Goal: Task Accomplishment & Management: Use online tool/utility

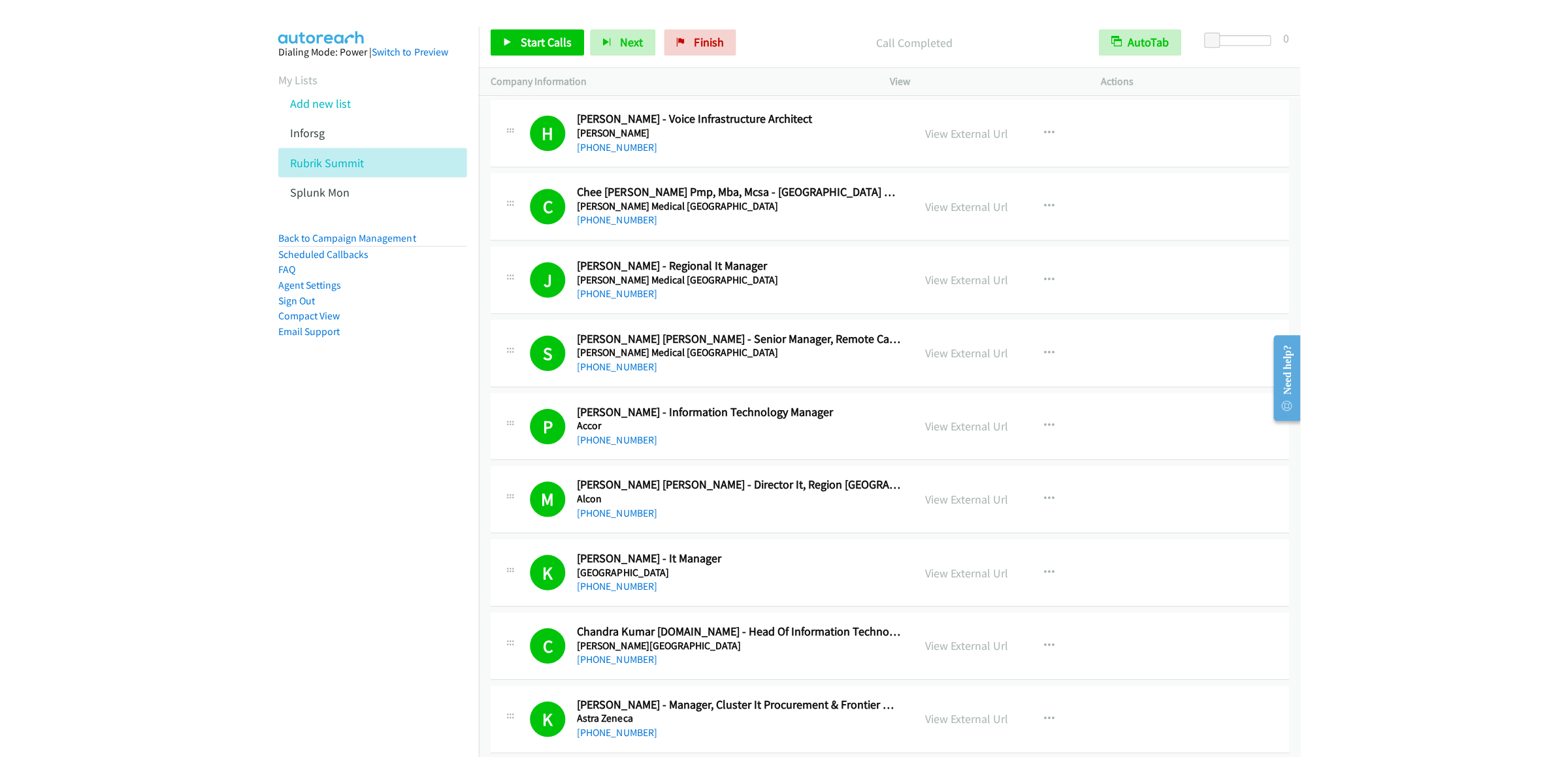
scroll to position [6611, 0]
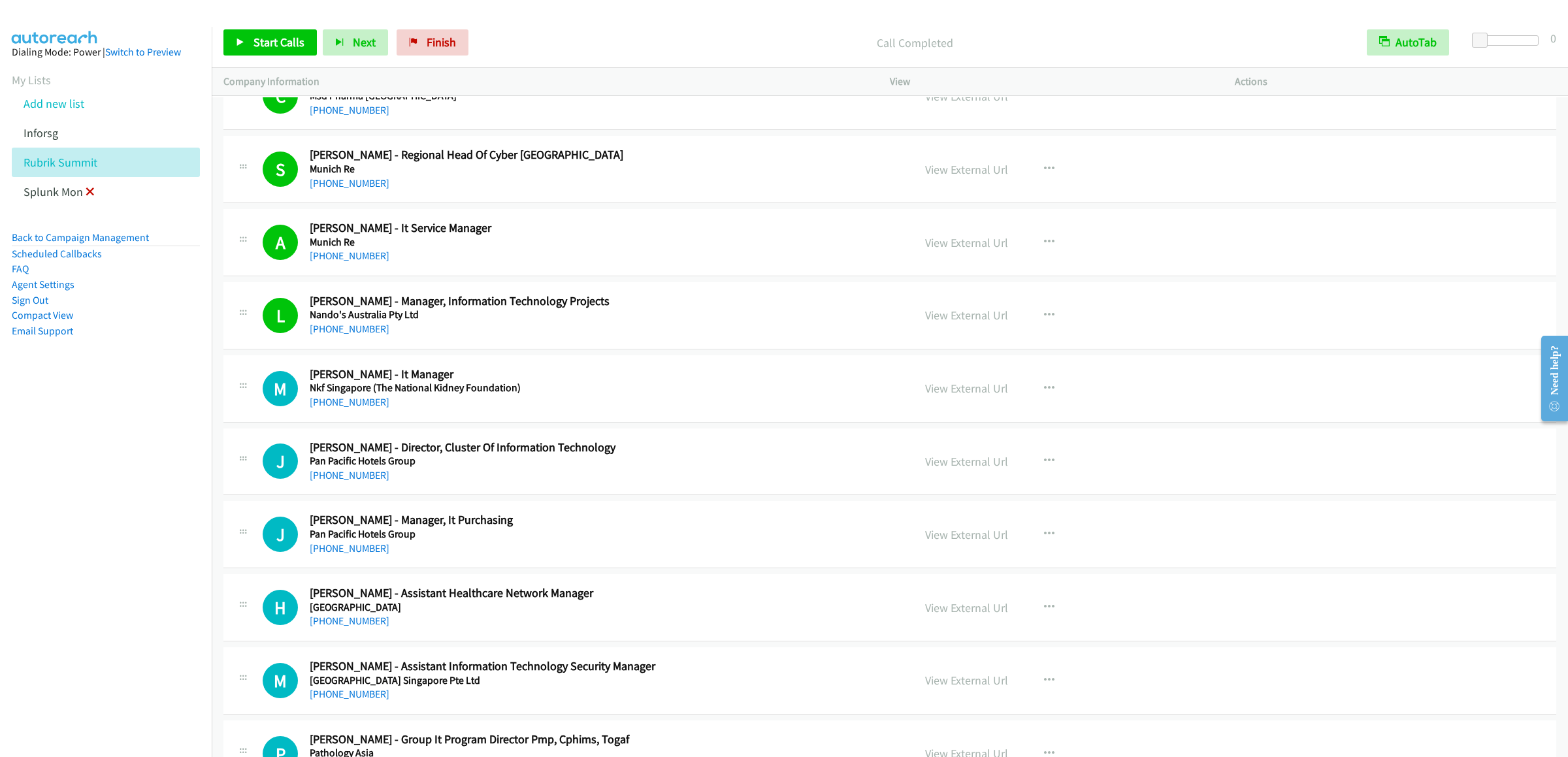
click at [89, 197] on icon at bounding box center [90, 192] width 9 height 9
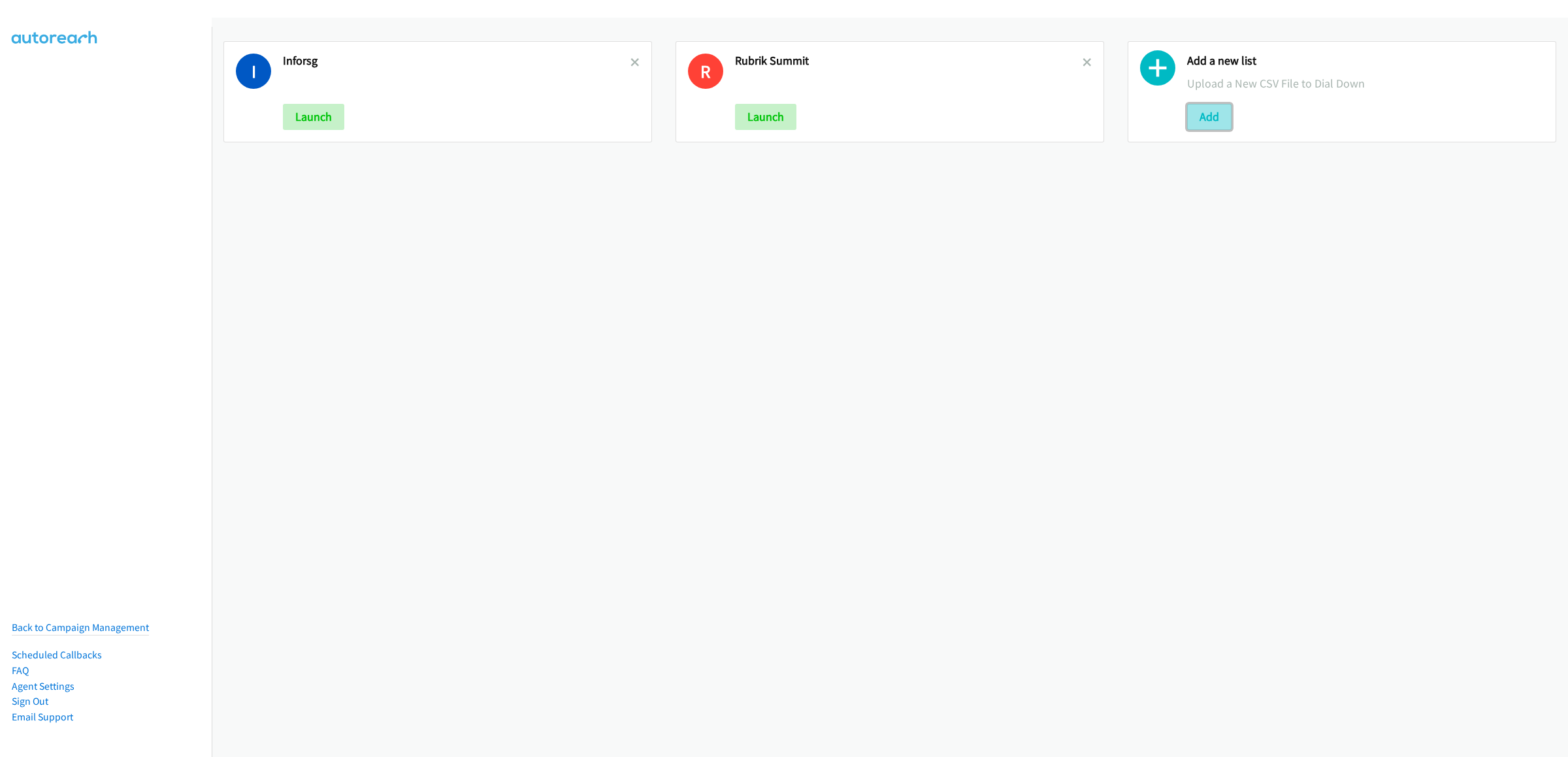
click at [1210, 124] on button "Add" at bounding box center [1209, 117] width 44 height 26
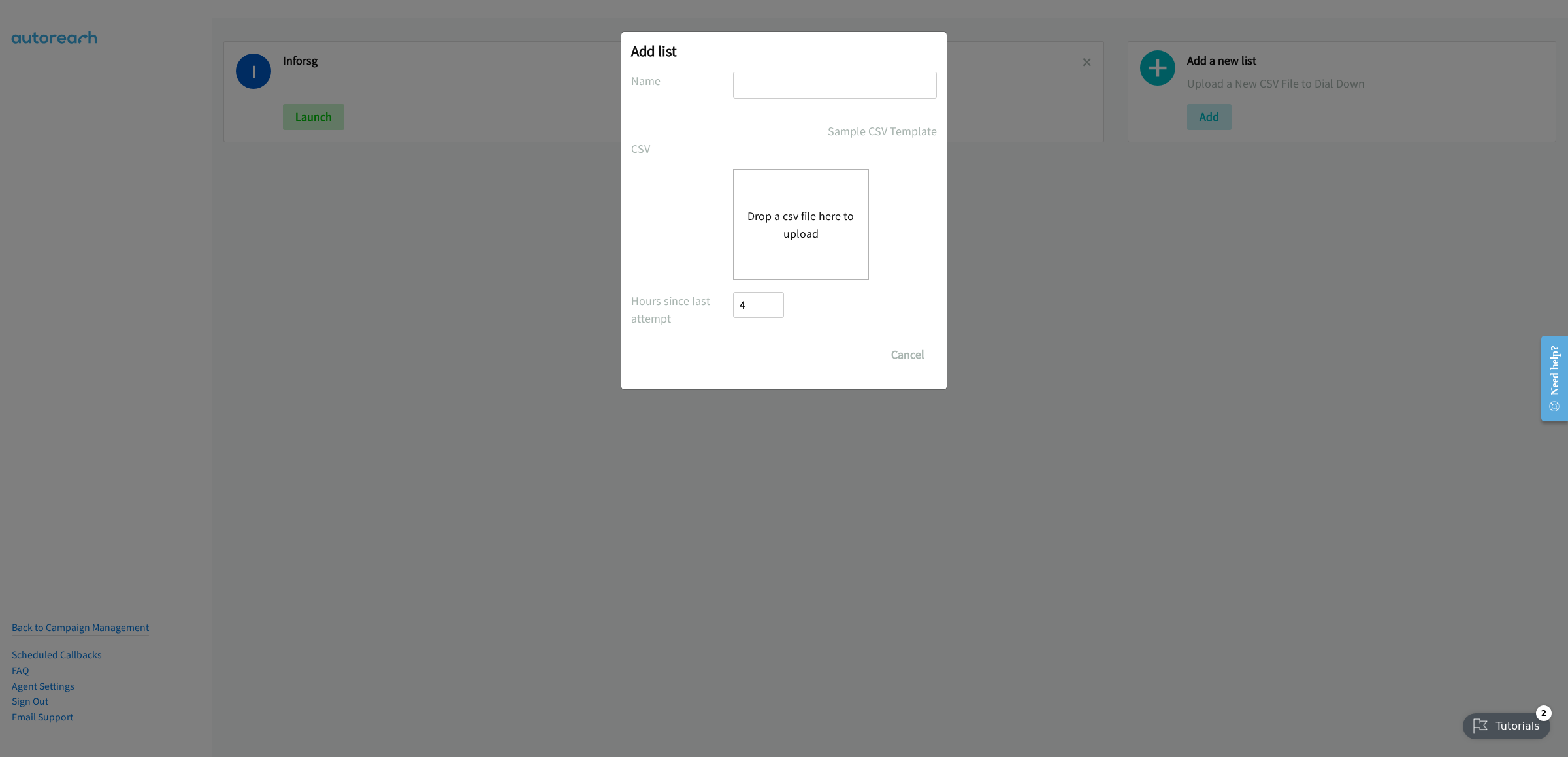
click at [801, 89] on input "text" at bounding box center [835, 85] width 204 height 27
type input "rubrik india"
click at [810, 205] on div "Drop a csv file here to upload" at bounding box center [801, 224] width 136 height 111
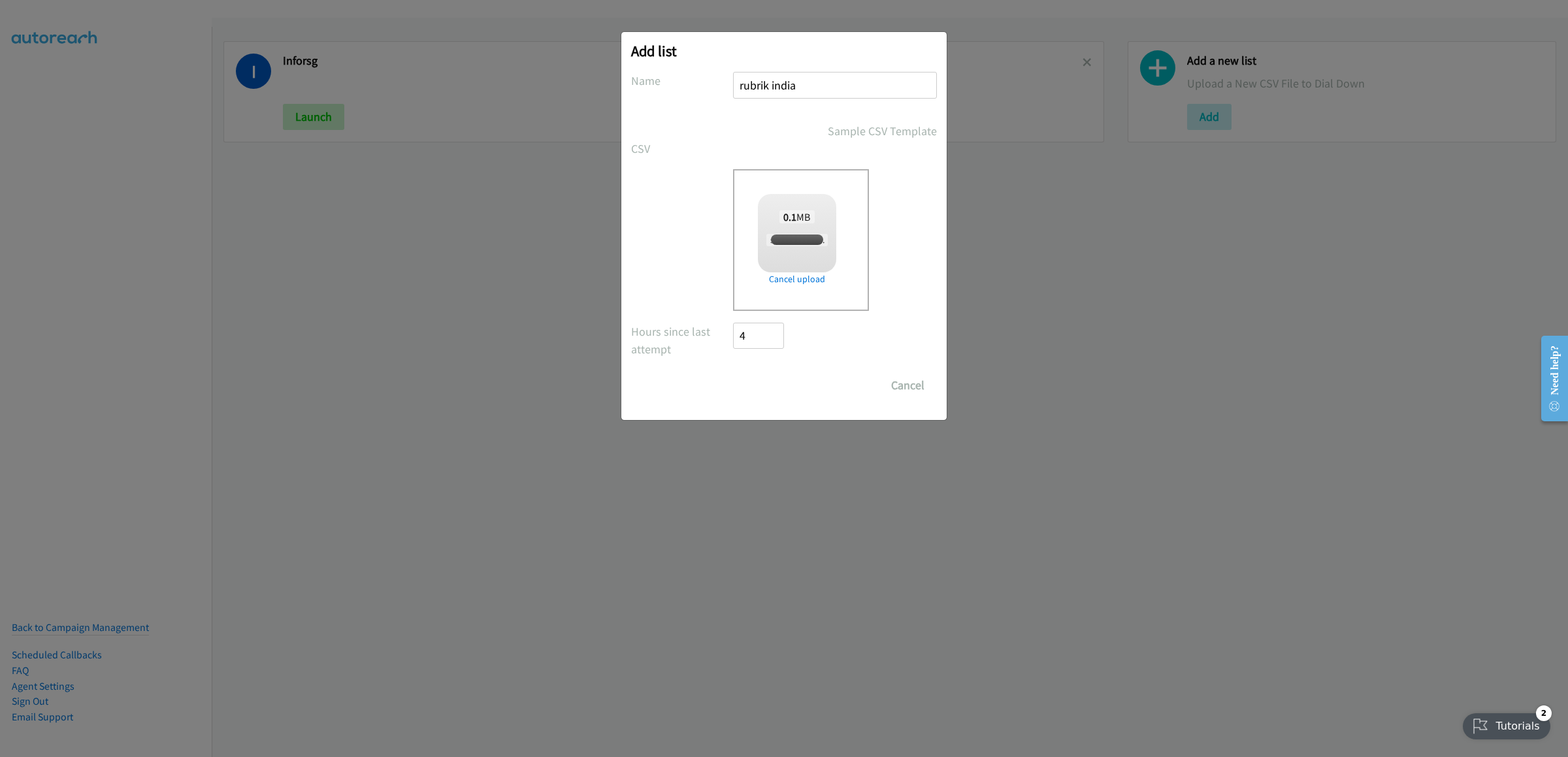
checkbox input "true"
click at [767, 388] on input "Save List" at bounding box center [767, 385] width 68 height 26
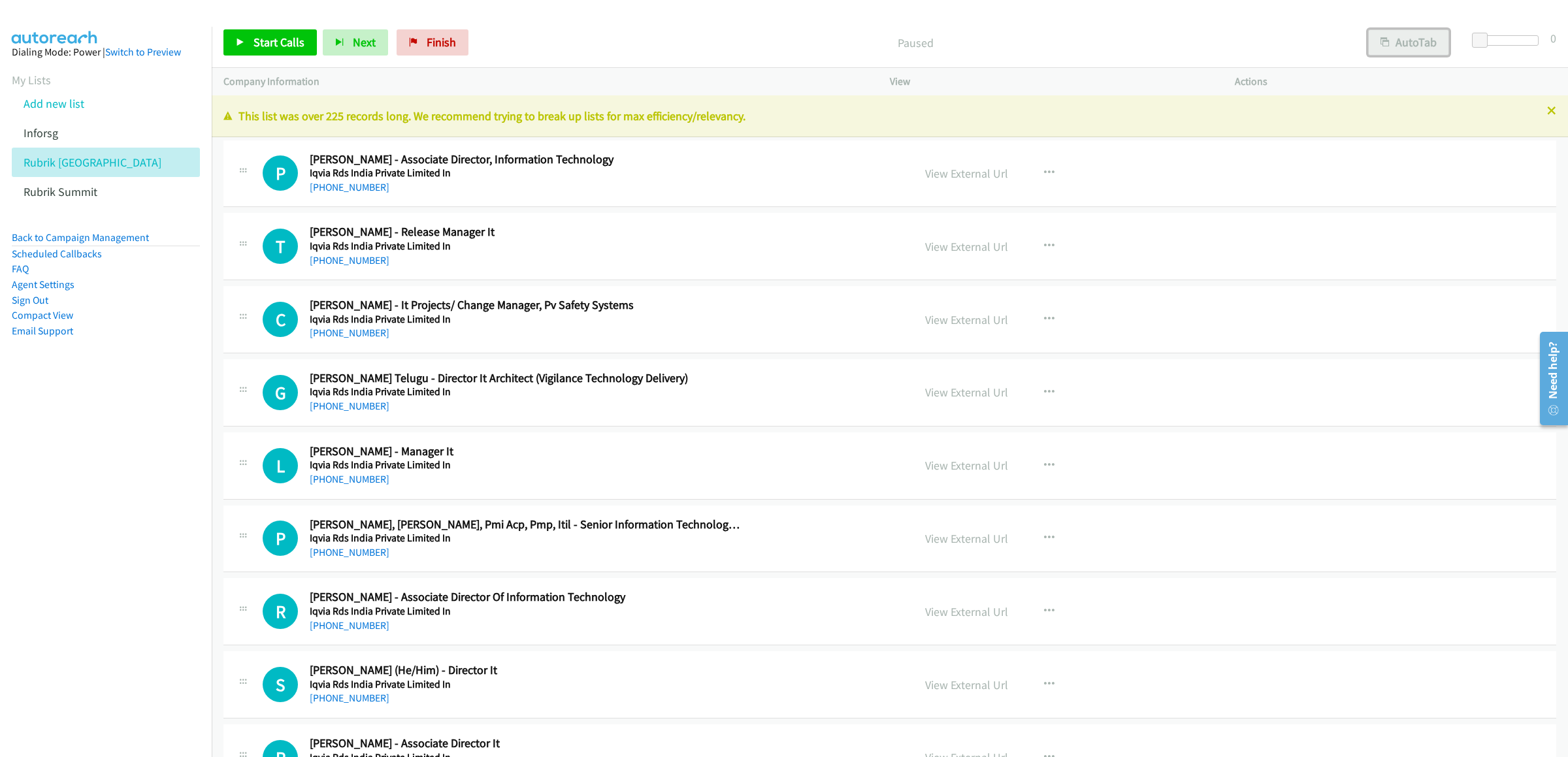
click at [1408, 44] on button "AutoTab" at bounding box center [1409, 42] width 81 height 26
click at [253, 55] on link "Start Calls" at bounding box center [270, 42] width 93 height 26
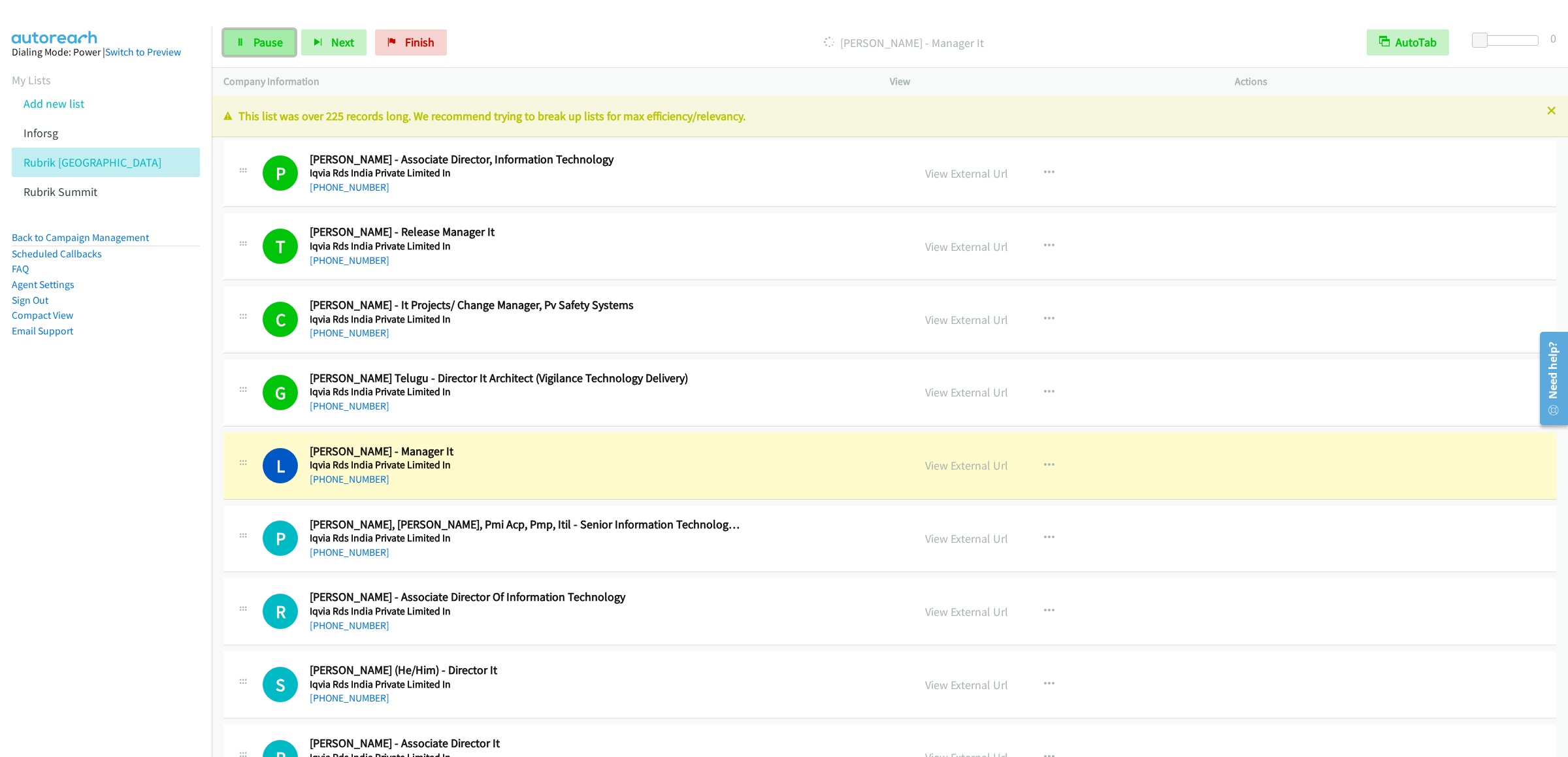
click at [245, 51] on link "Pause" at bounding box center [259, 42] width 72 height 26
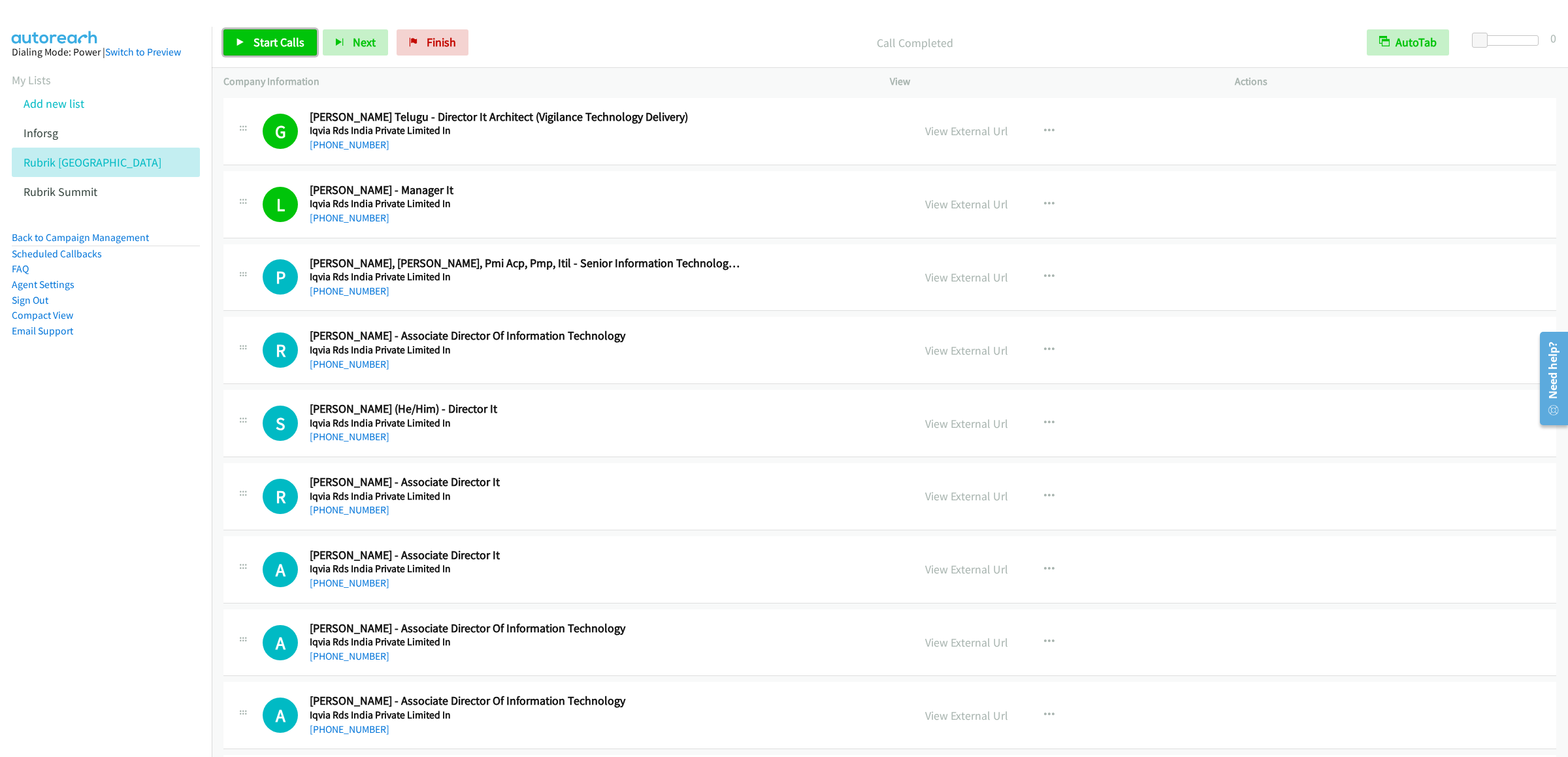
click at [241, 37] on link "Start Calls" at bounding box center [270, 42] width 93 height 26
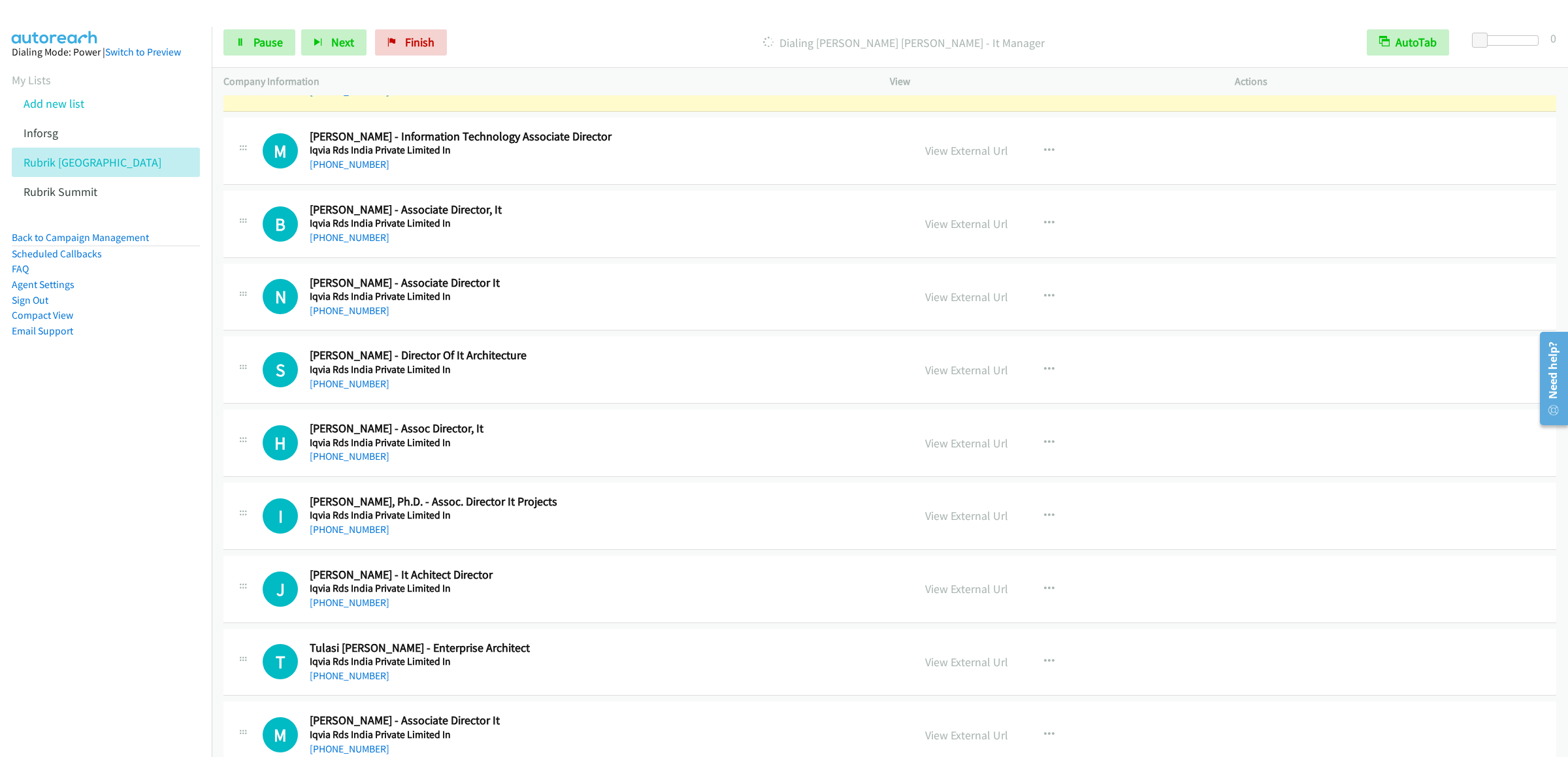
scroll to position [653, 0]
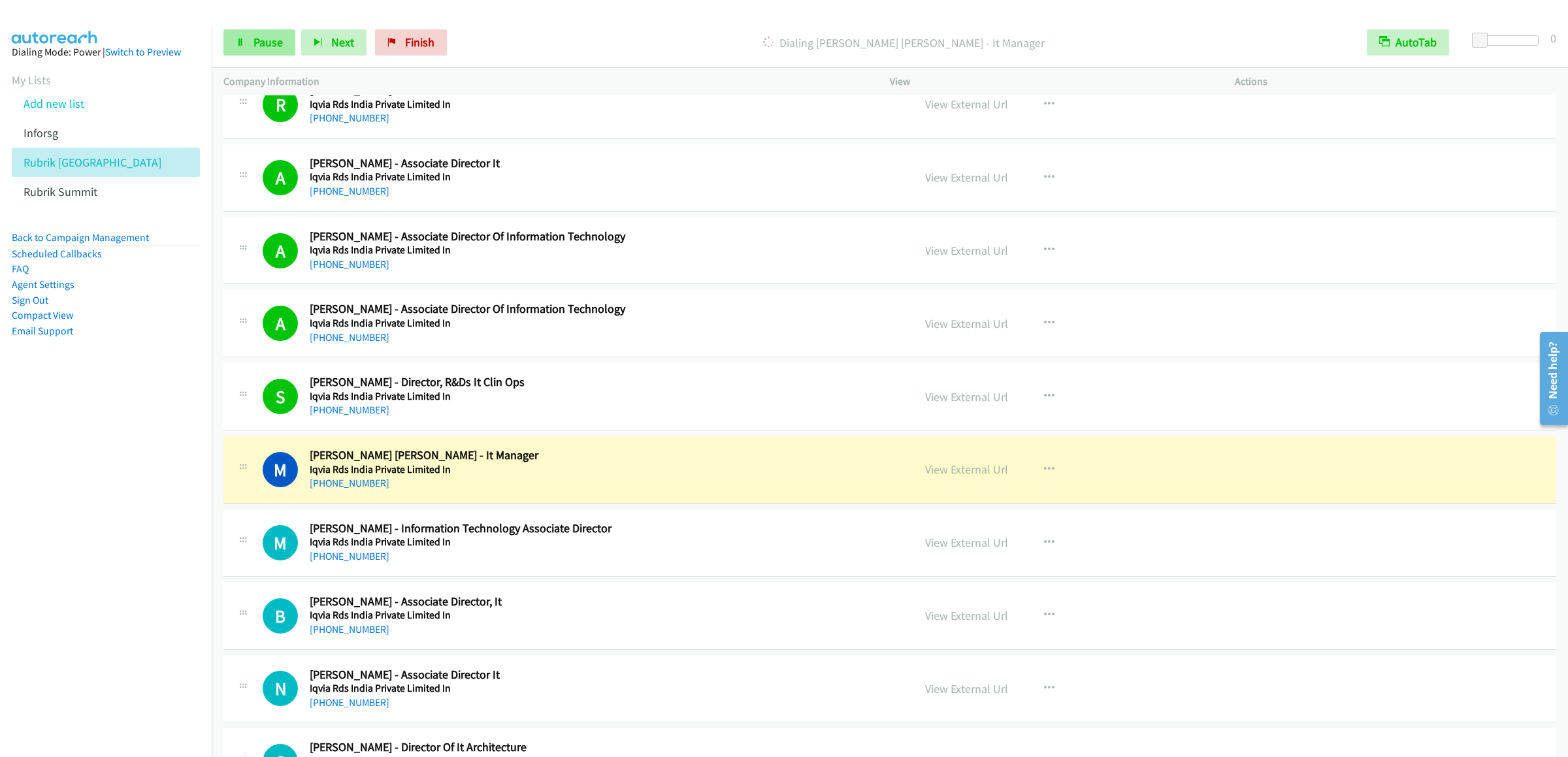
click at [223, 47] on div "Start Calls Pause Next Finish Dialing Mrinmoy Das Choudhury - It Manager AutoTa…" at bounding box center [889, 42] width 1356 height 50
click at [249, 44] on link "Pause" at bounding box center [259, 42] width 72 height 26
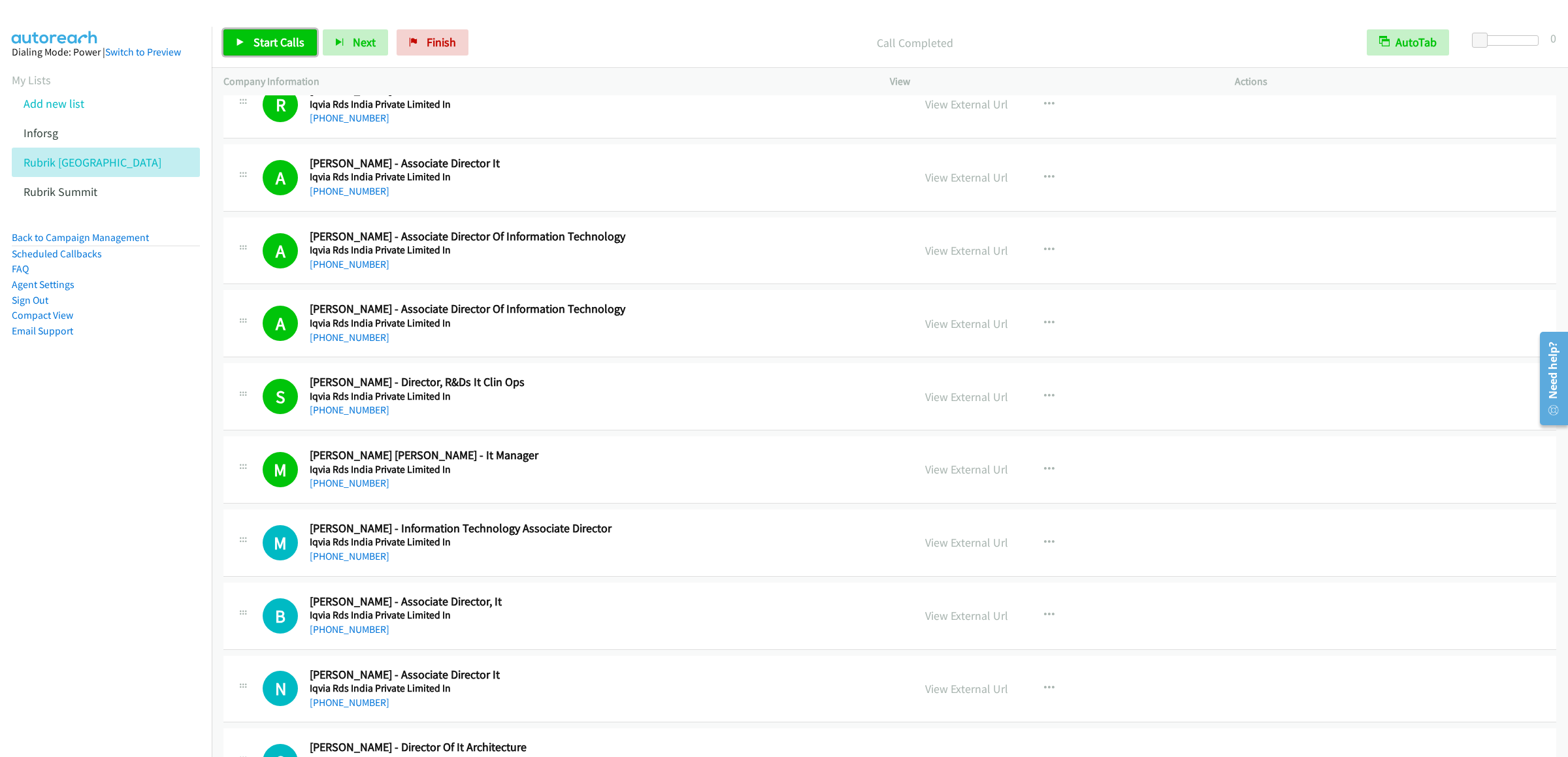
click at [280, 44] on span "Start Calls" at bounding box center [279, 42] width 51 height 15
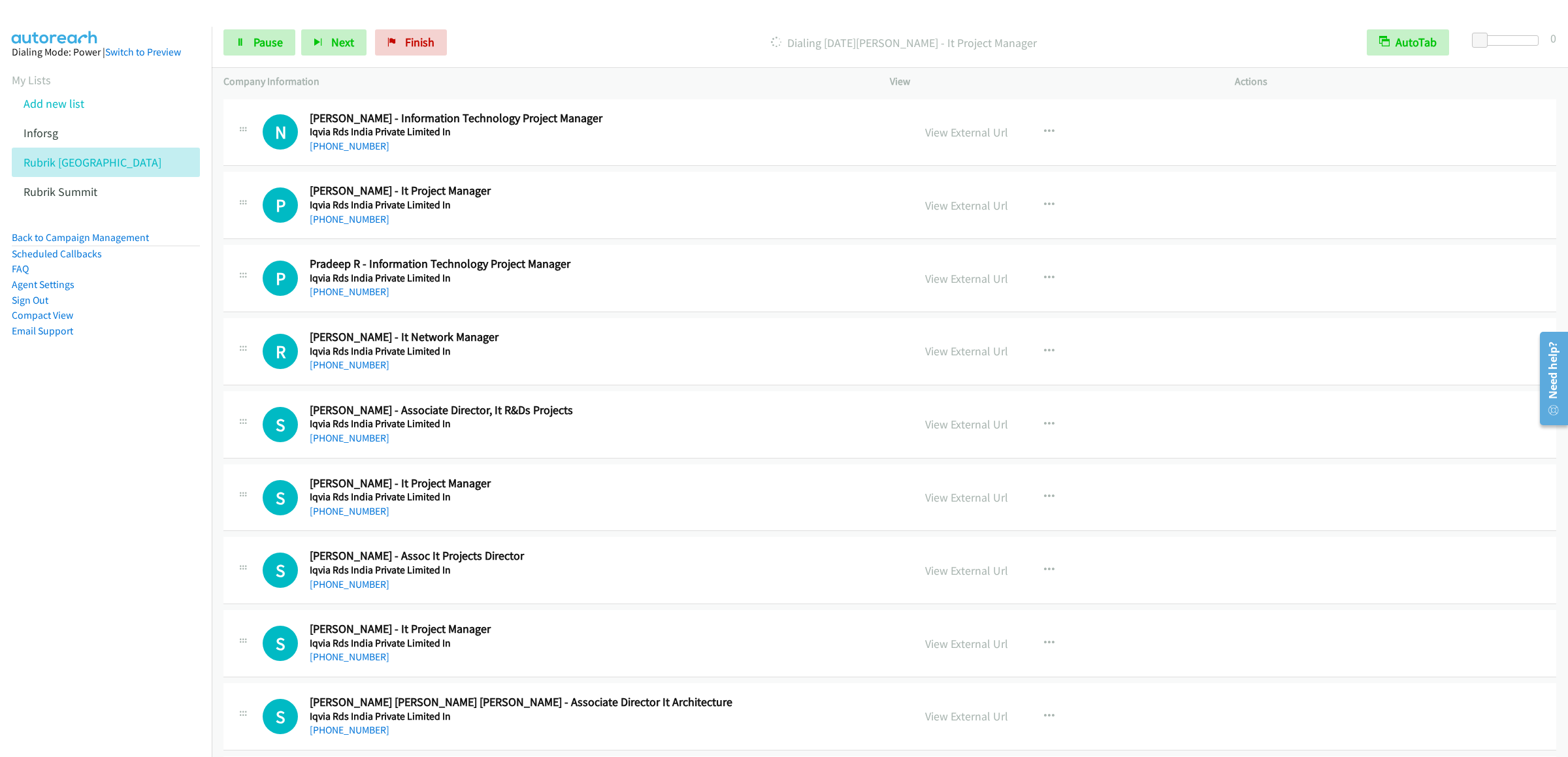
scroll to position [2482, 0]
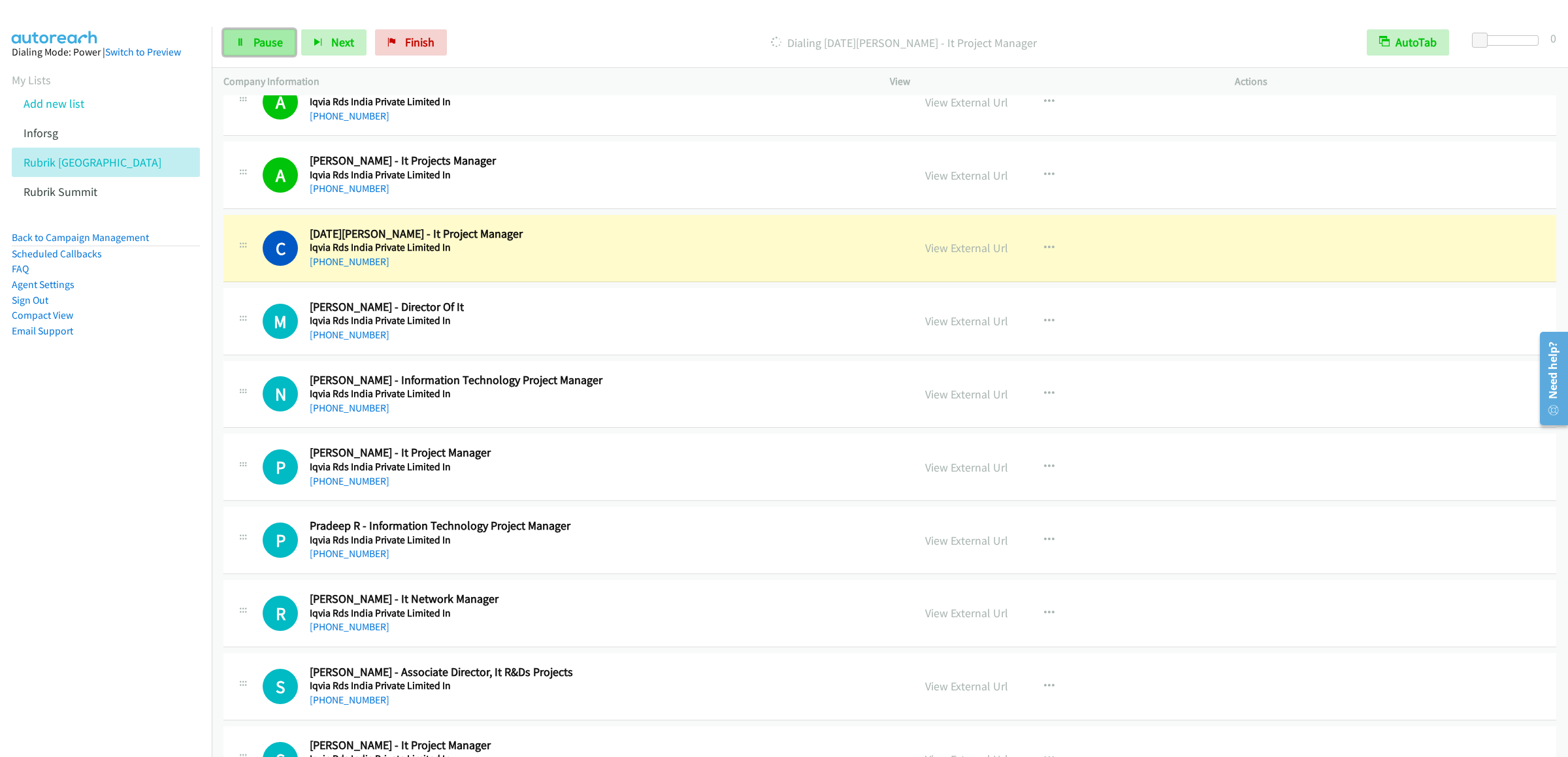
click at [255, 50] on link "Pause" at bounding box center [259, 42] width 72 height 26
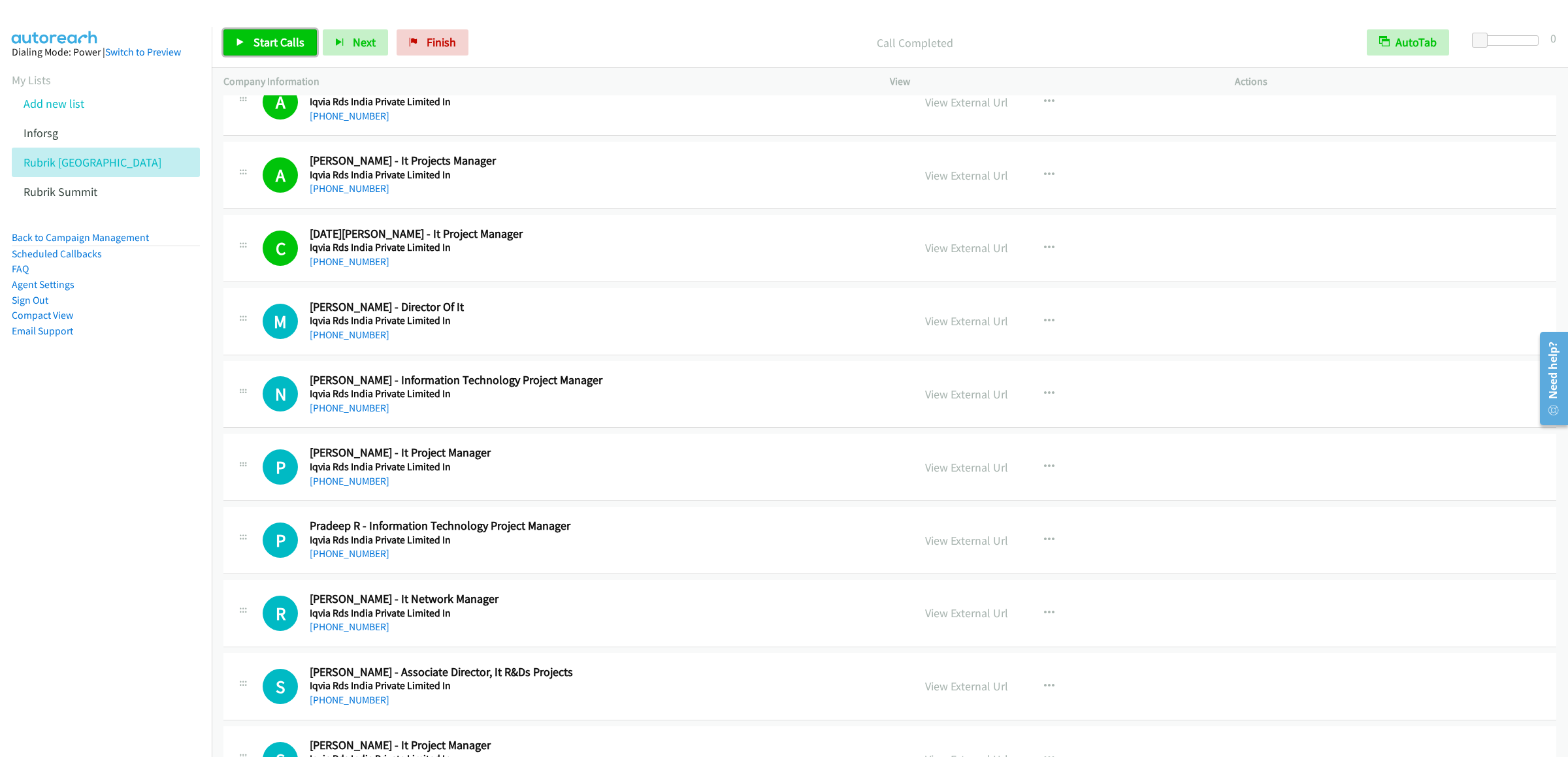
click at [259, 50] on link "Start Calls" at bounding box center [270, 42] width 93 height 26
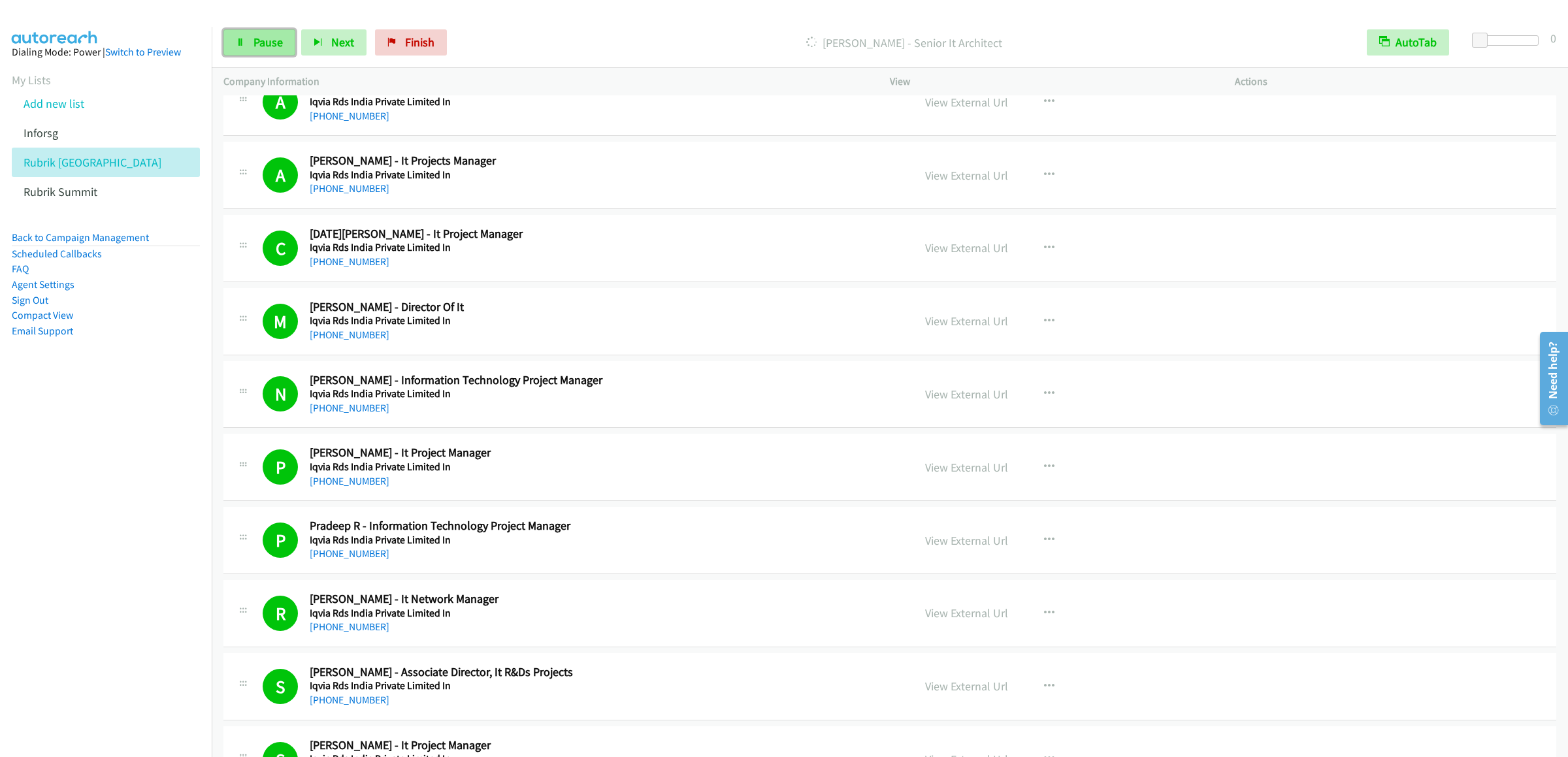
click at [237, 36] on link "Pause" at bounding box center [259, 42] width 72 height 26
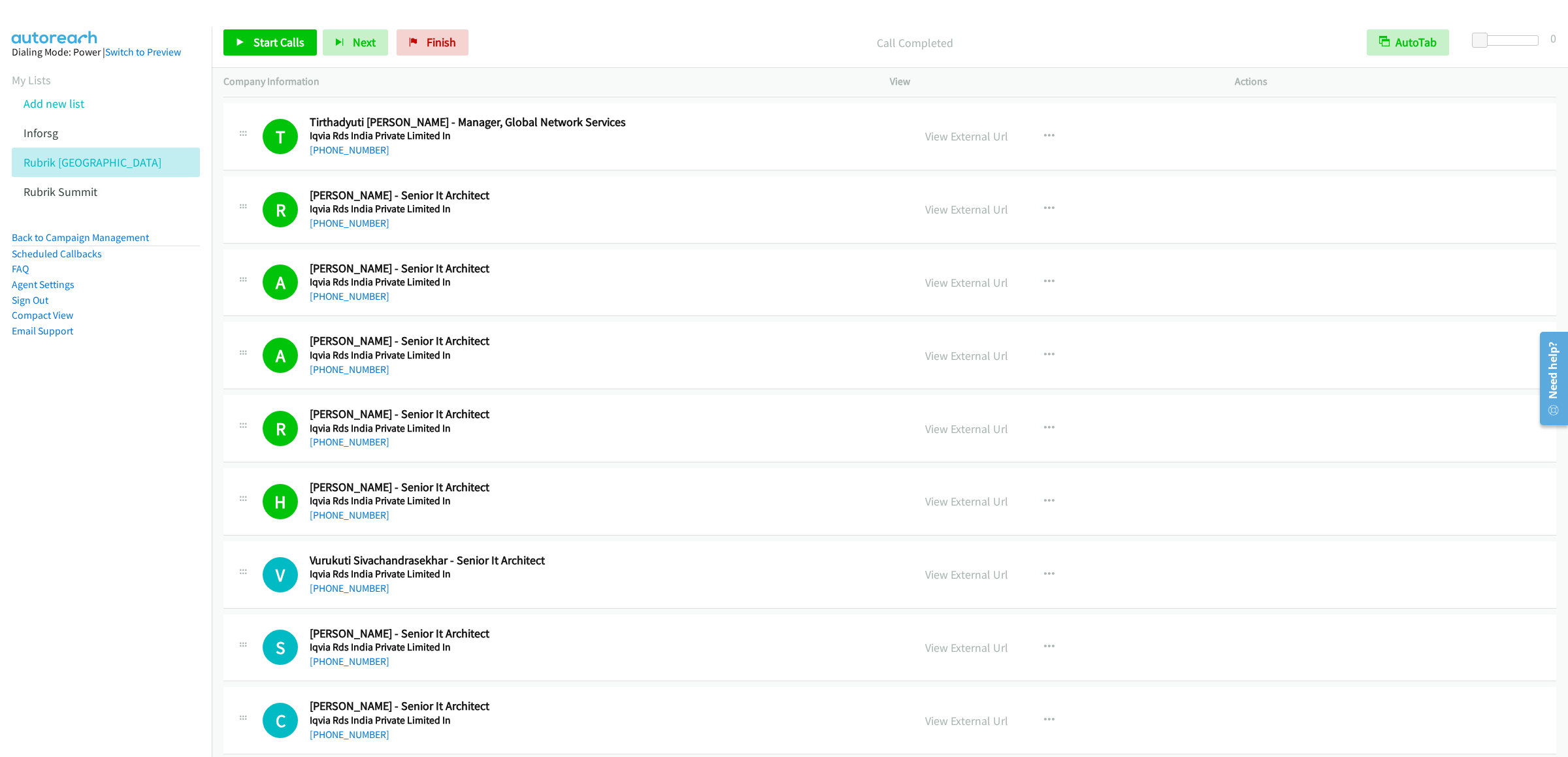
scroll to position [3789, 0]
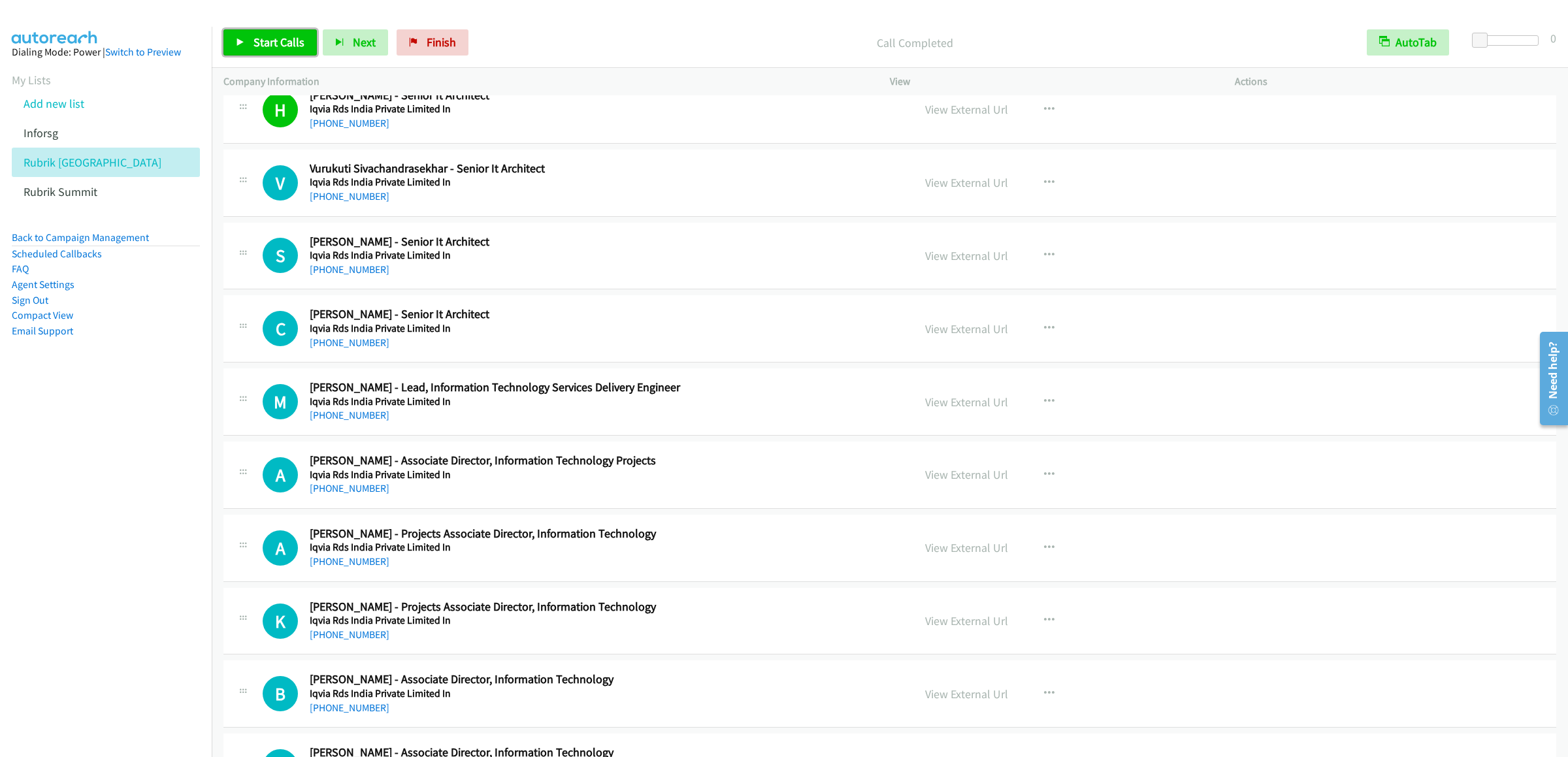
click at [246, 44] on link "Start Calls" at bounding box center [270, 42] width 93 height 26
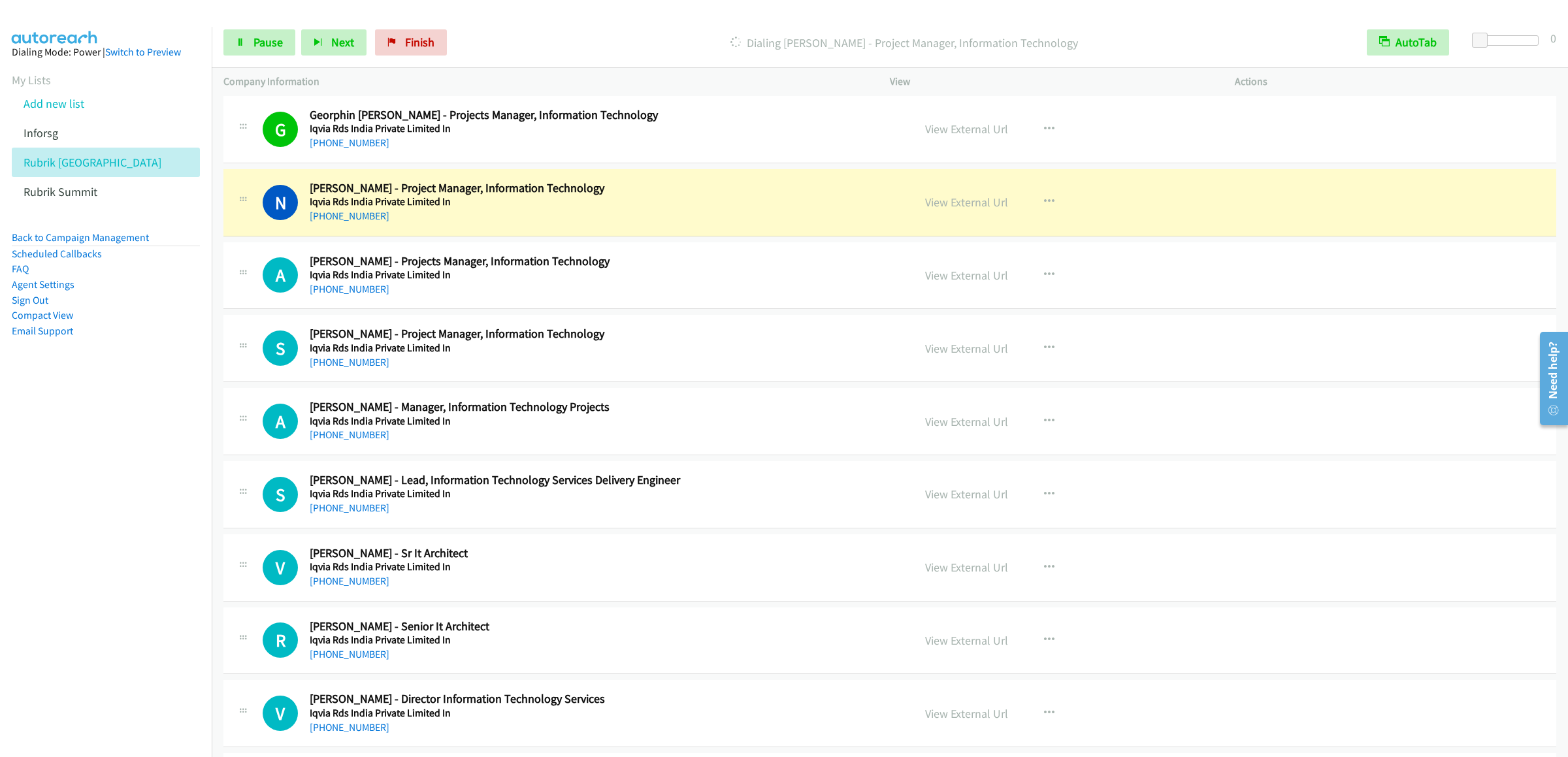
scroll to position [4704, 0]
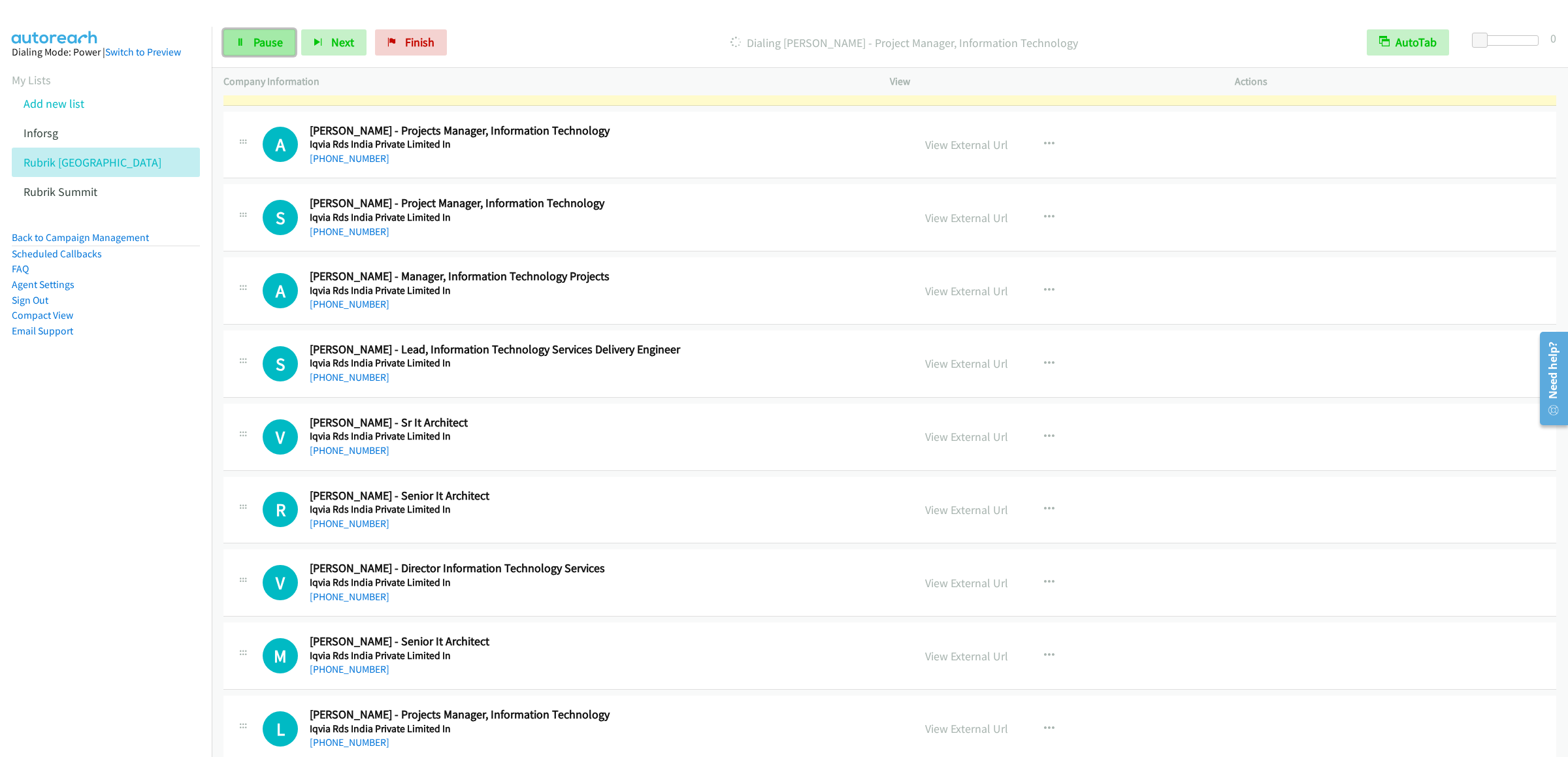
click at [255, 48] on span "Pause" at bounding box center [268, 42] width 29 height 15
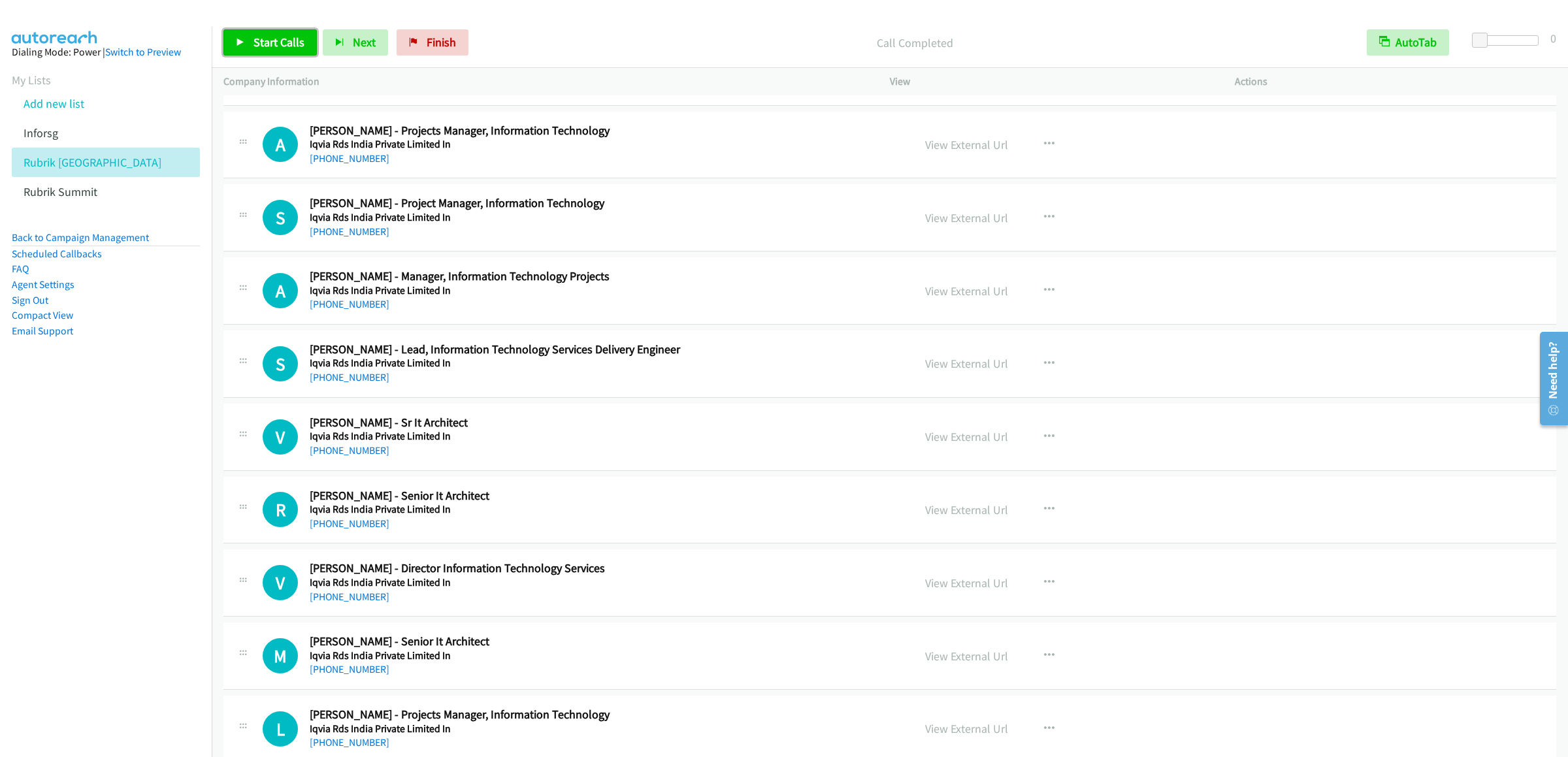
click at [257, 31] on link "Start Calls" at bounding box center [270, 42] width 93 height 26
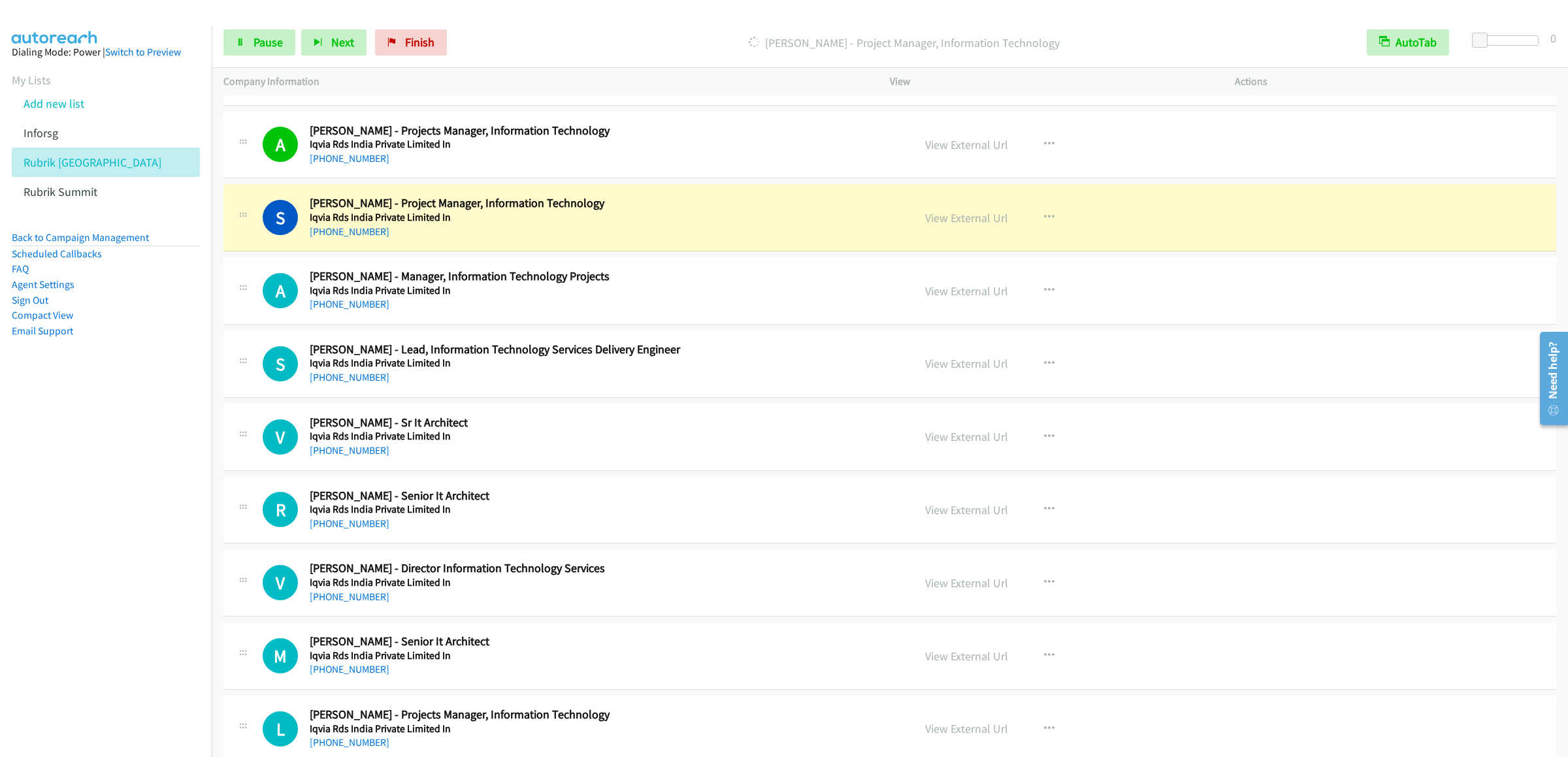
scroll to position [4834, 0]
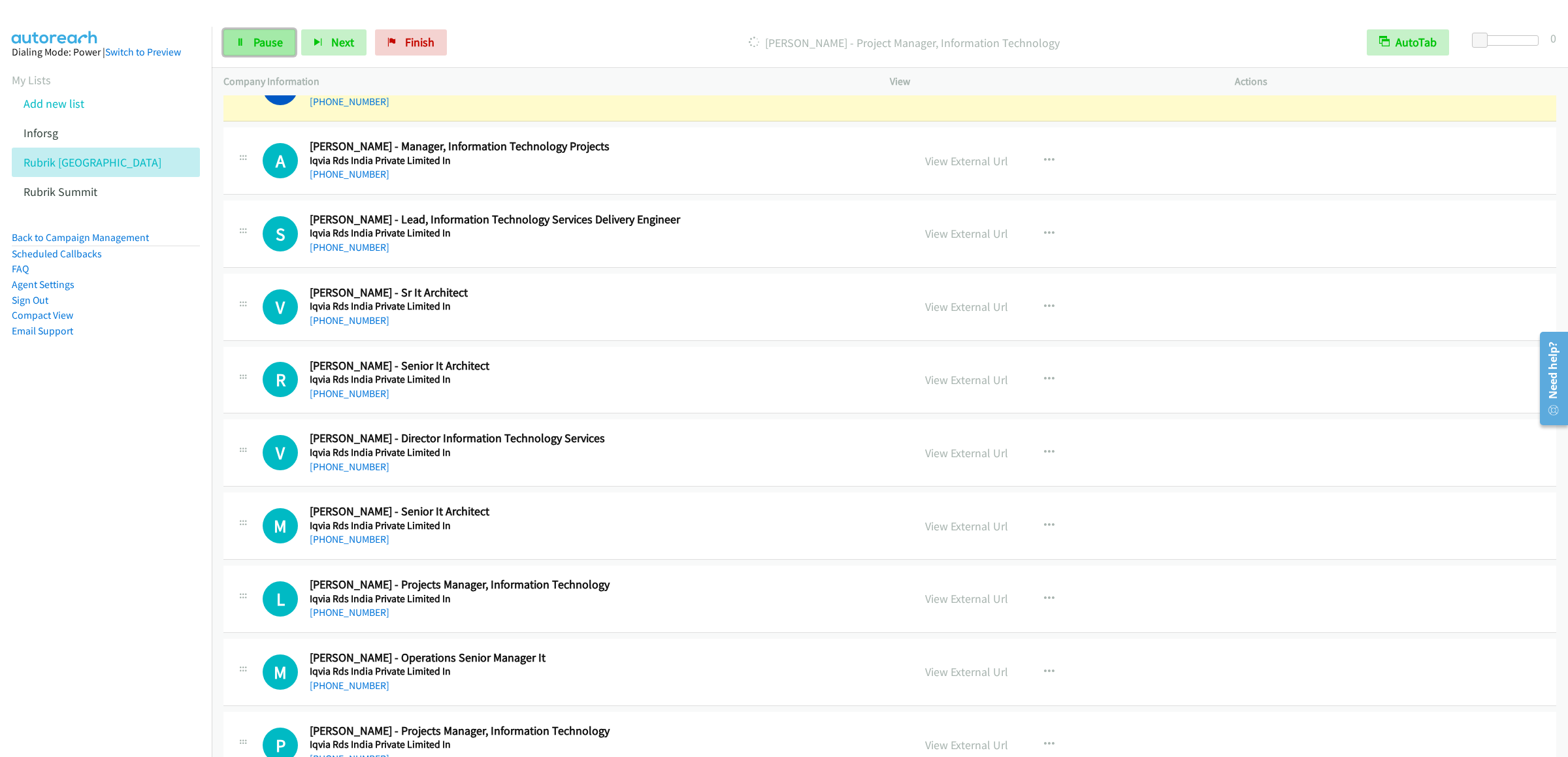
click at [242, 46] on icon at bounding box center [240, 42] width 9 height 9
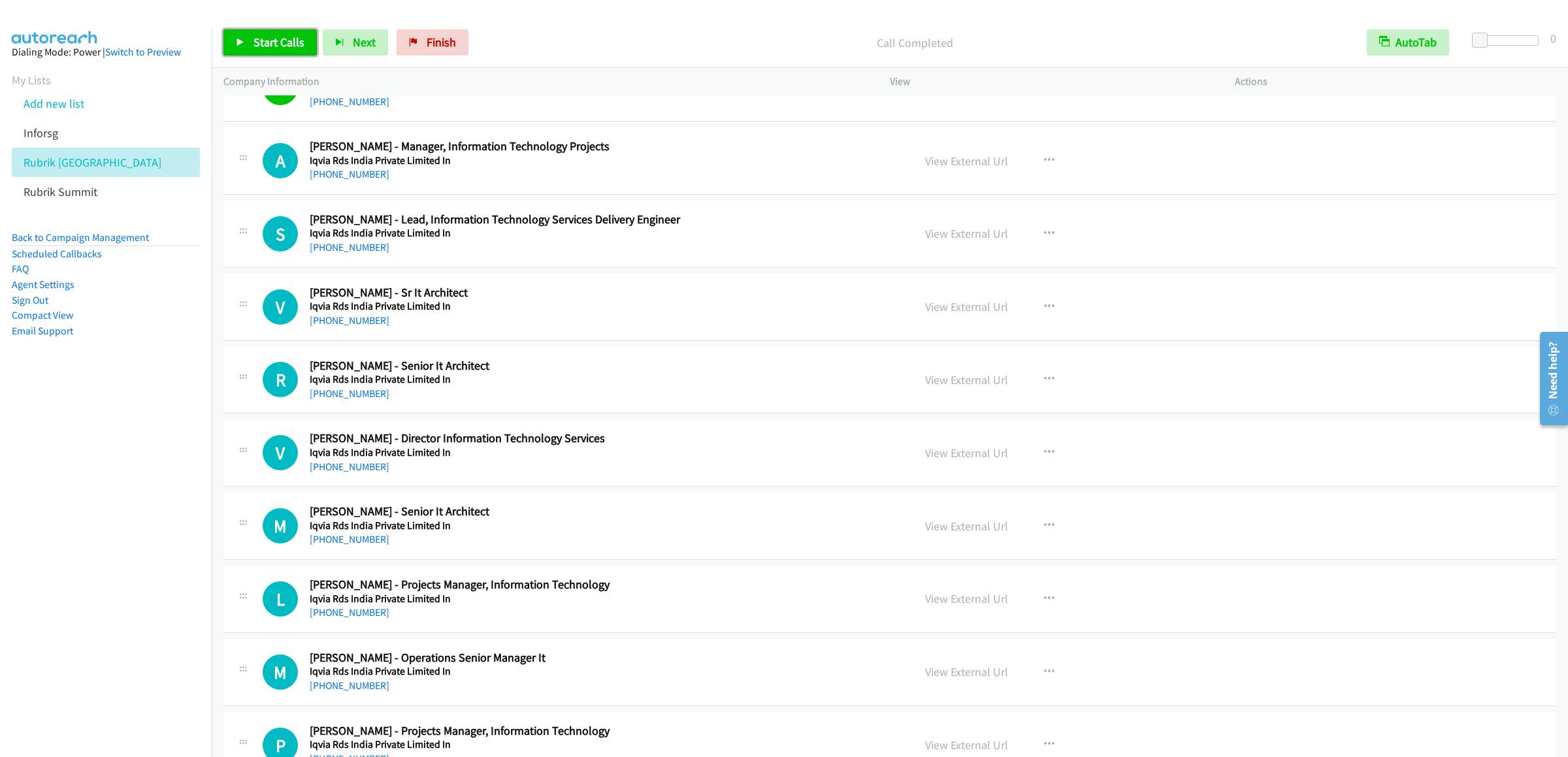
click at [229, 31] on link "Start Calls" at bounding box center [270, 42] width 93 height 26
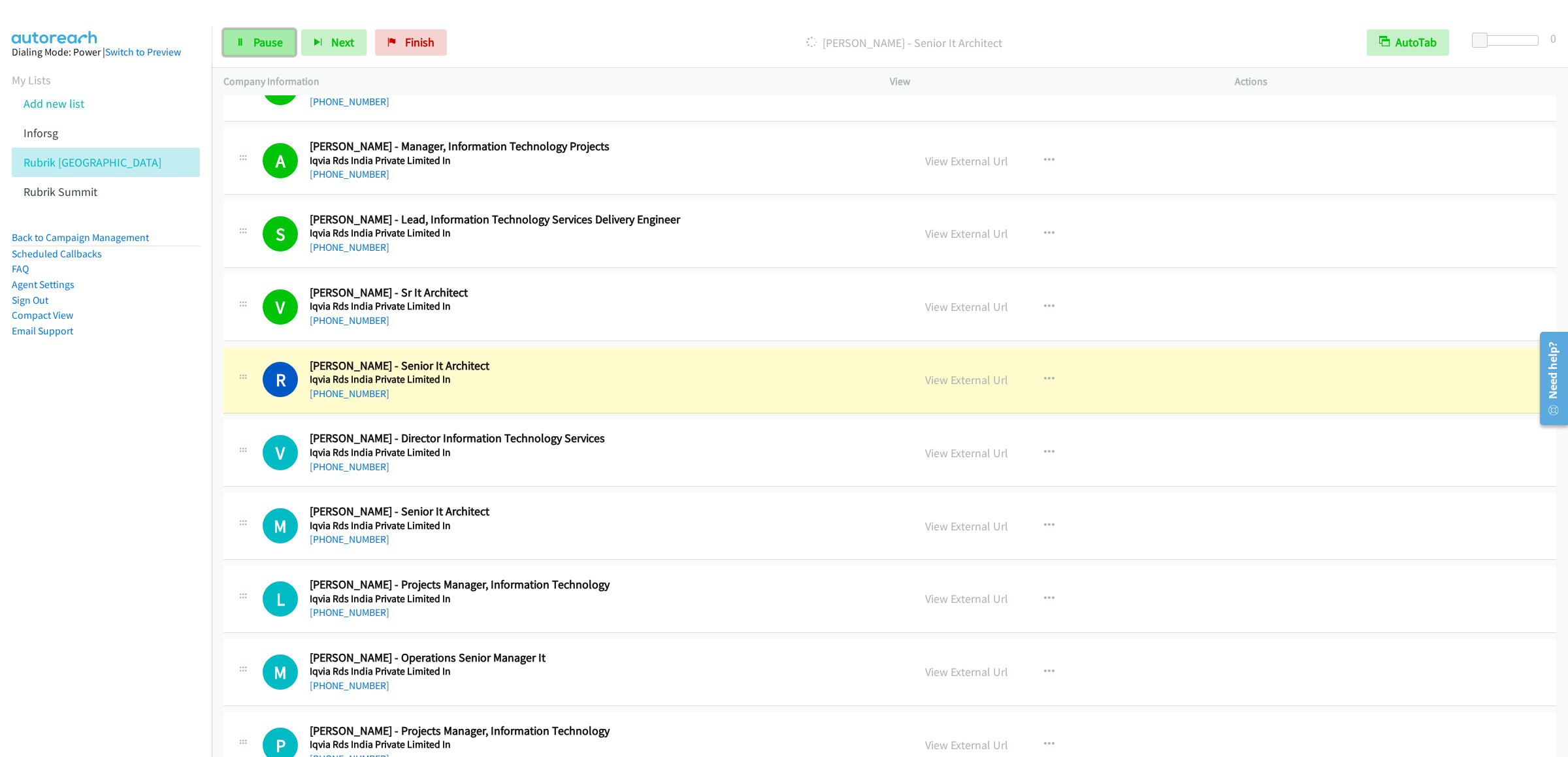
click at [266, 34] on link "Pause" at bounding box center [259, 42] width 72 height 26
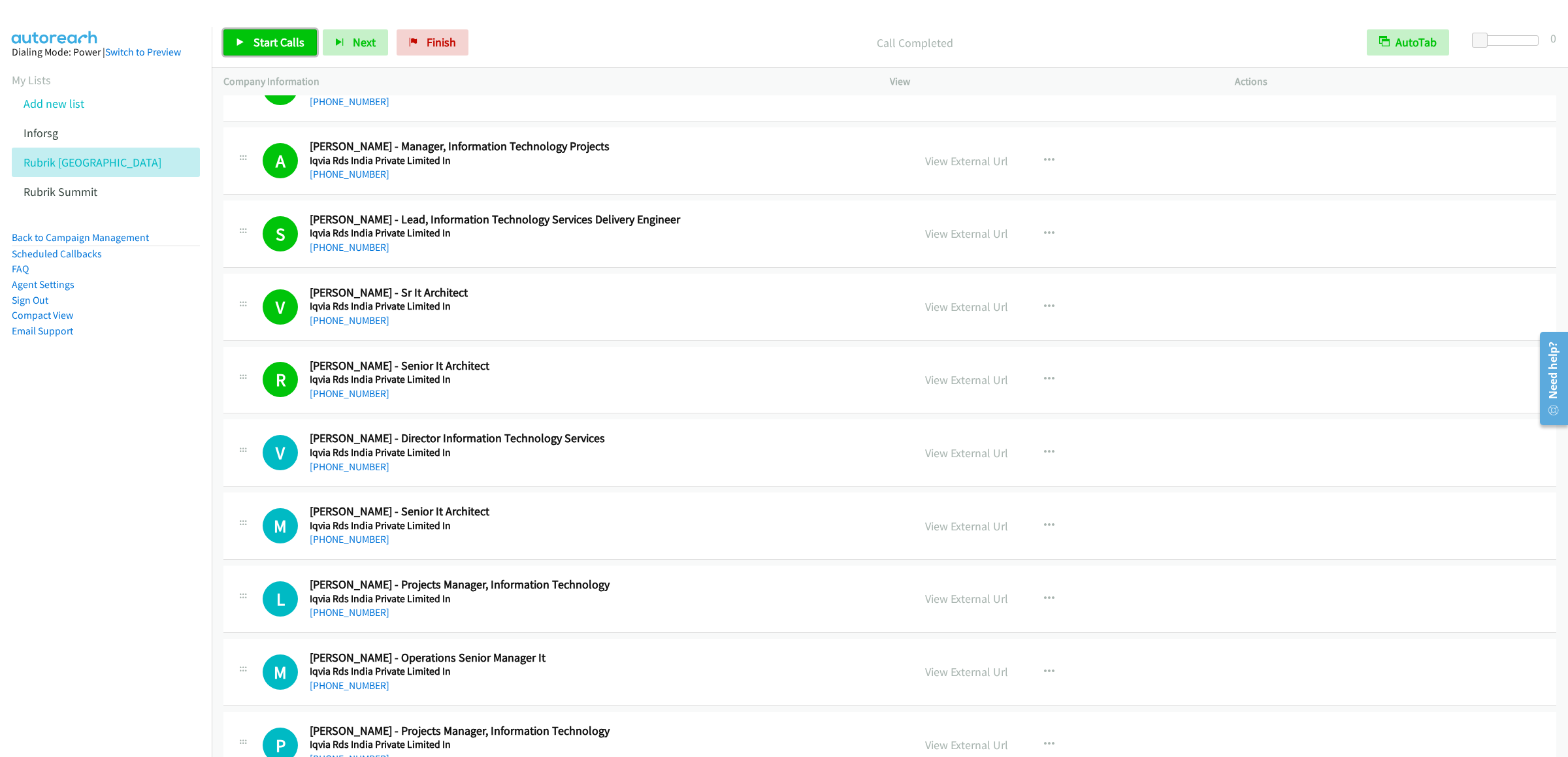
click at [292, 41] on span "Start Calls" at bounding box center [279, 42] width 51 height 15
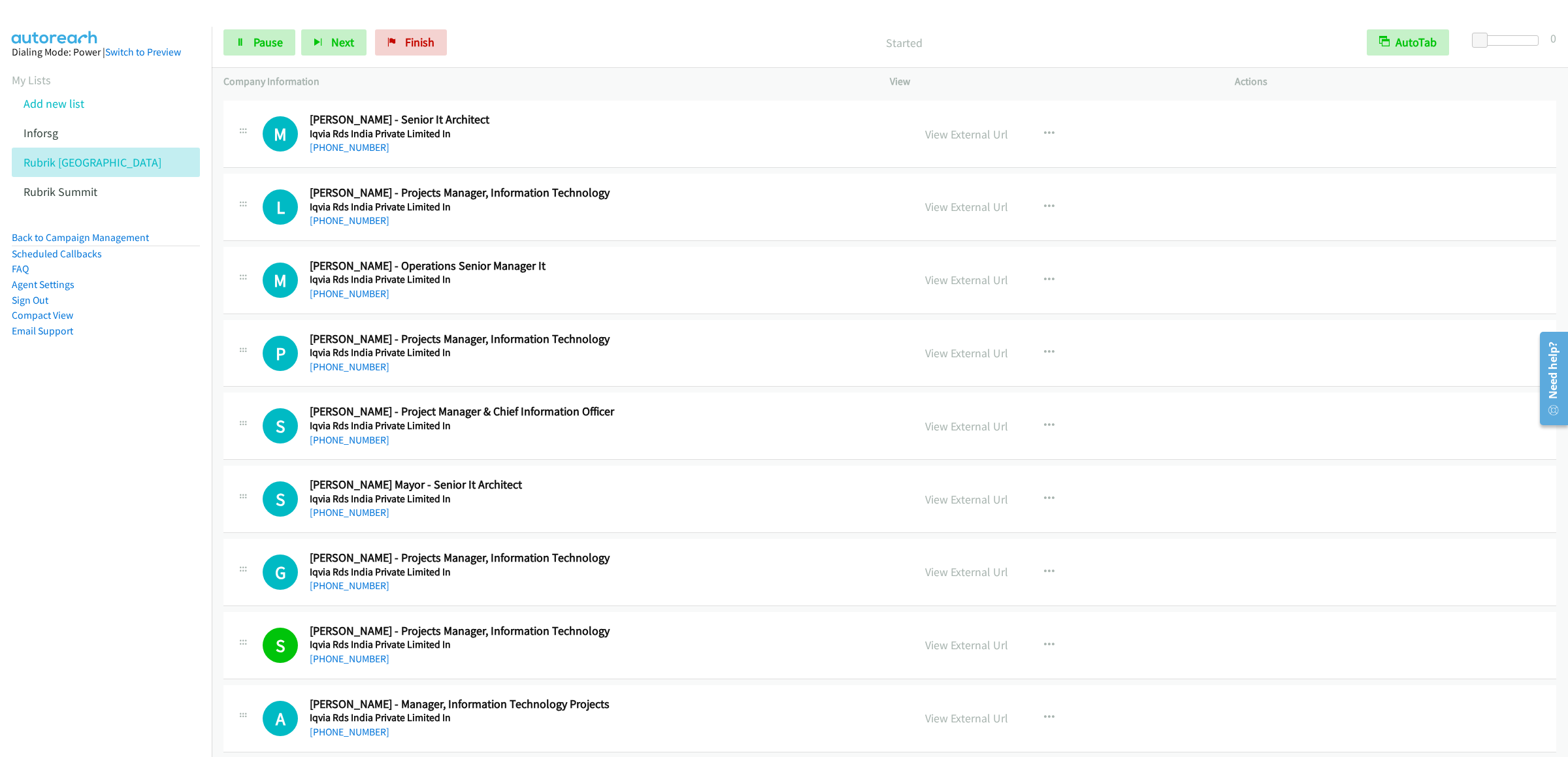
scroll to position [5096, 0]
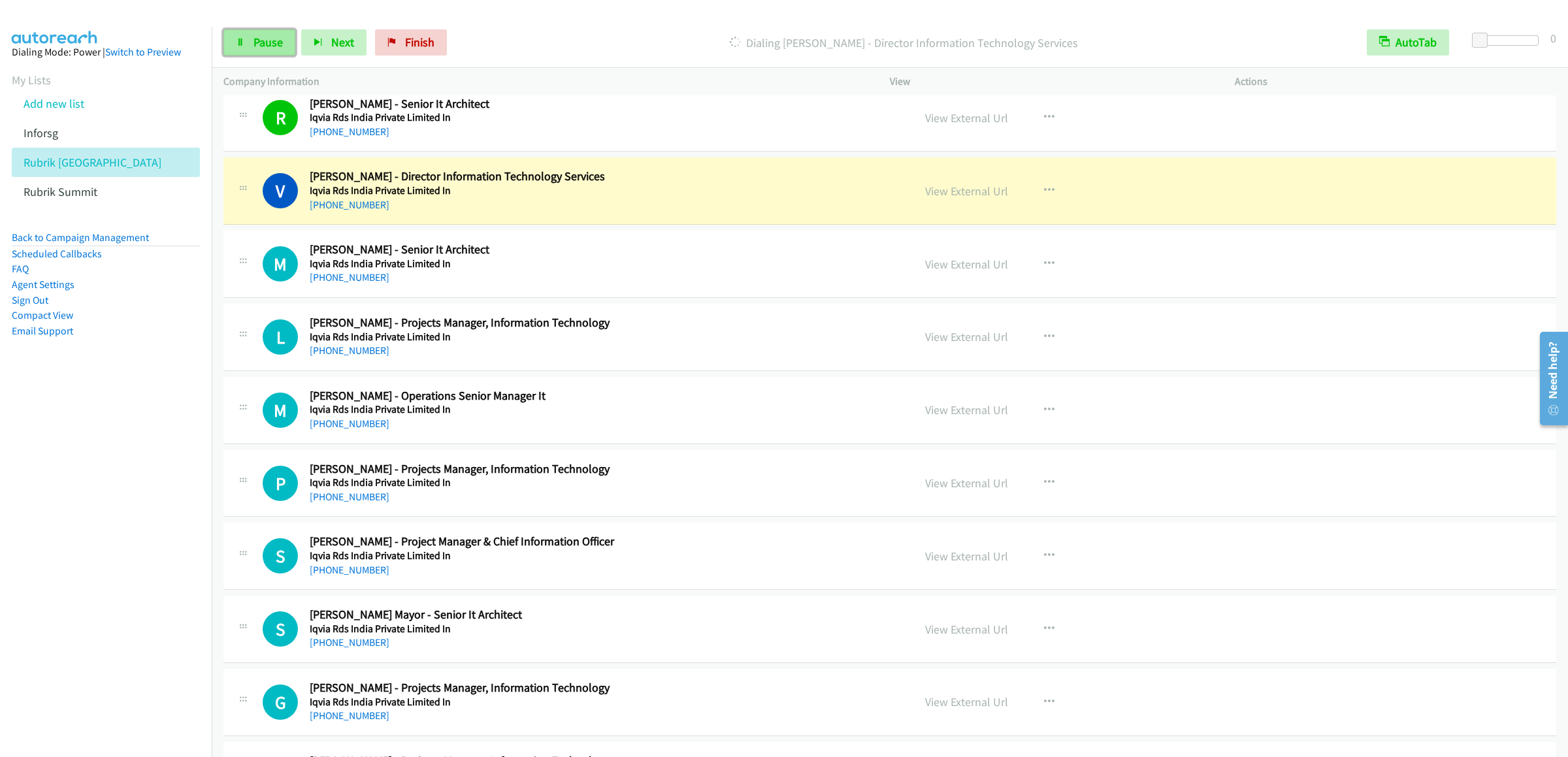
click at [234, 49] on link "Pause" at bounding box center [259, 42] width 72 height 26
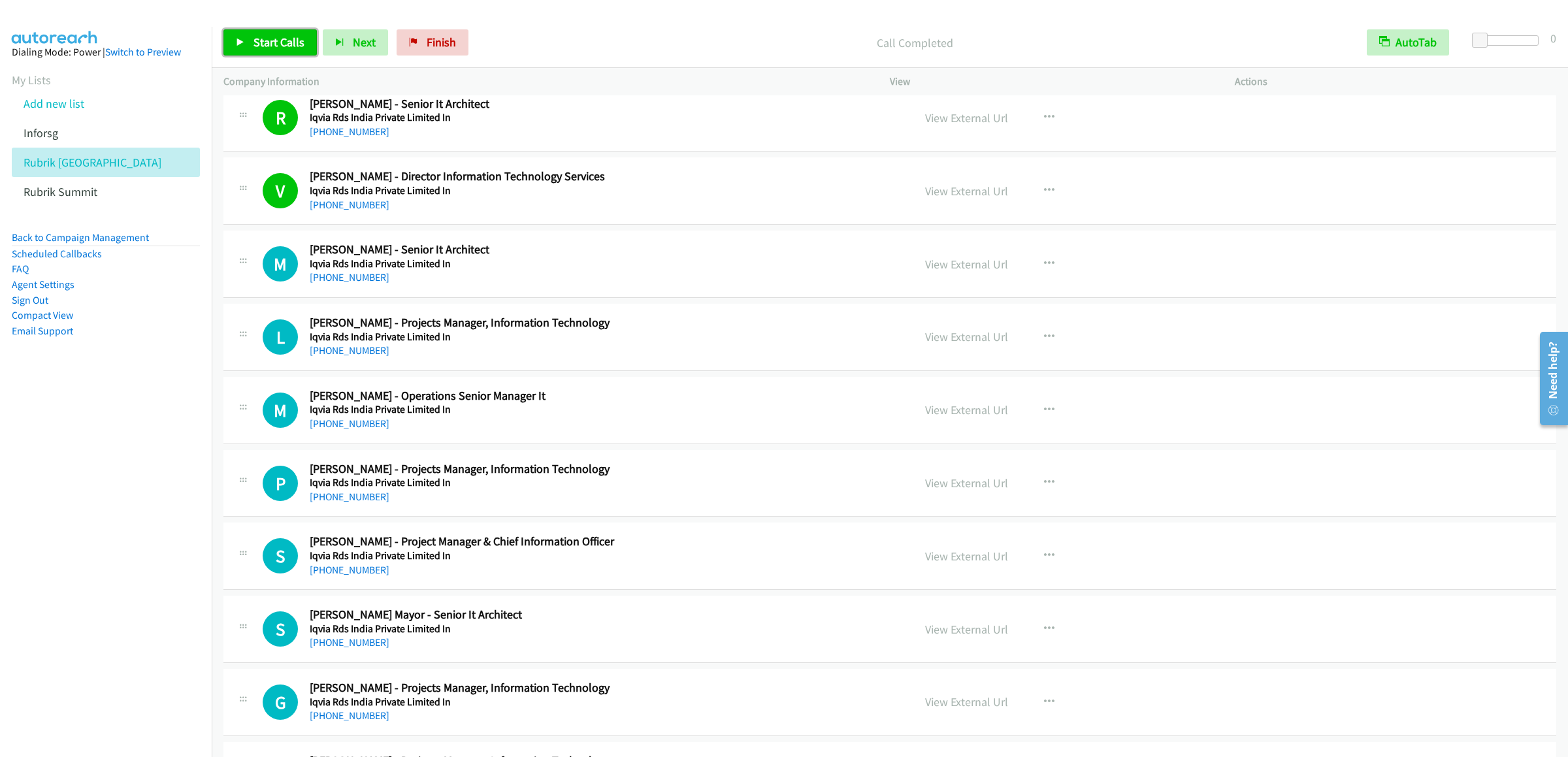
click at [234, 34] on link "Start Calls" at bounding box center [270, 42] width 93 height 26
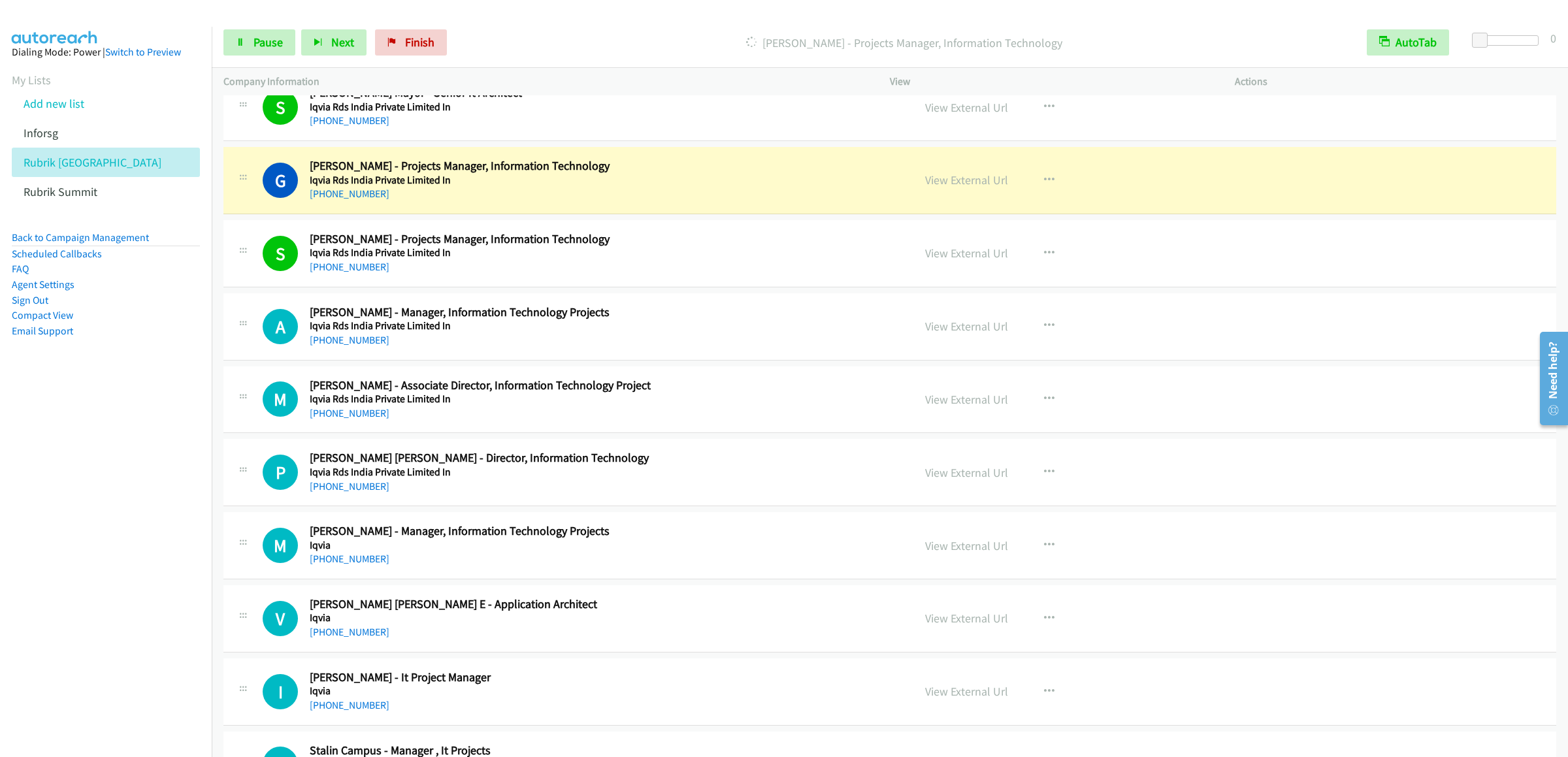
scroll to position [5749, 0]
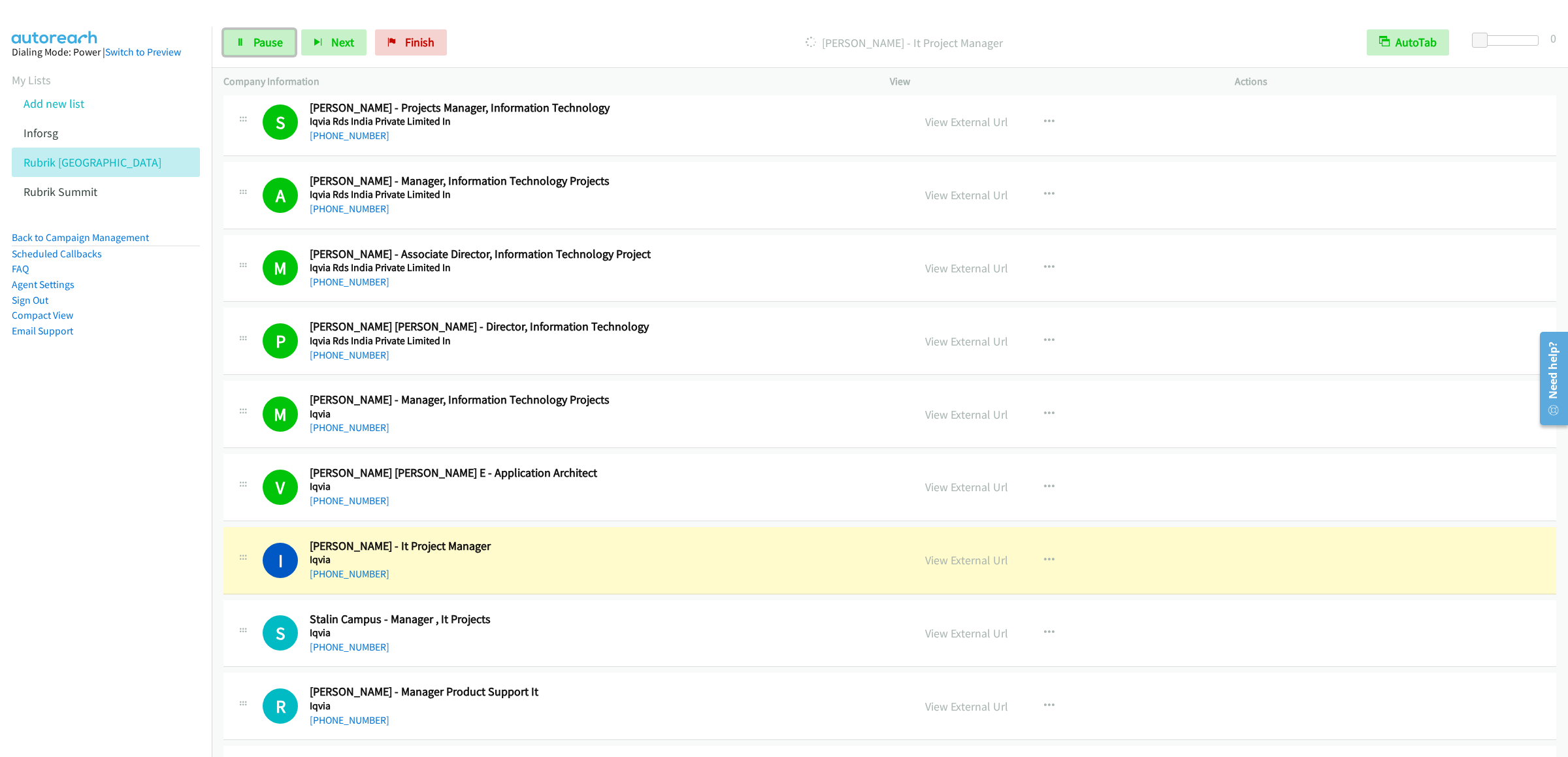
click at [259, 43] on span "Pause" at bounding box center [268, 42] width 29 height 15
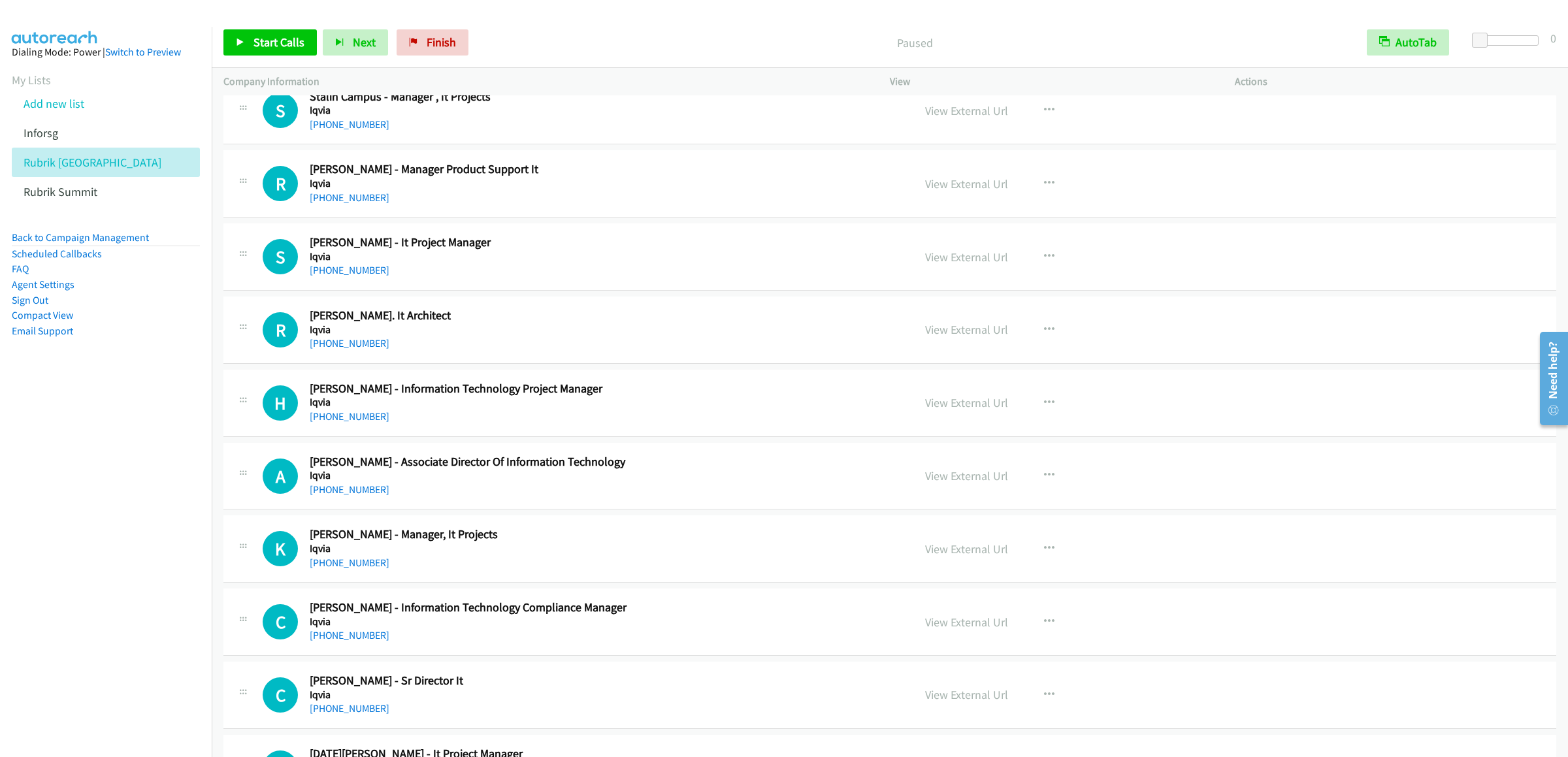
scroll to position [6009, 0]
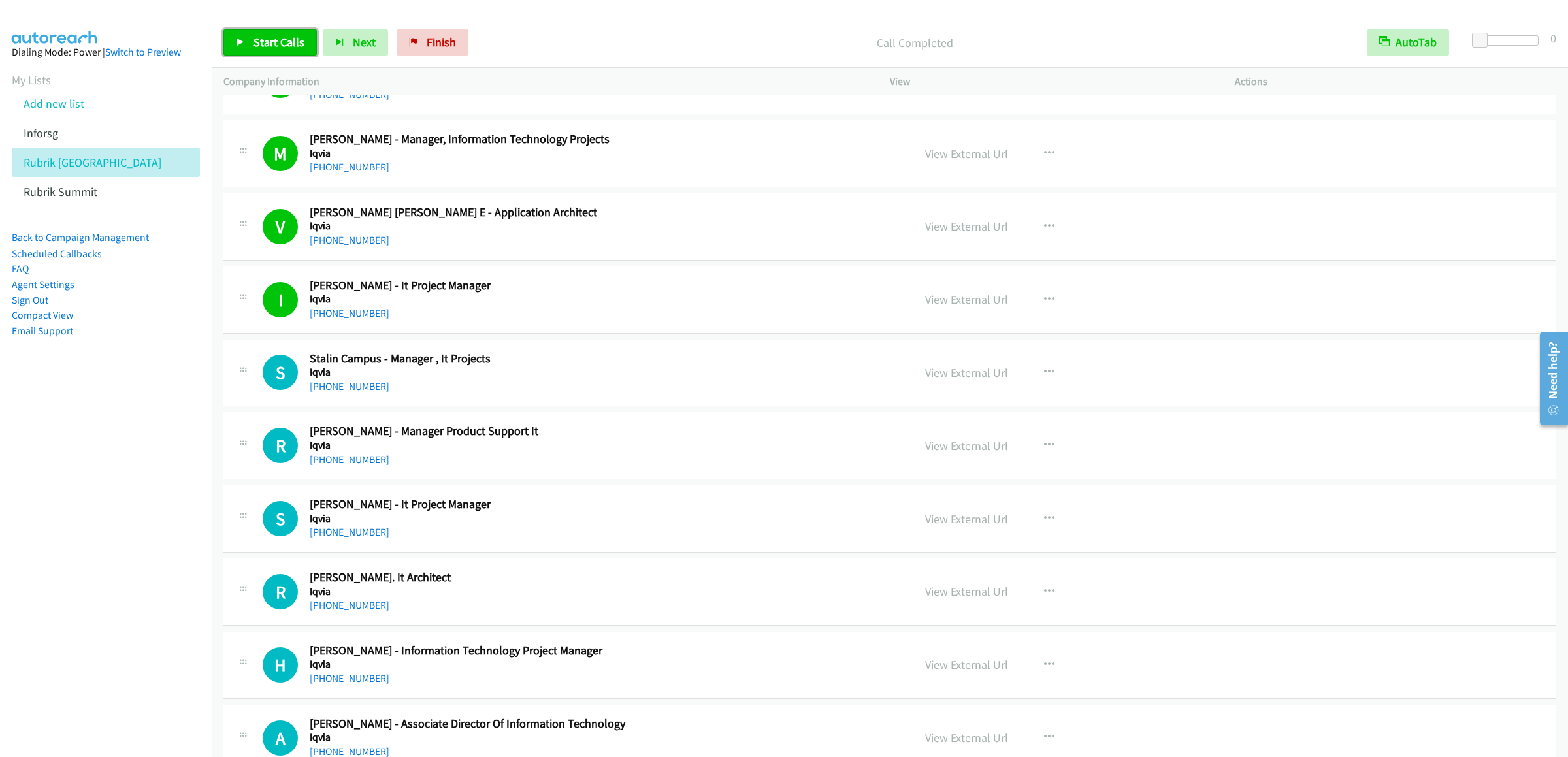
click at [267, 45] on span "Start Calls" at bounding box center [279, 42] width 51 height 15
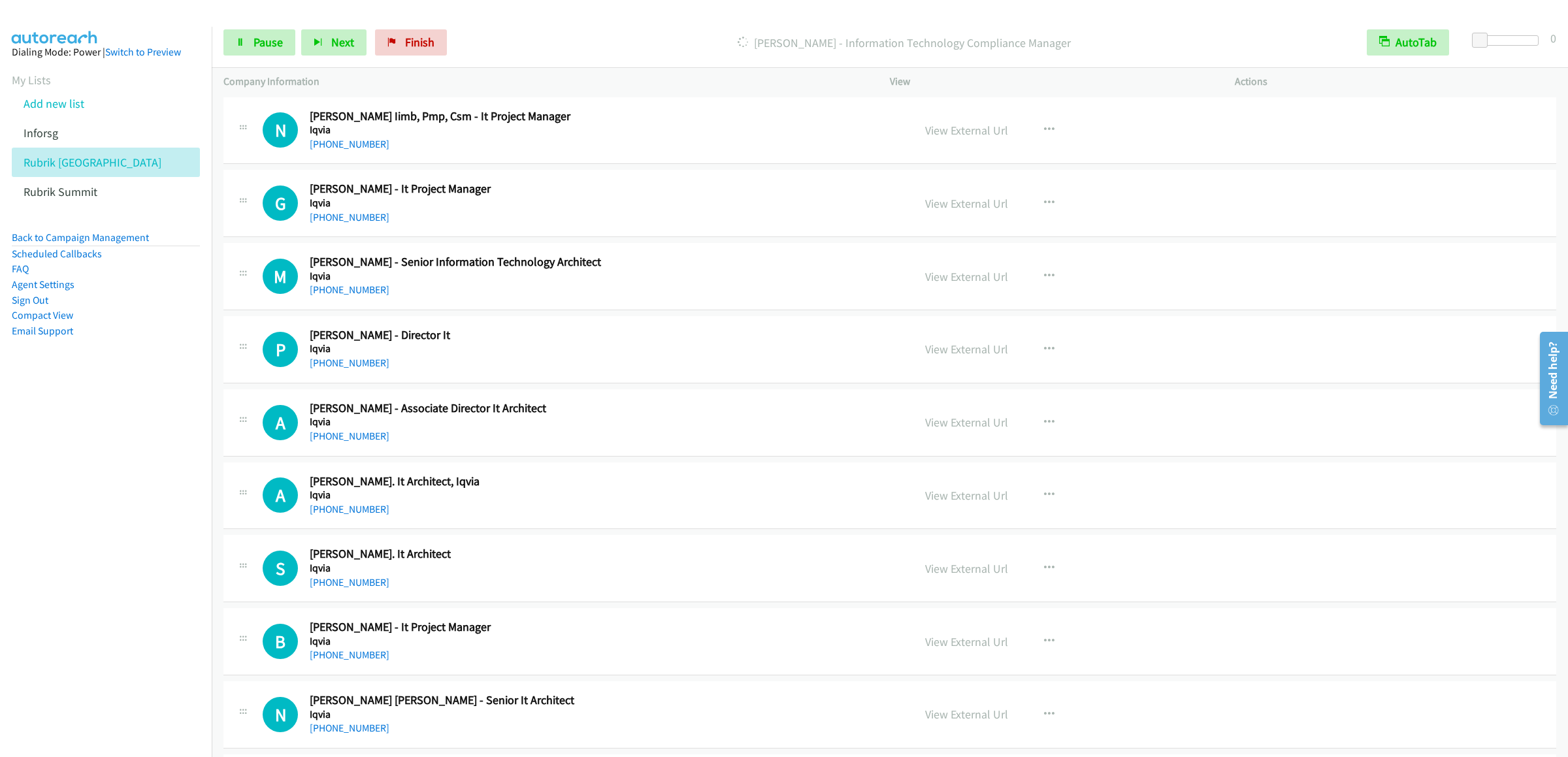
scroll to position [6794, 0]
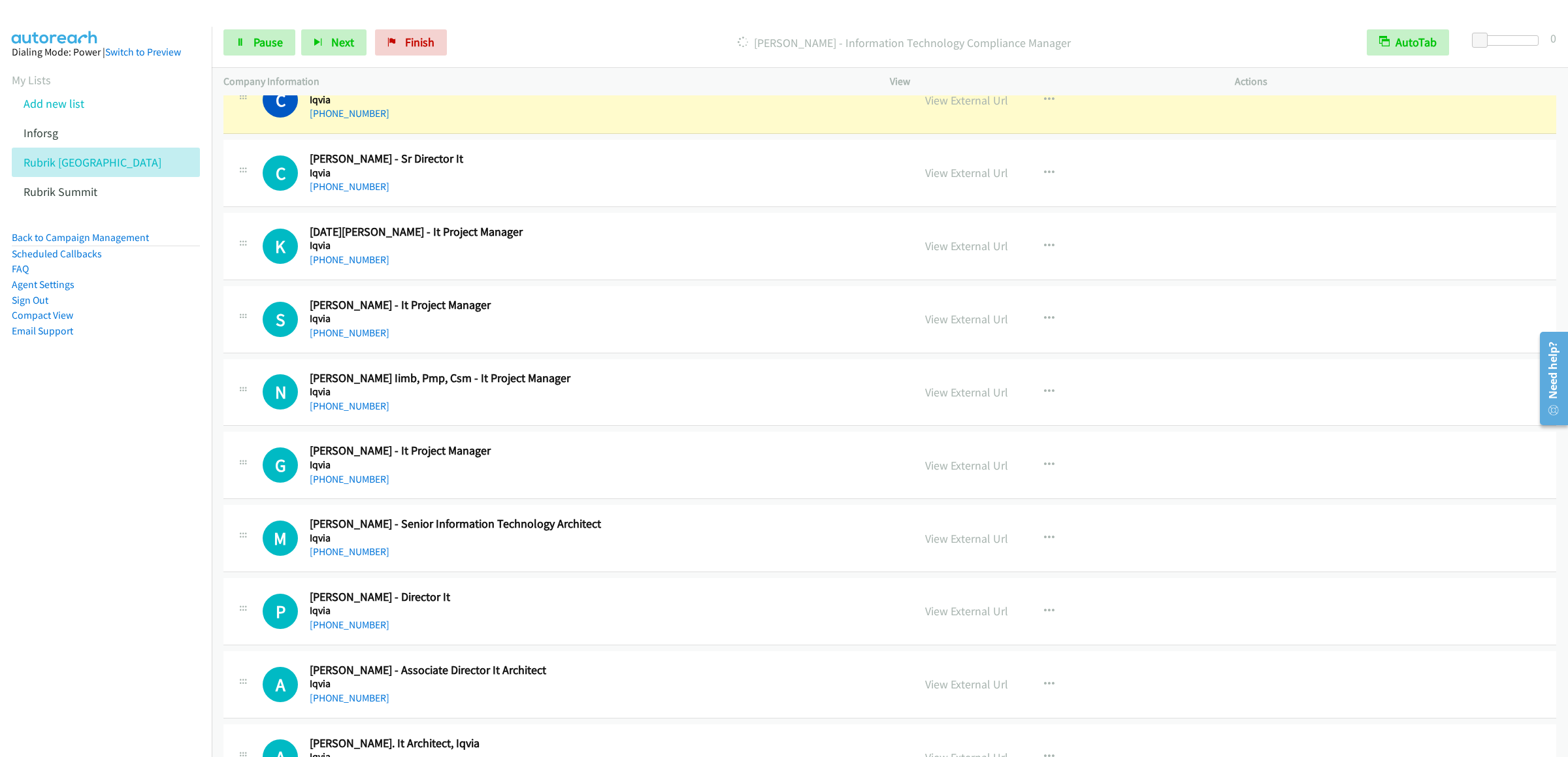
click at [251, 27] on div "Start Calls Pause Next Finish Dialing Chandrasekaran Nagarajan - Information Te…" at bounding box center [889, 42] width 1356 height 50
click at [261, 36] on span "Pause" at bounding box center [268, 42] width 29 height 15
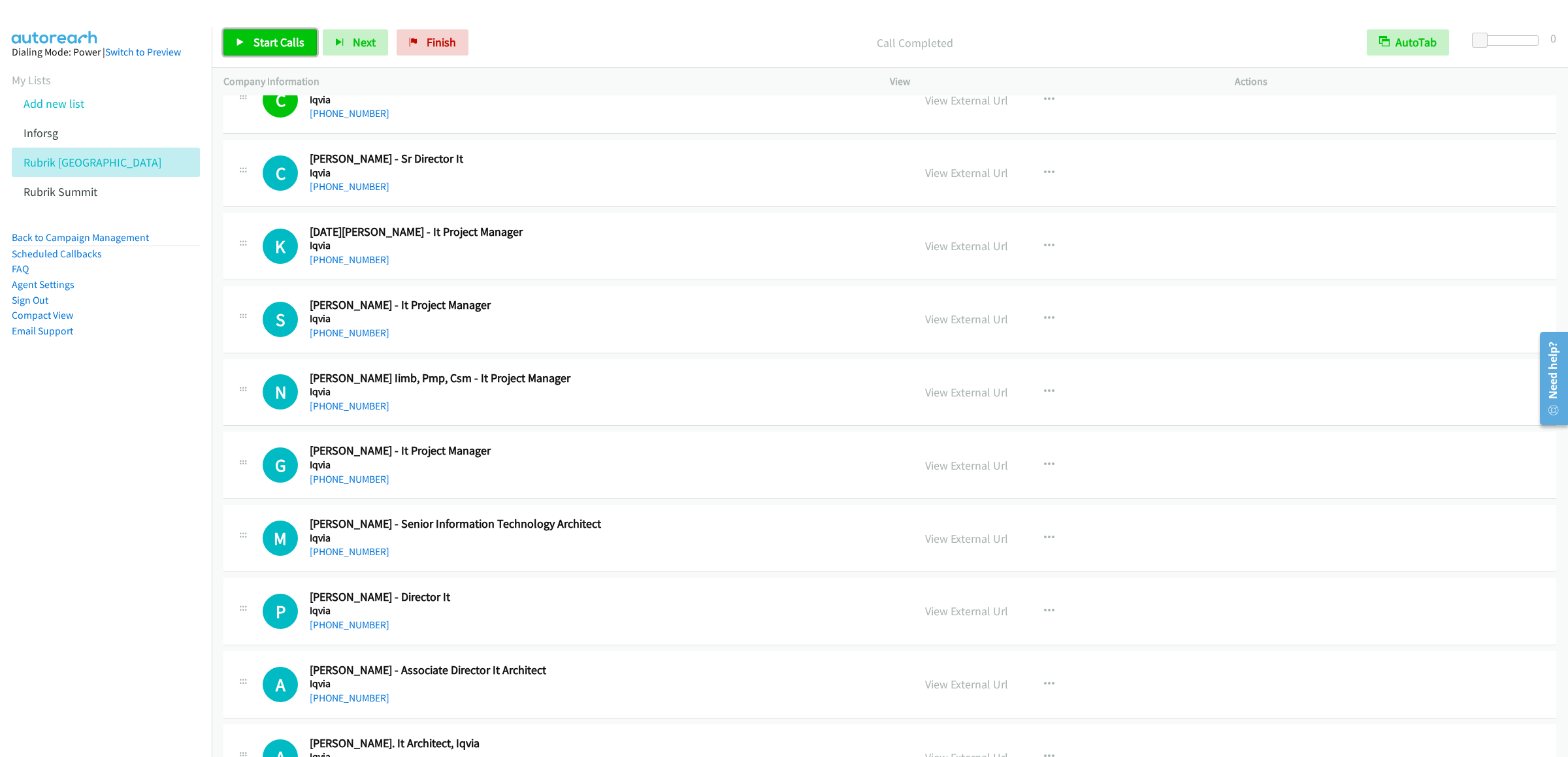
click at [261, 50] on link "Start Calls" at bounding box center [270, 42] width 93 height 26
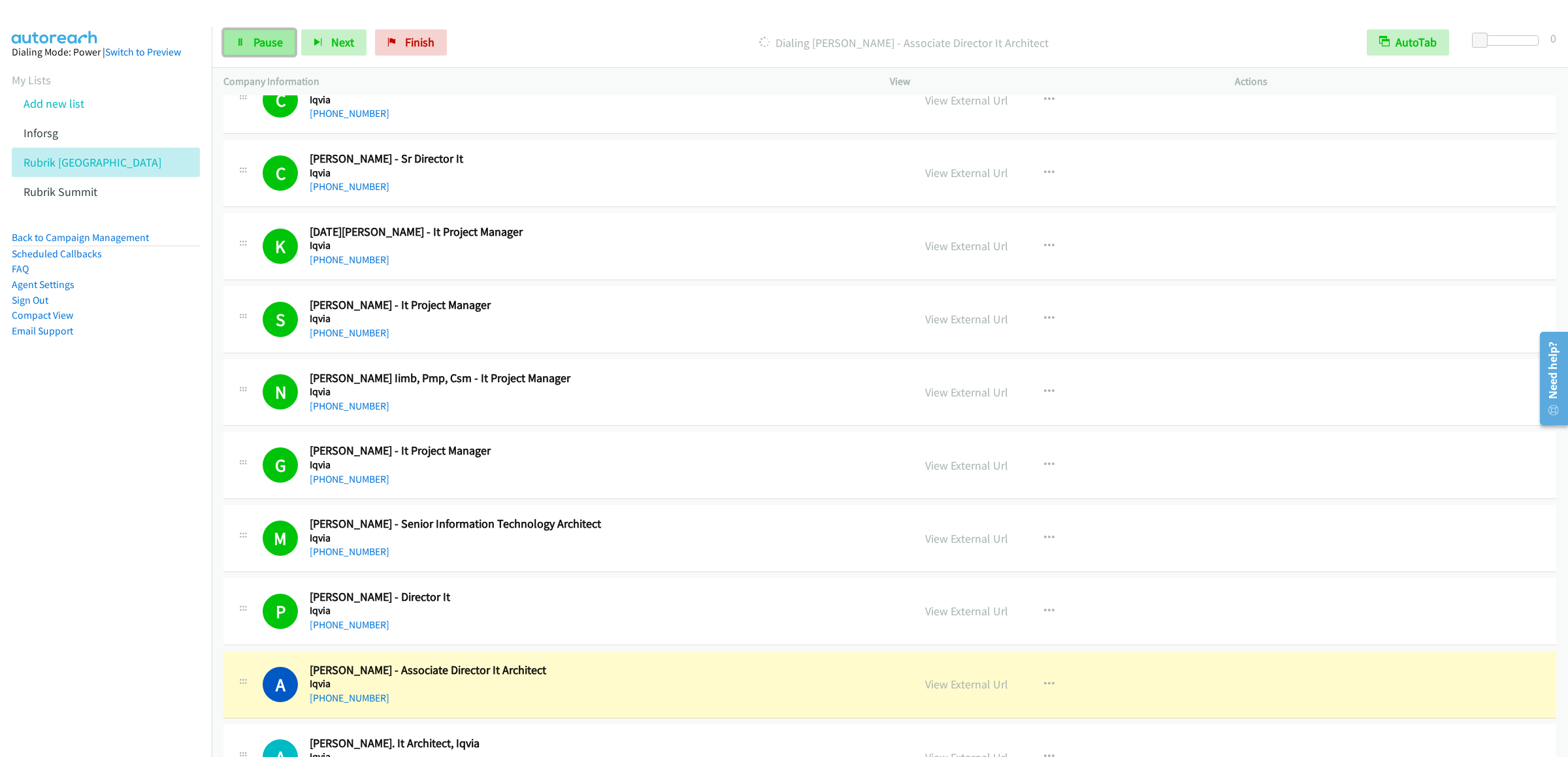
drag, startPoint x: 259, startPoint y: 34, endPoint x: 282, endPoint y: 34, distance: 23.0
click at [259, 34] on link "Pause" at bounding box center [259, 42] width 72 height 26
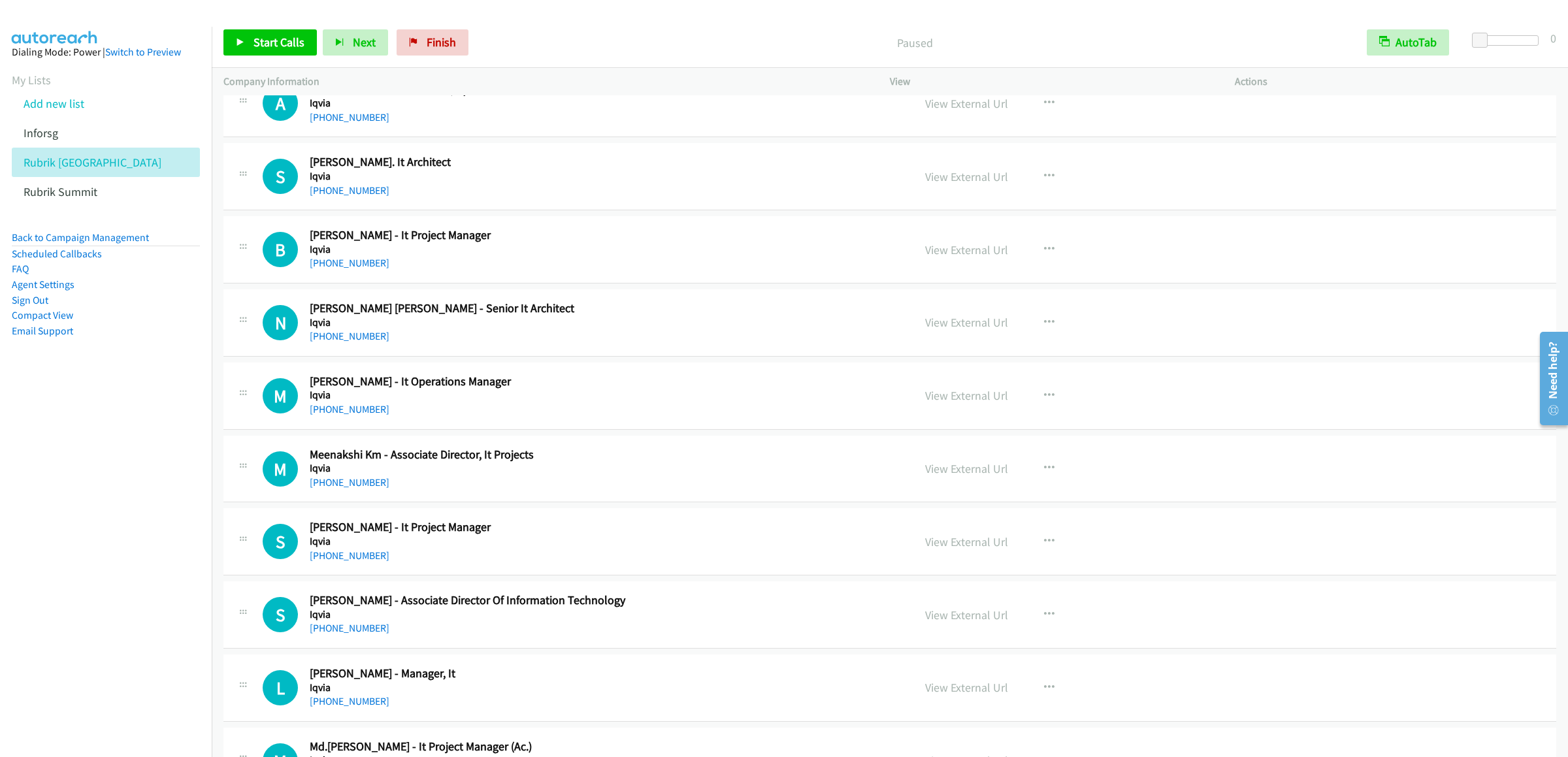
scroll to position [7317, 0]
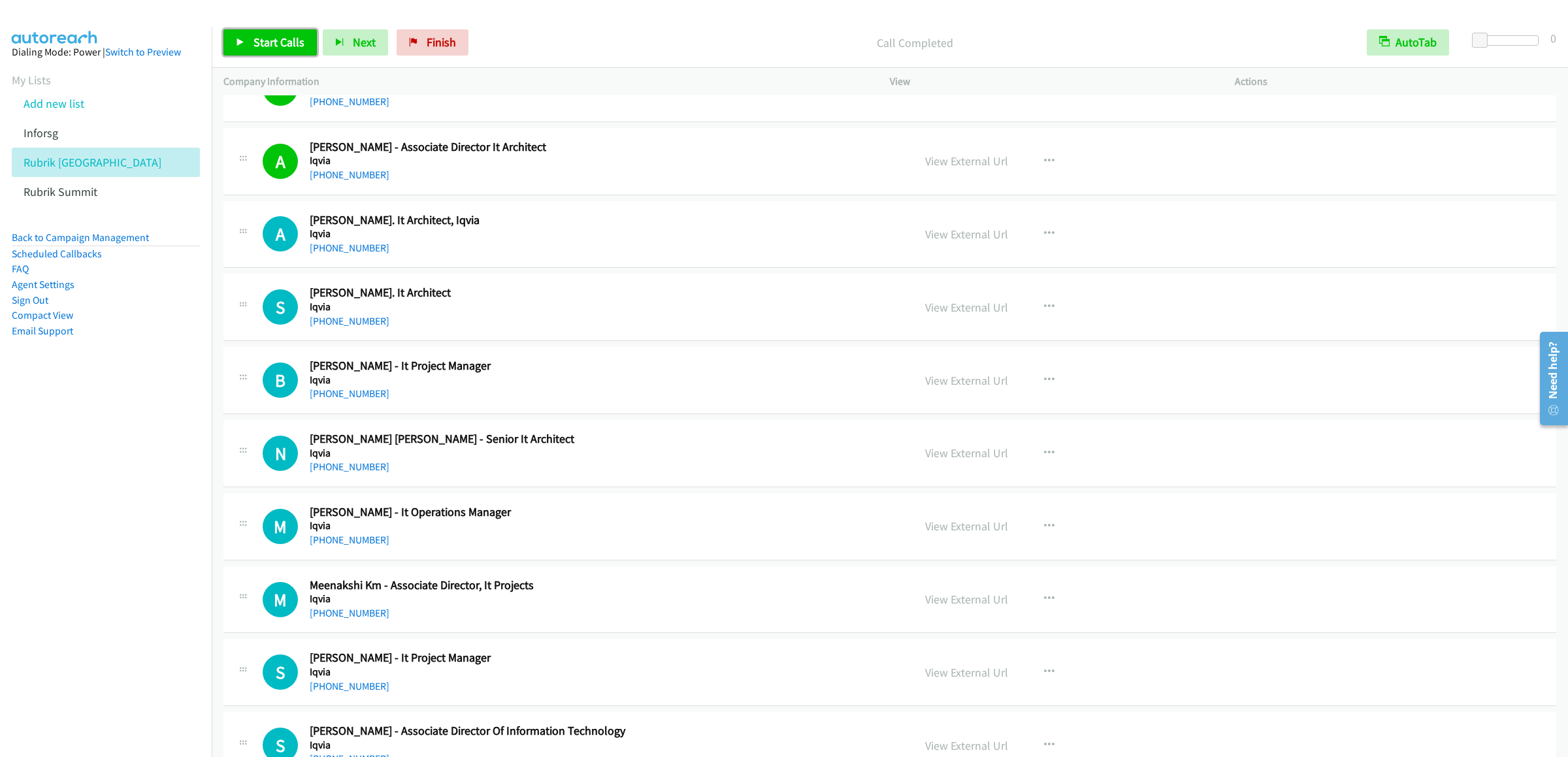
click at [273, 47] on span "Start Calls" at bounding box center [279, 42] width 51 height 15
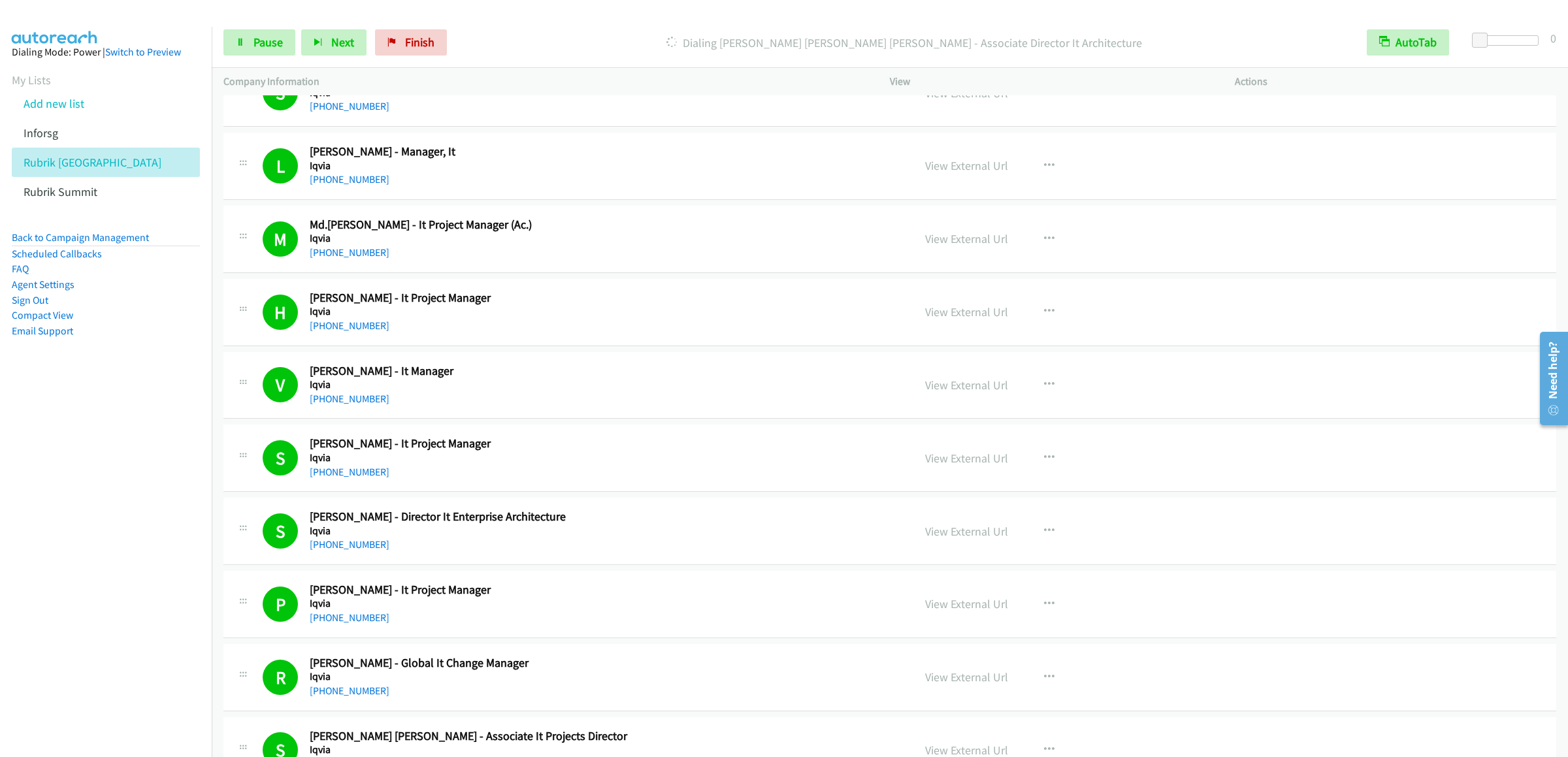
scroll to position [8623, 0]
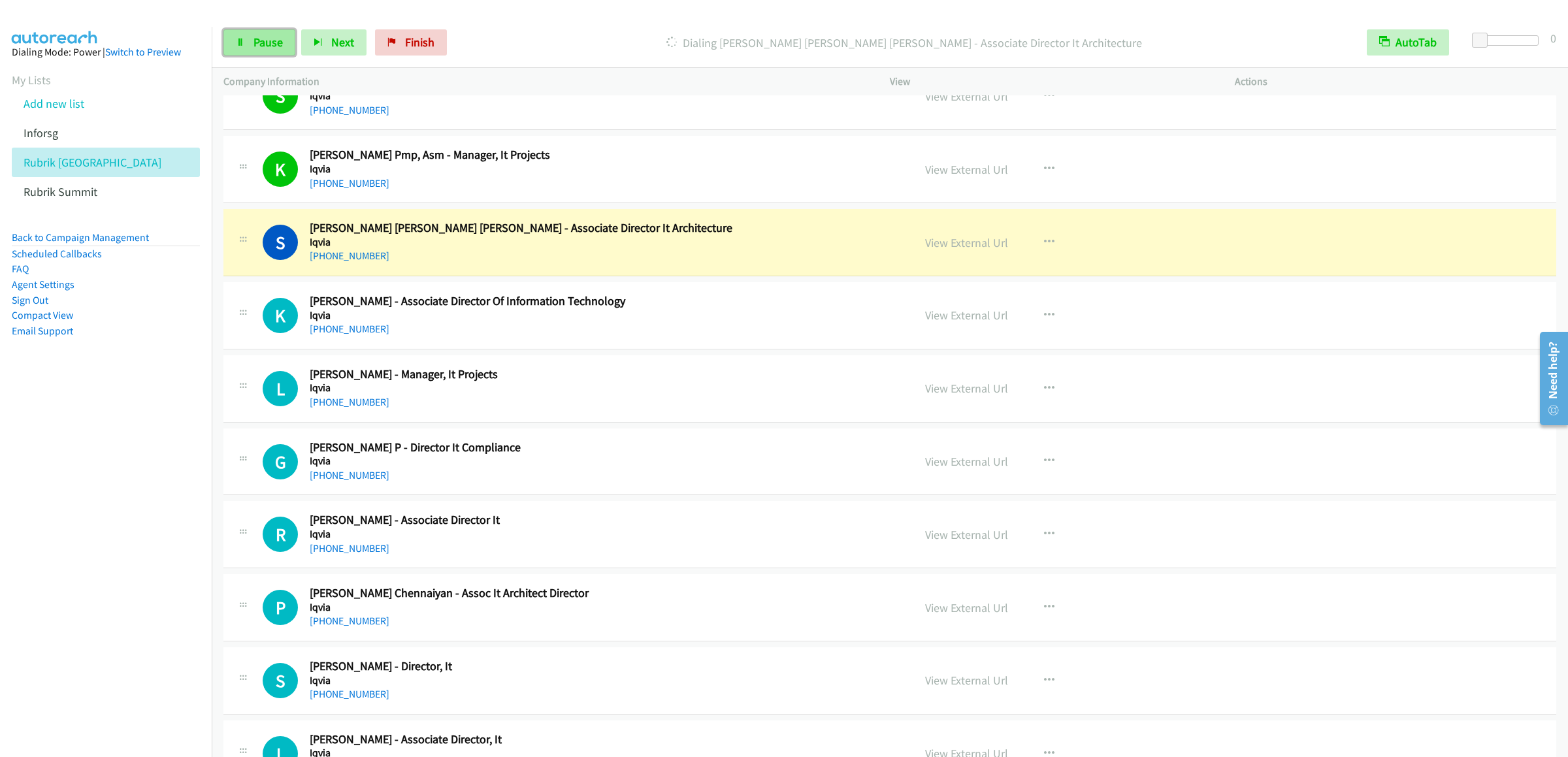
click at [259, 46] on span "Pause" at bounding box center [268, 42] width 29 height 15
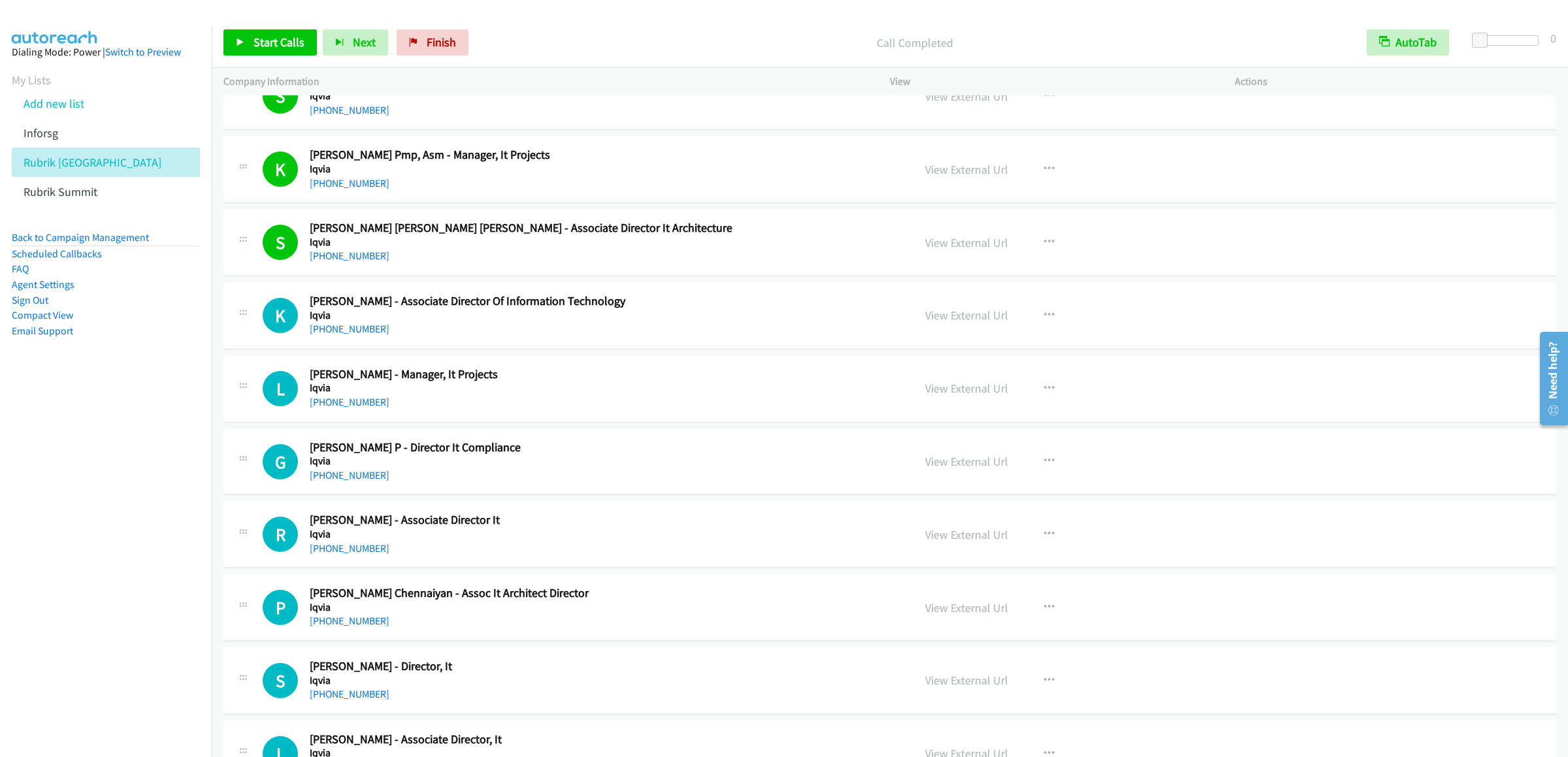
scroll to position [9276, 0]
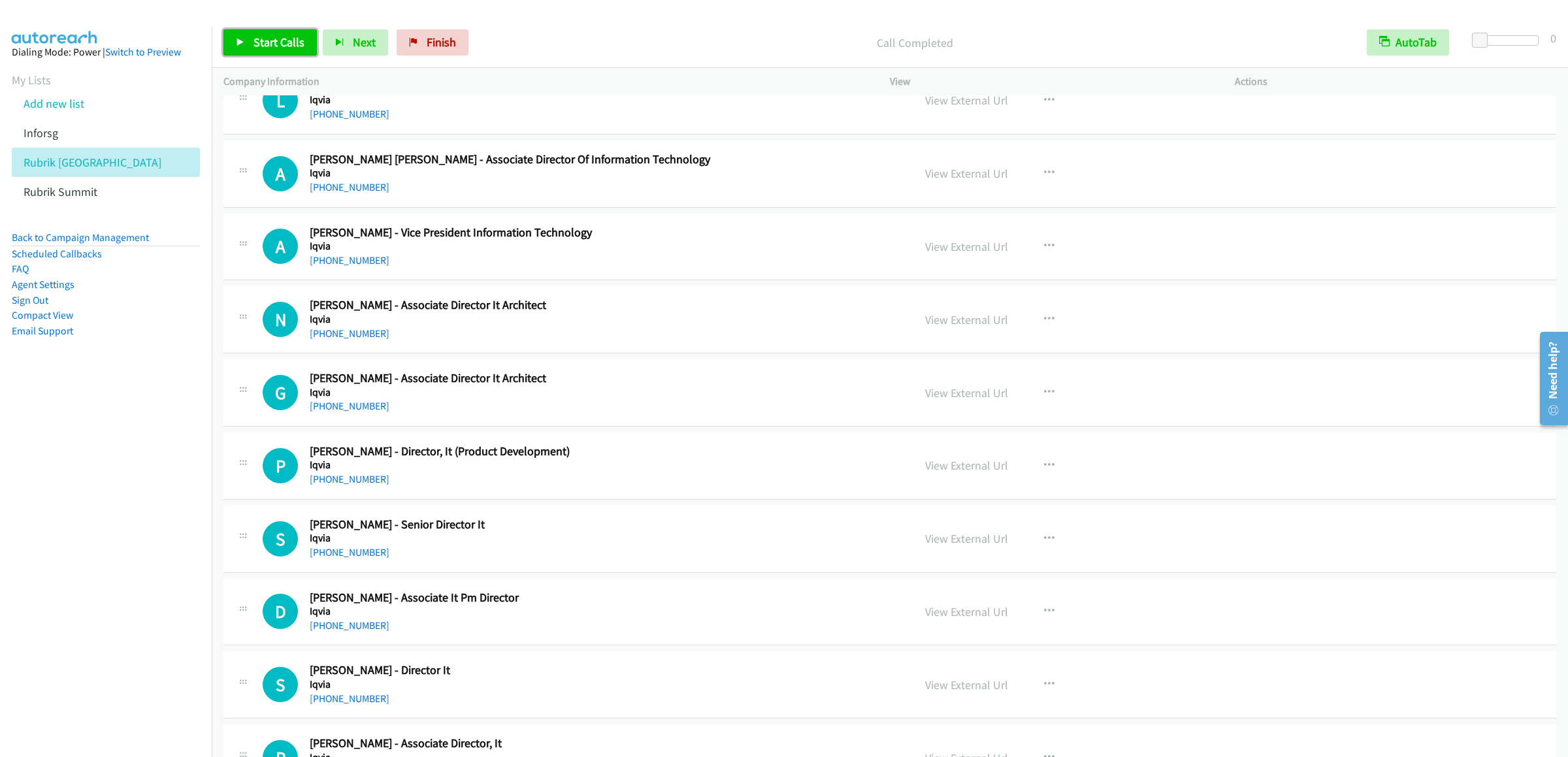
click at [251, 53] on link "Start Calls" at bounding box center [270, 42] width 93 height 26
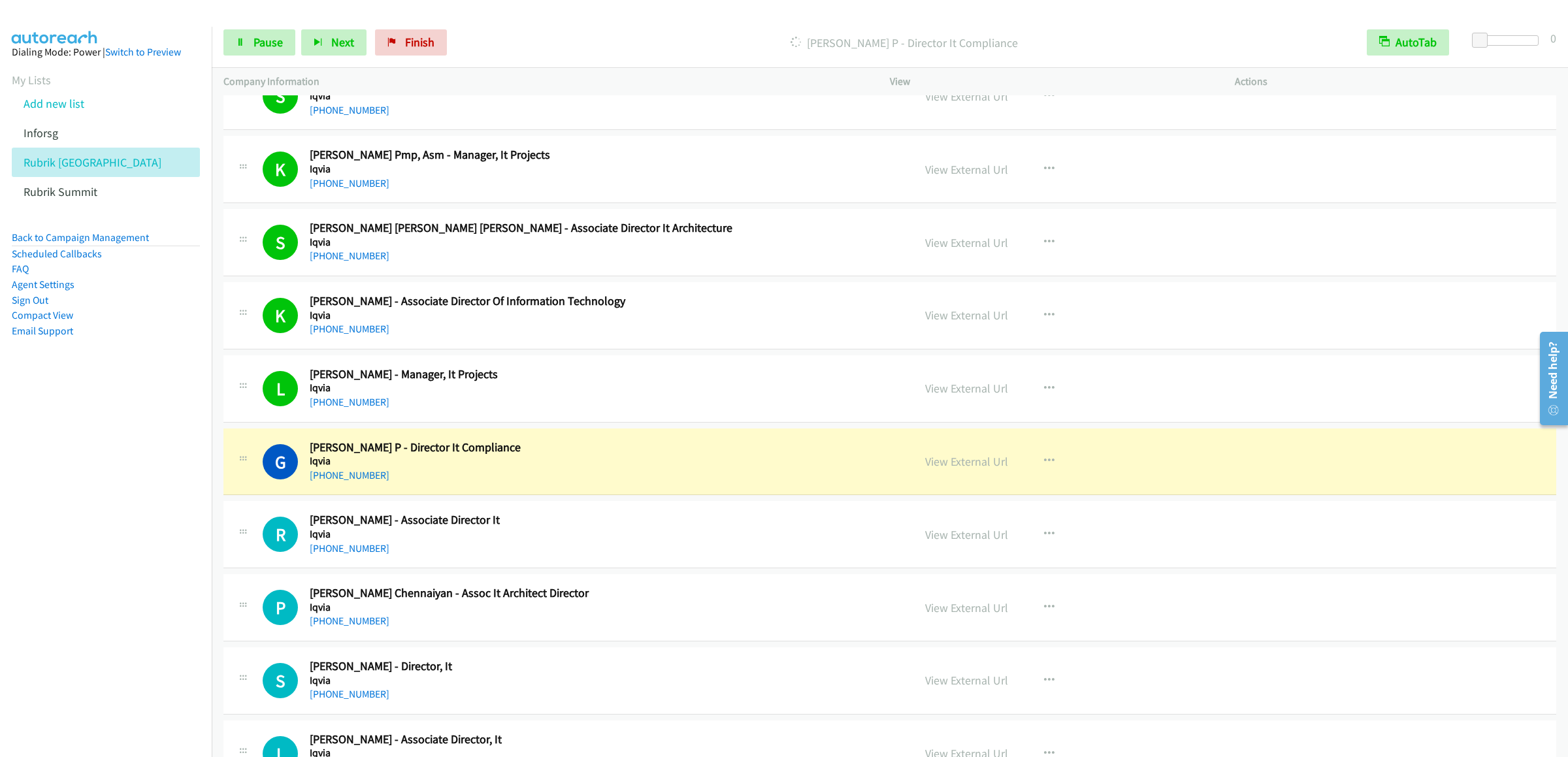
scroll to position [9016, 0]
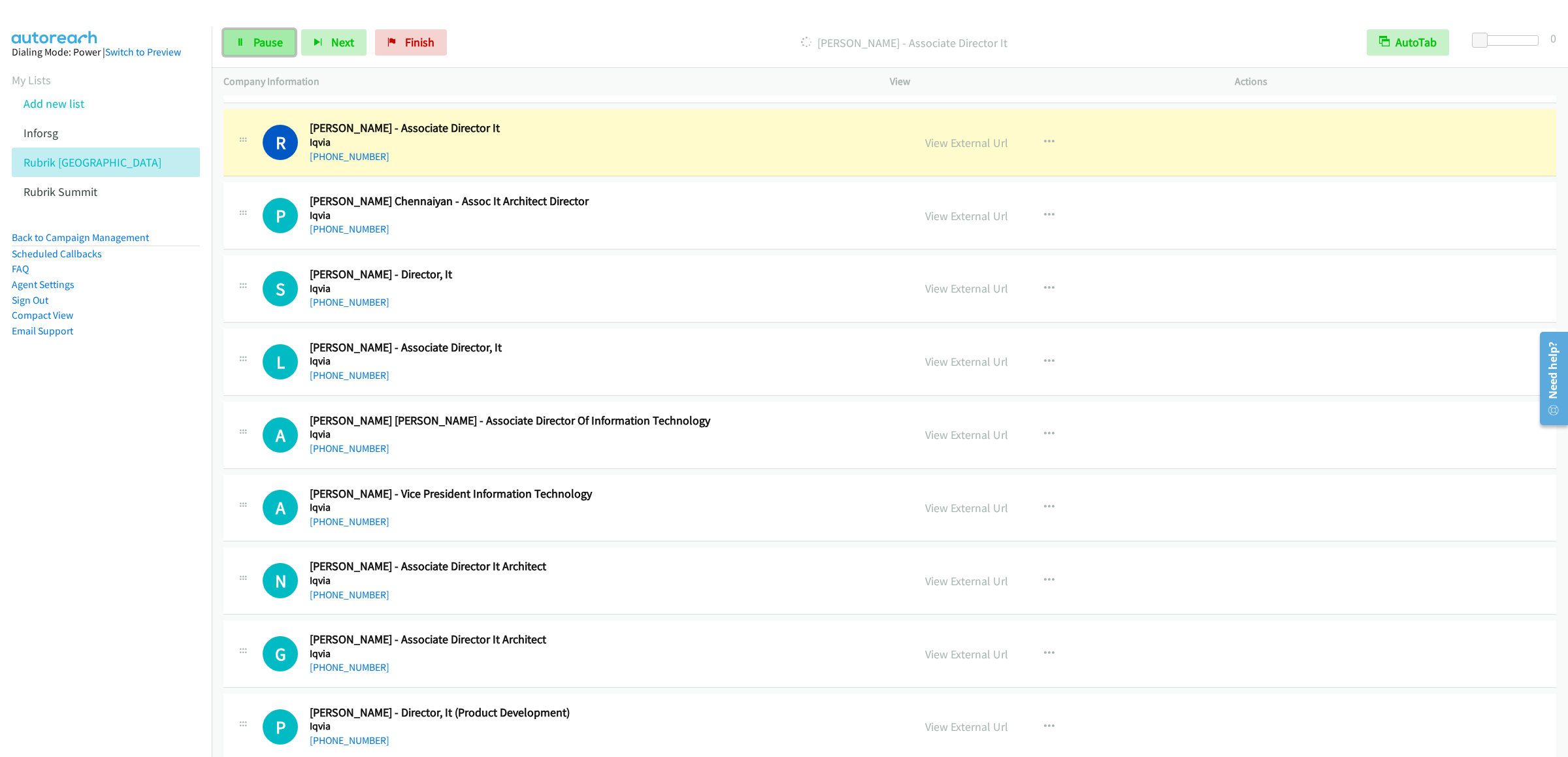
click at [251, 49] on link "Pause" at bounding box center [259, 42] width 72 height 26
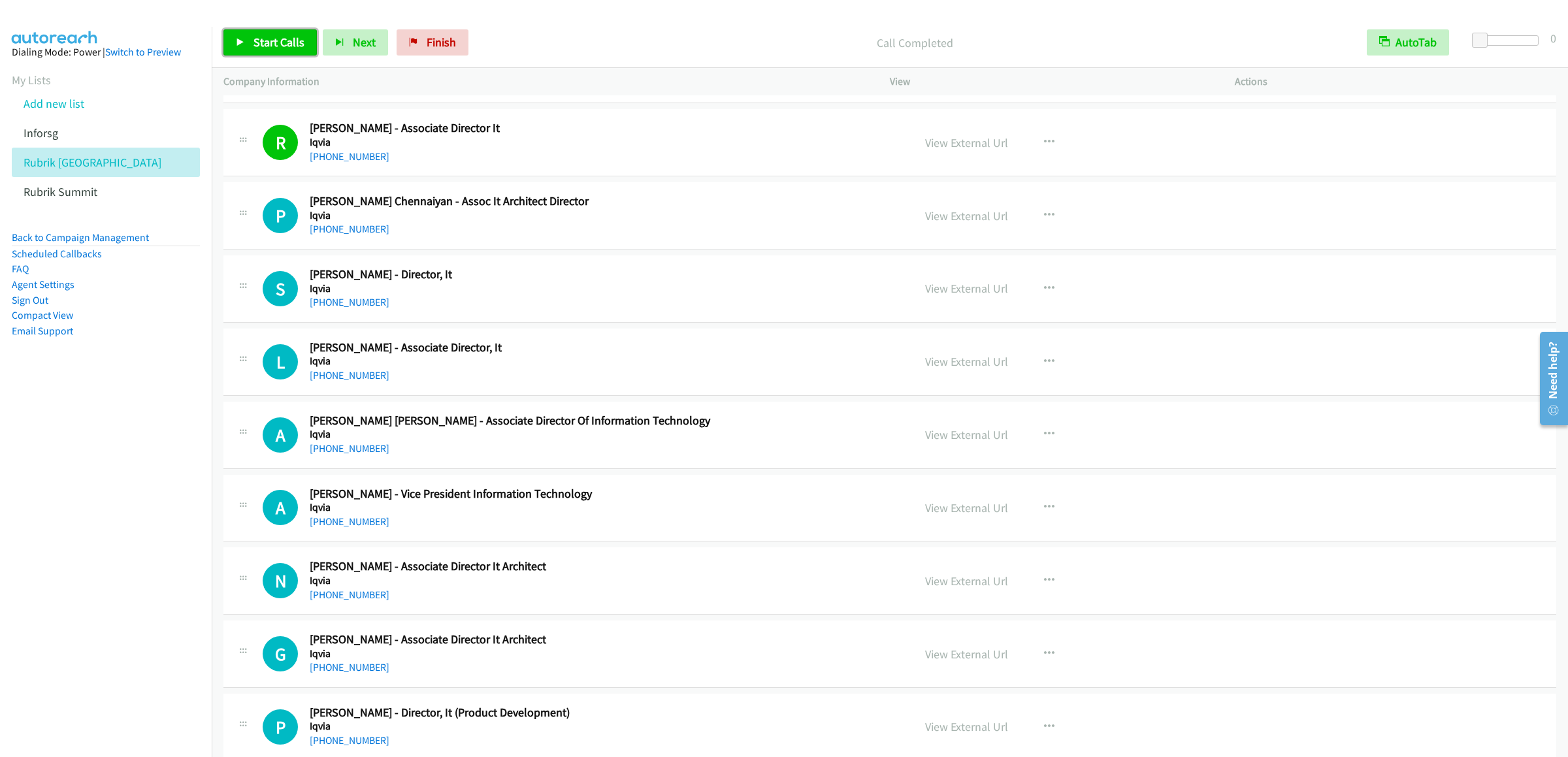
click at [279, 39] on span "Start Calls" at bounding box center [279, 42] width 51 height 15
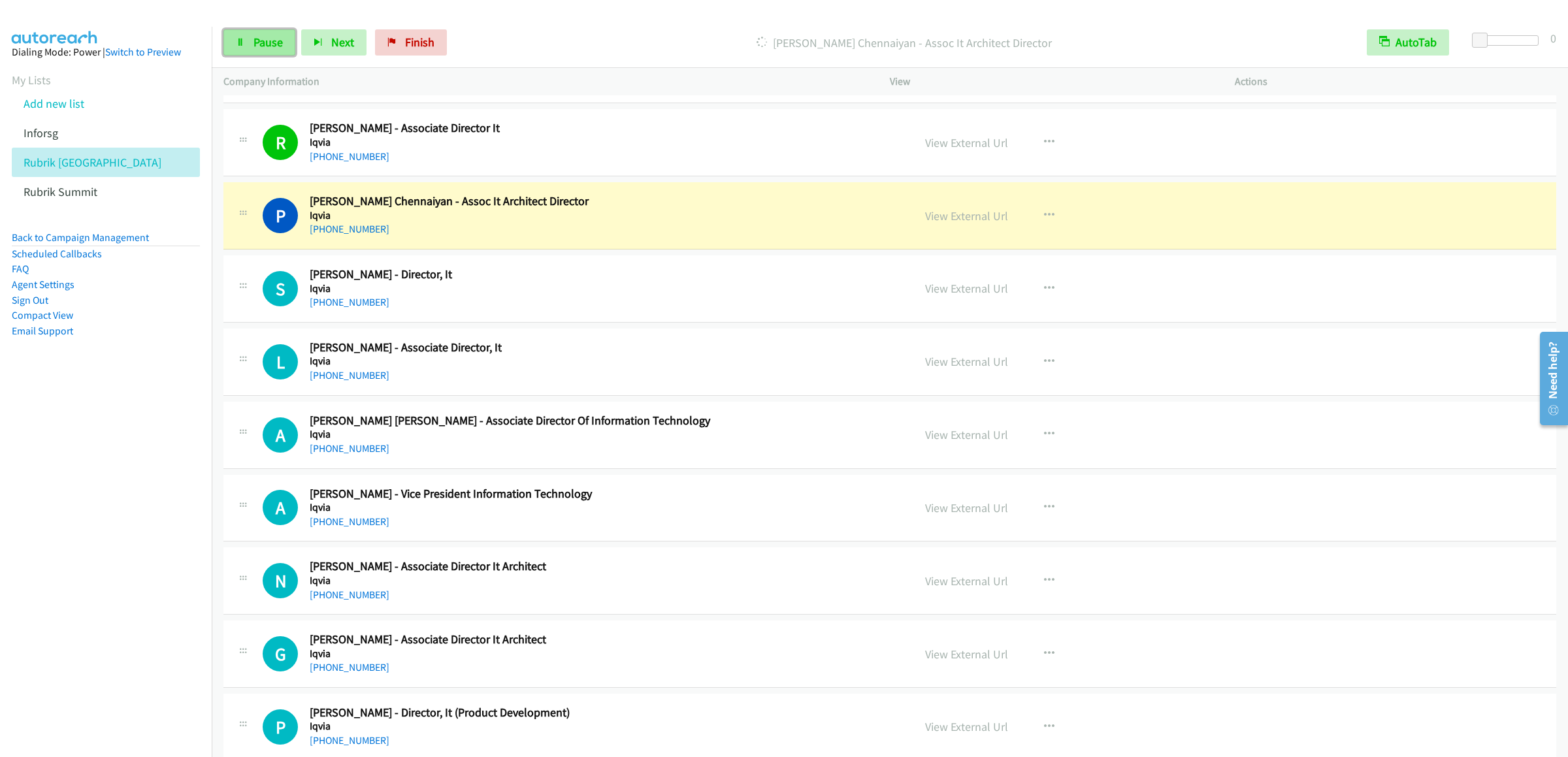
click at [267, 41] on span "Pause" at bounding box center [268, 42] width 29 height 15
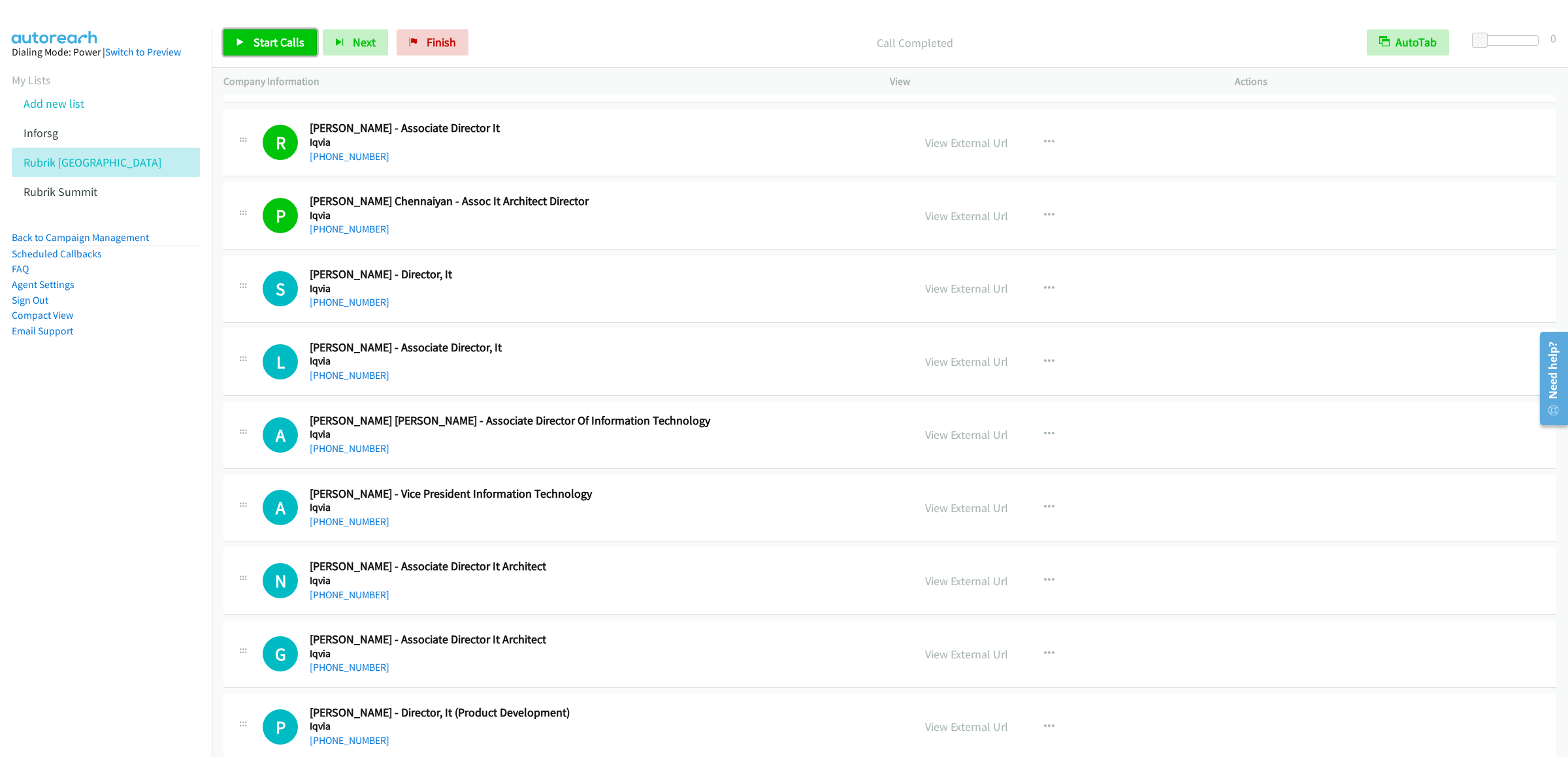
click at [265, 50] on link "Start Calls" at bounding box center [270, 42] width 93 height 26
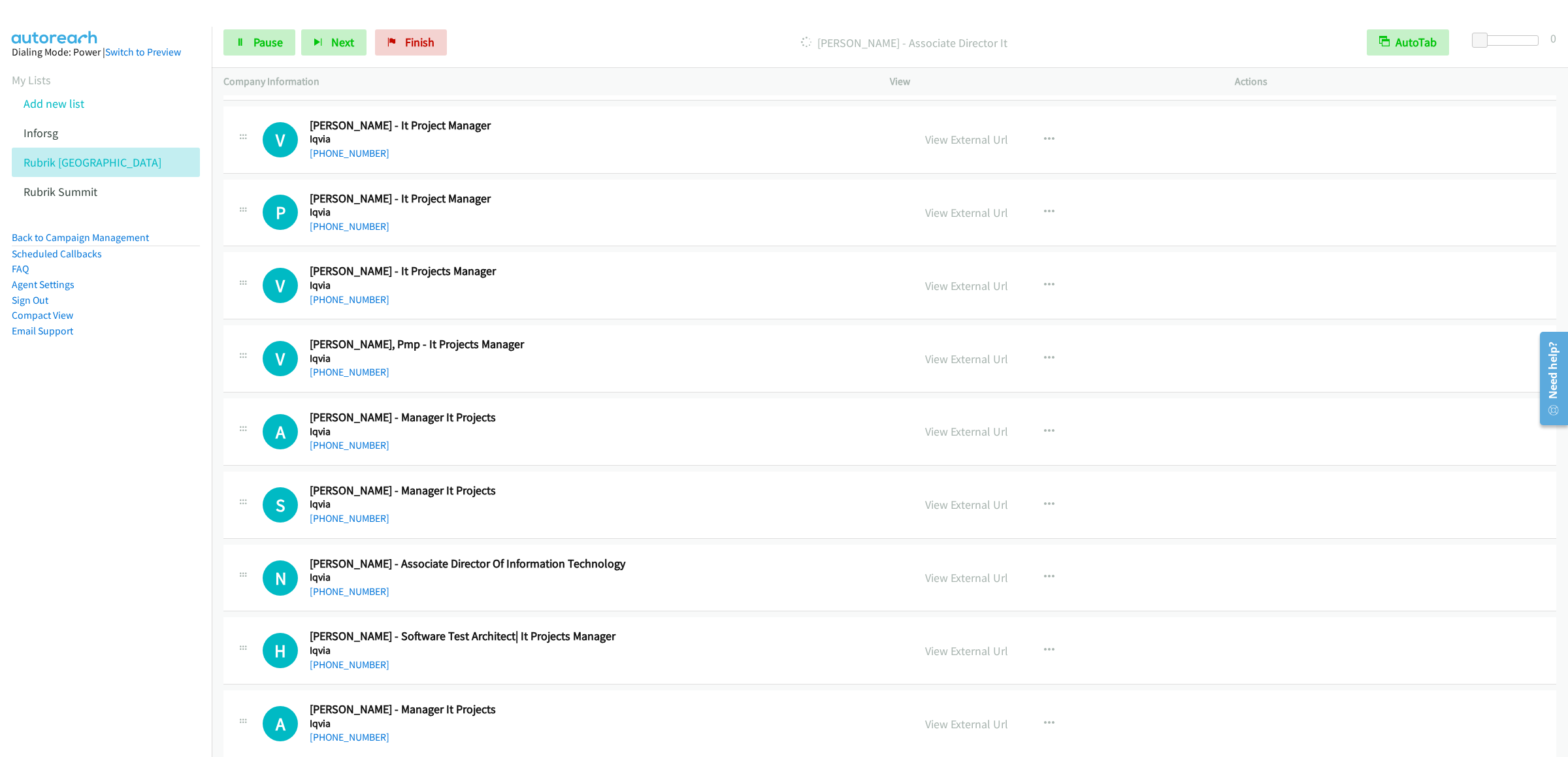
scroll to position [10583, 0]
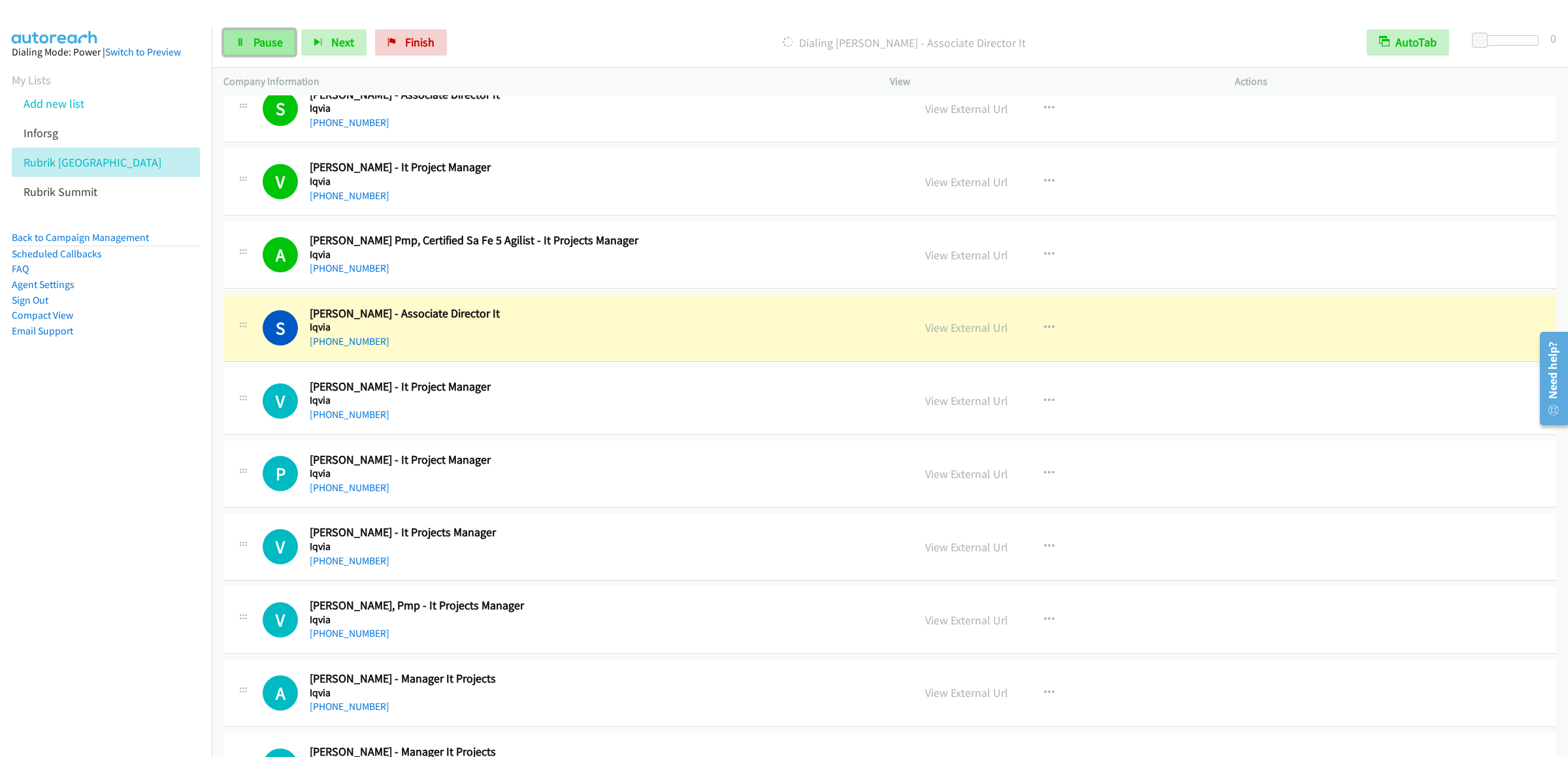
click at [264, 37] on span "Pause" at bounding box center [268, 42] width 29 height 15
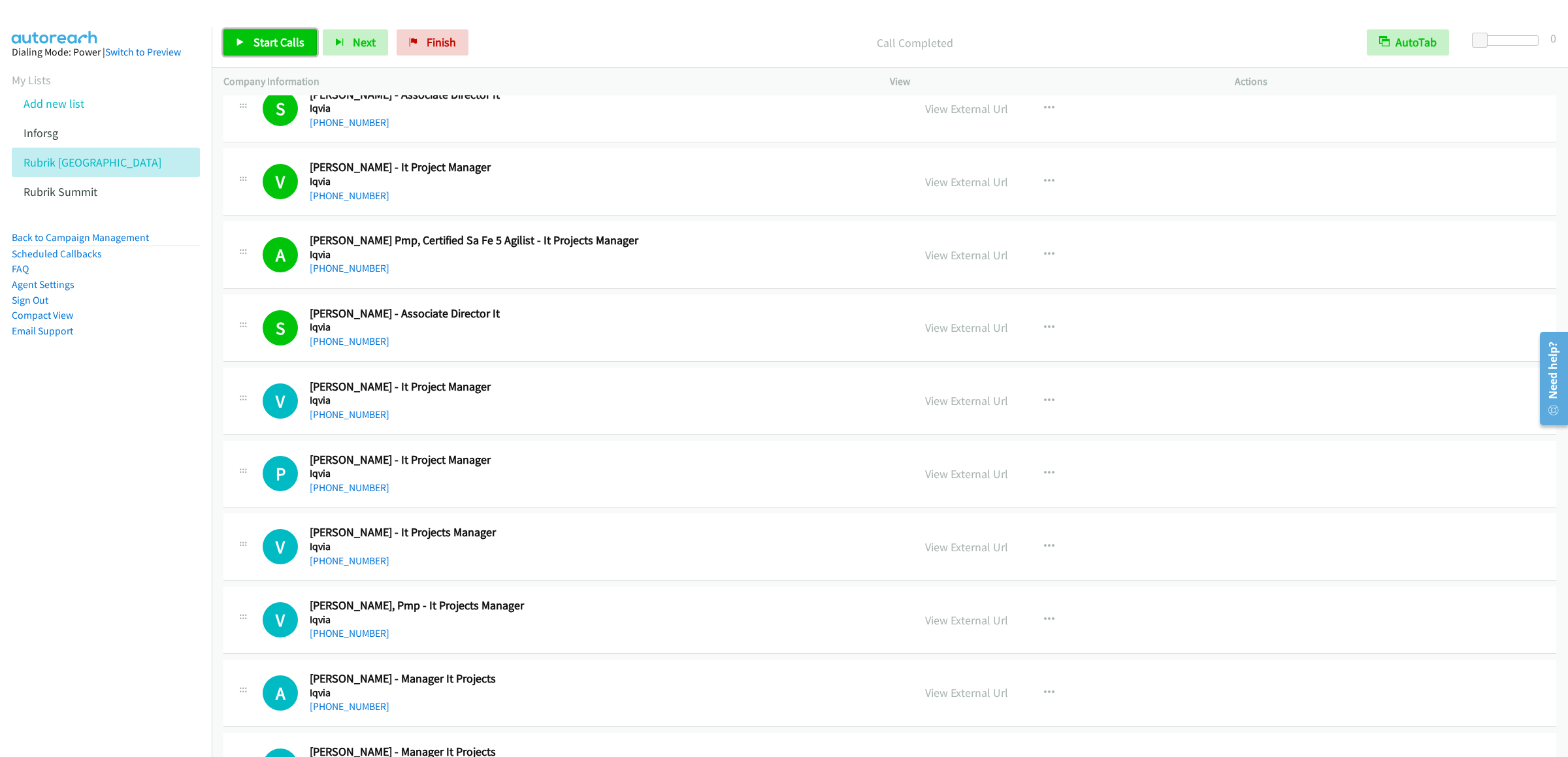
click at [236, 34] on link "Start Calls" at bounding box center [270, 42] width 93 height 26
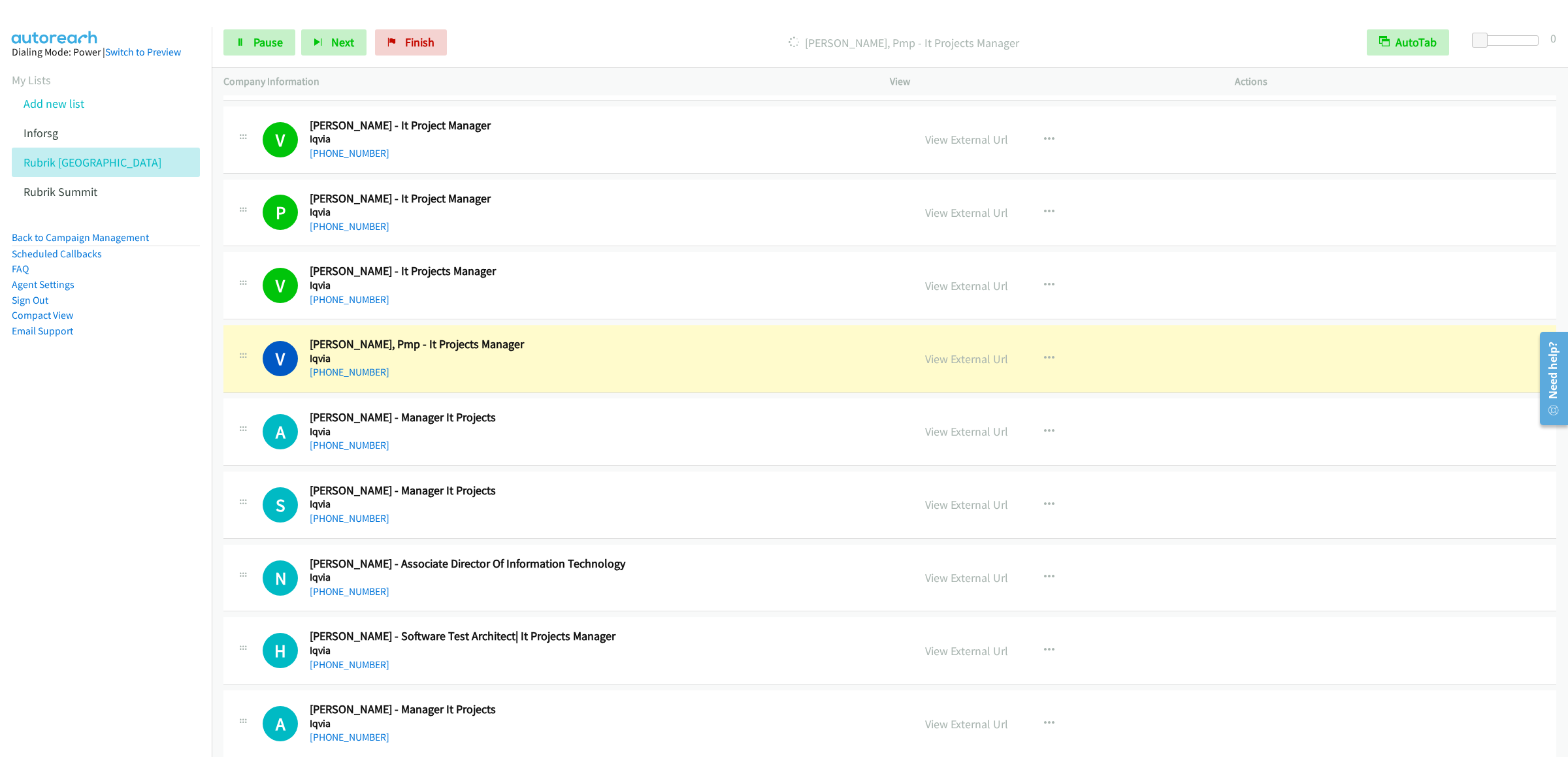
scroll to position [11105, 0]
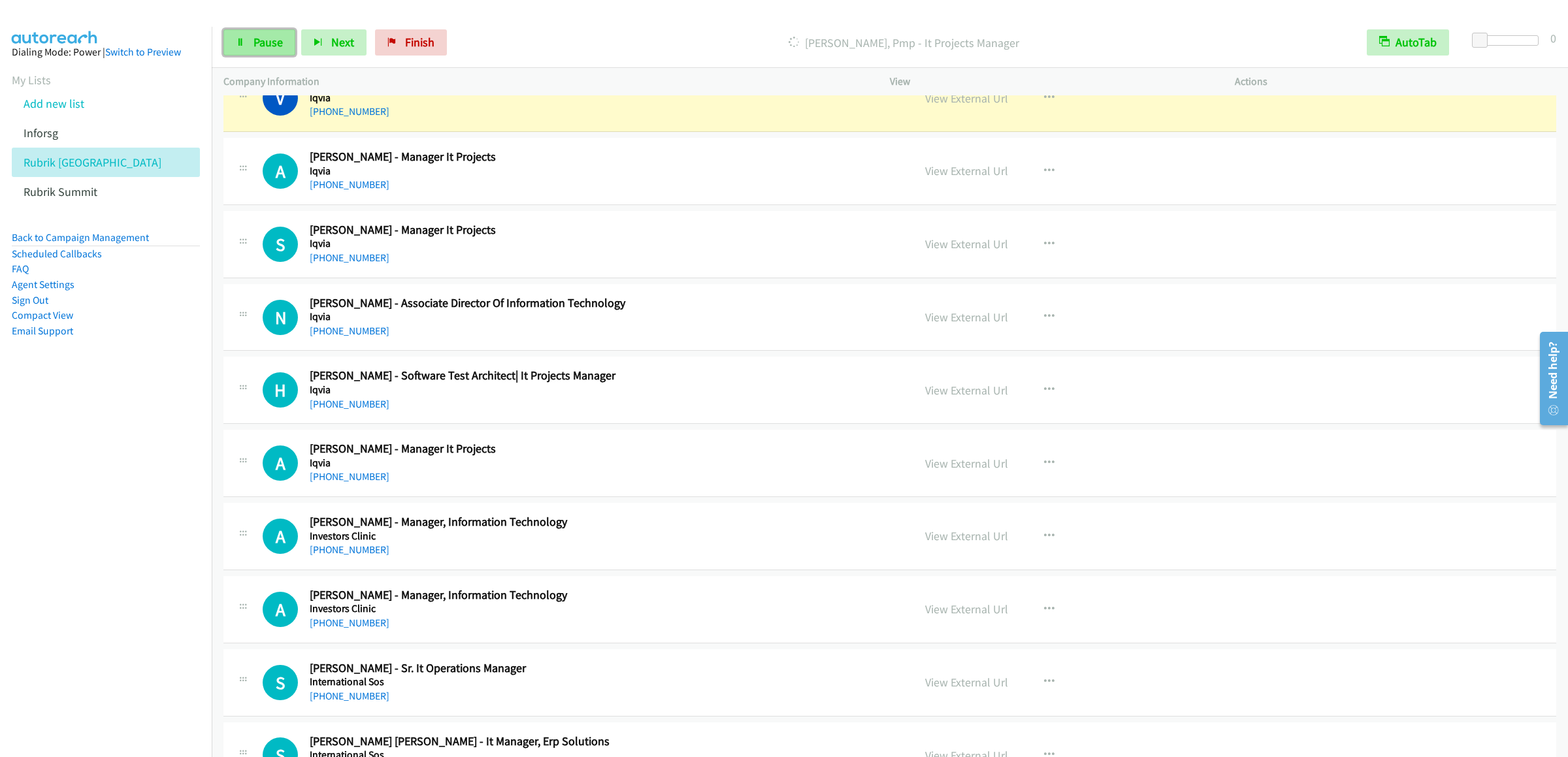
click at [250, 39] on link "Pause" at bounding box center [259, 42] width 72 height 26
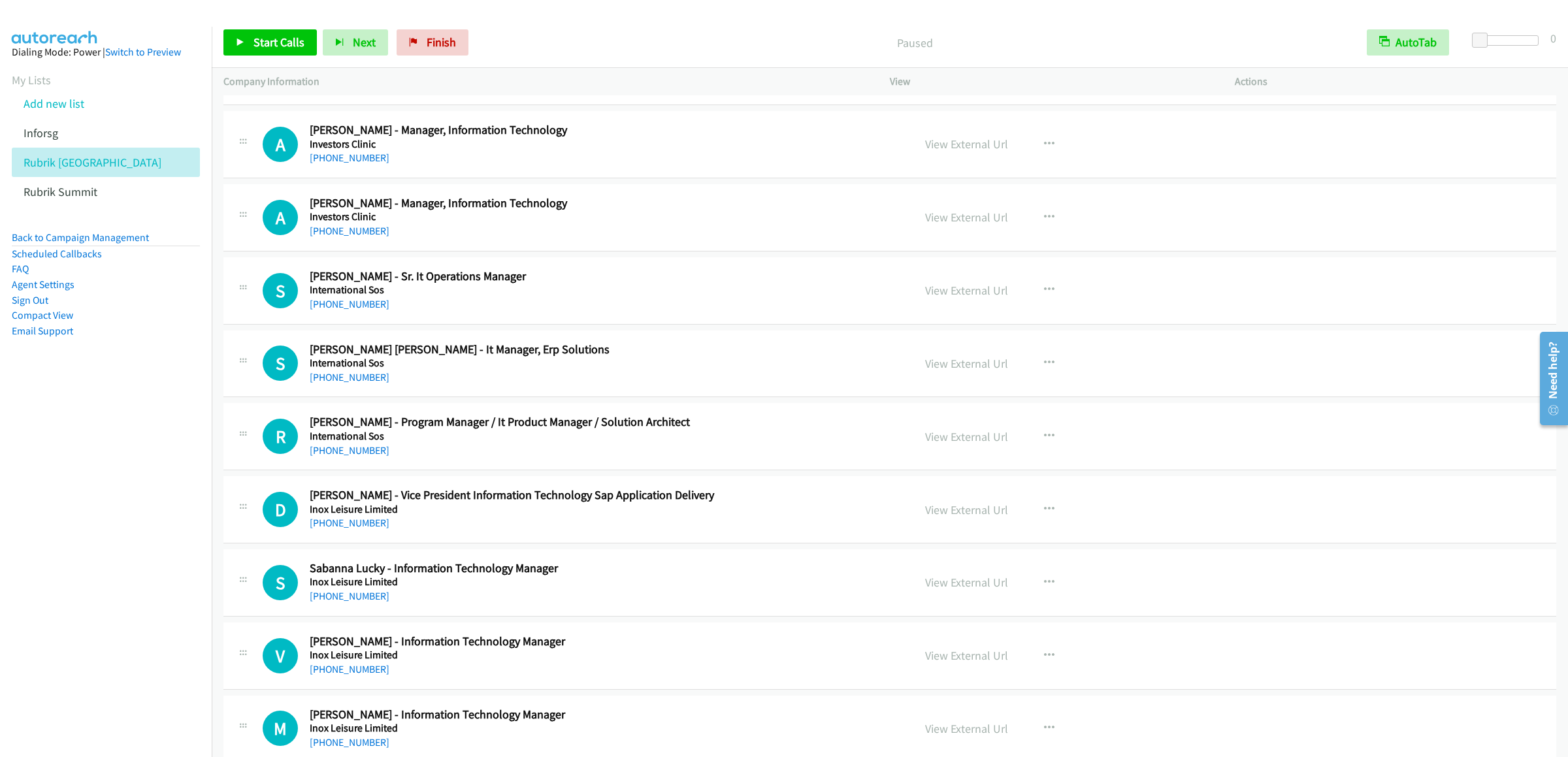
scroll to position [11237, 0]
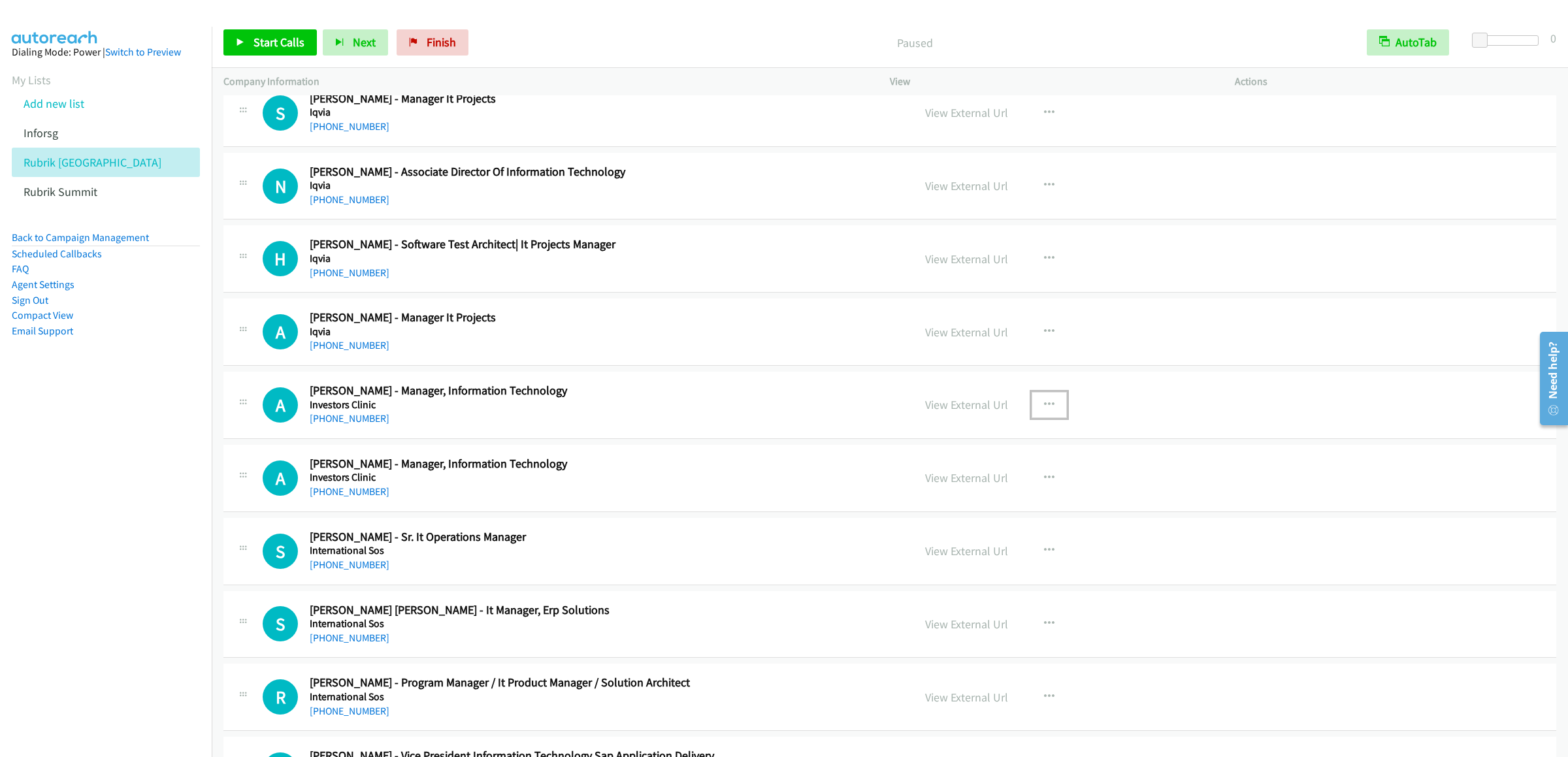
click at [1058, 418] on button "button" at bounding box center [1049, 405] width 36 height 26
click at [1045, 457] on div at bounding box center [784, 378] width 1568 height 757
click at [1045, 410] on icon "button" at bounding box center [1049, 405] width 10 height 10
click at [973, 504] on link "Start Calls Here" at bounding box center [979, 491] width 174 height 26
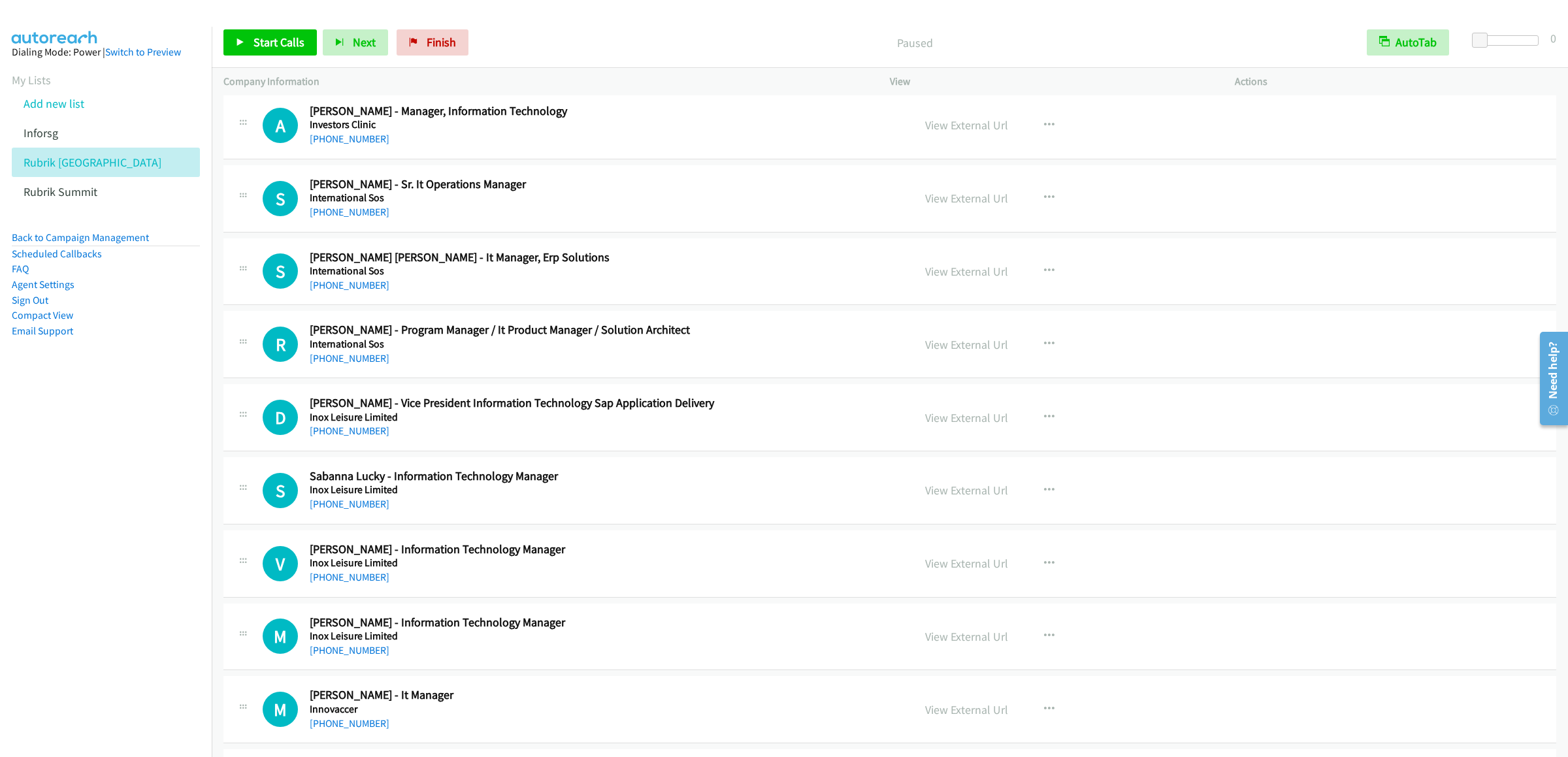
scroll to position [11550, 0]
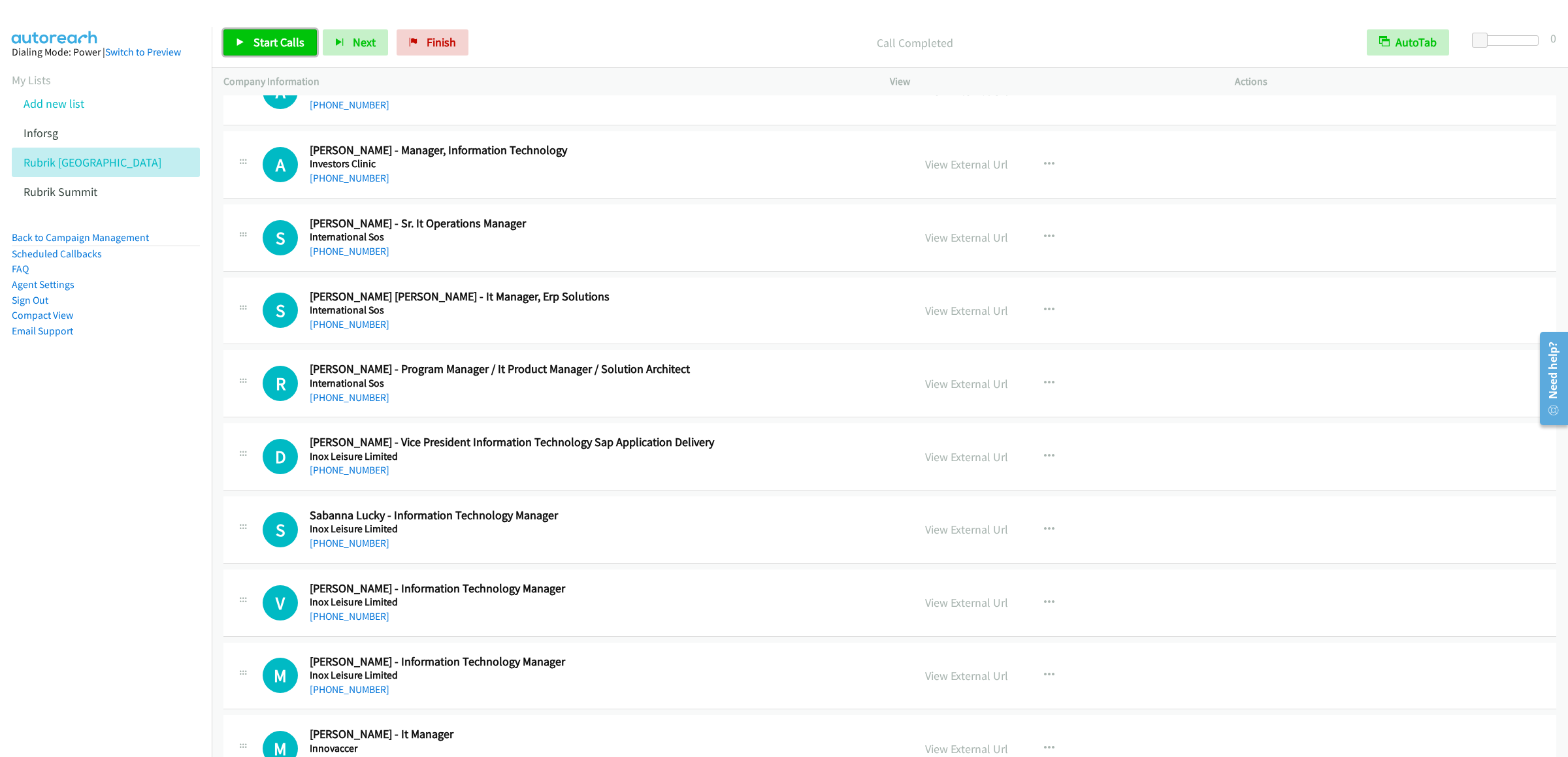
click at [279, 49] on span "Start Calls" at bounding box center [279, 42] width 51 height 15
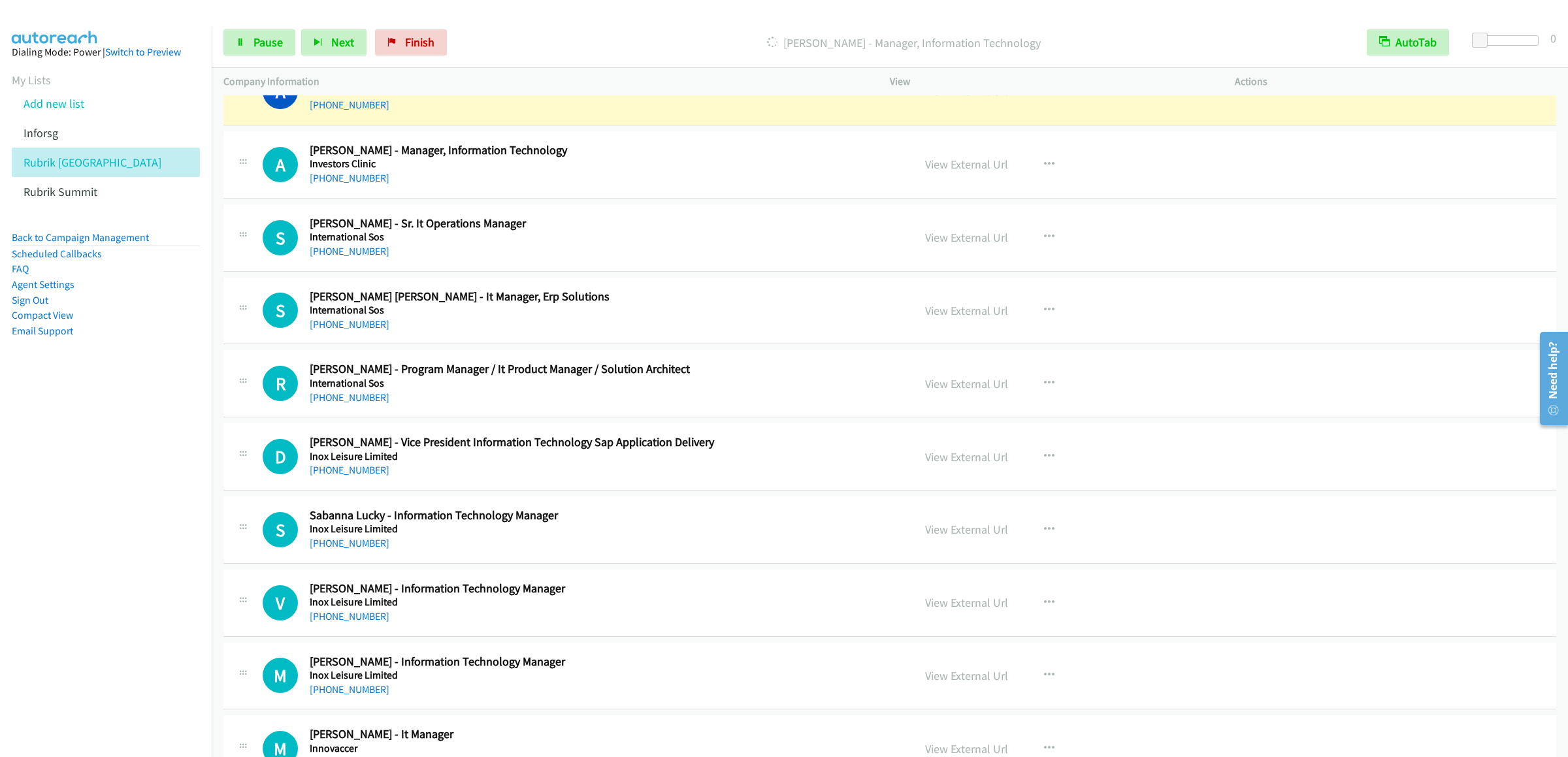
scroll to position [11419, 0]
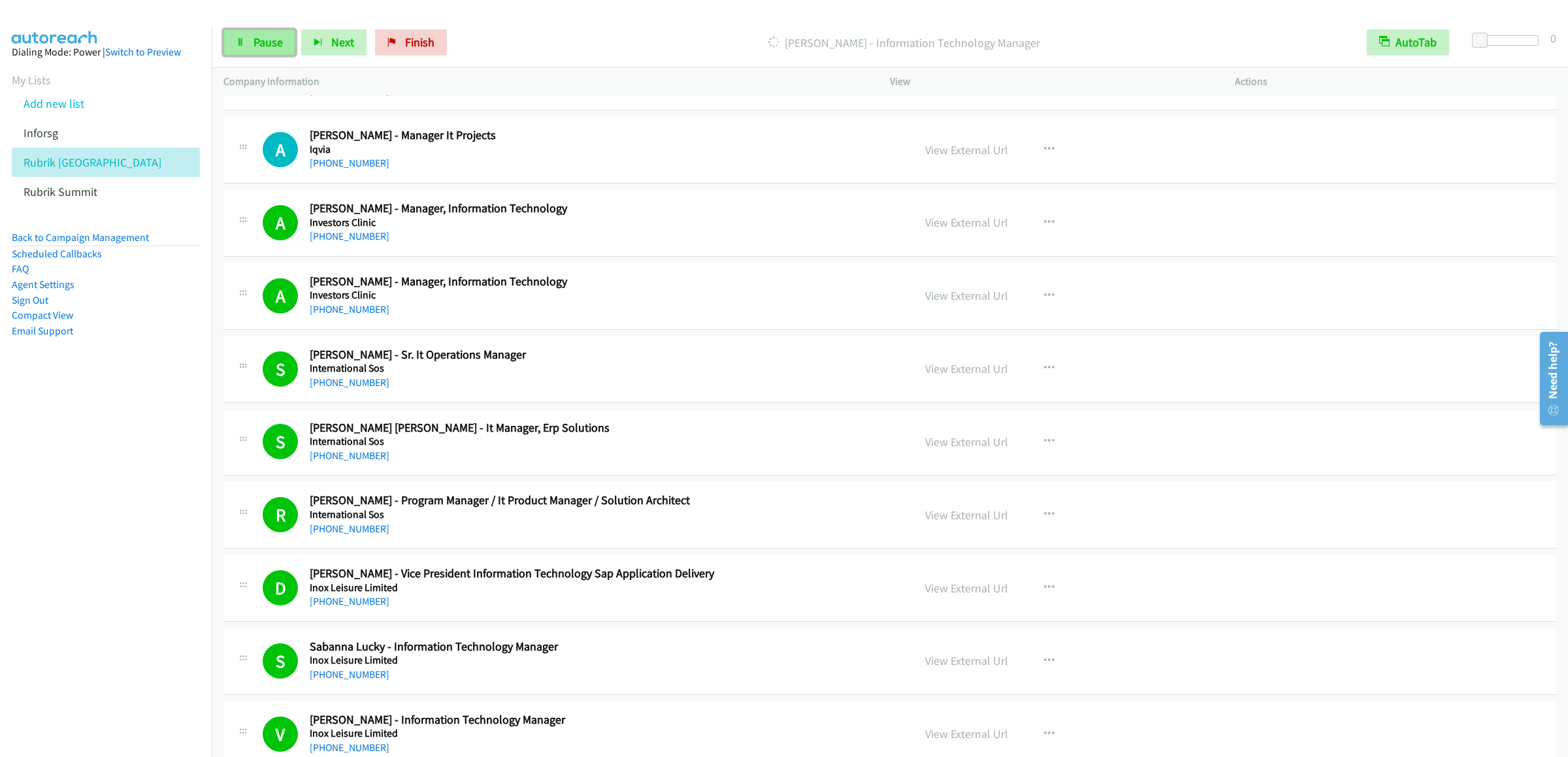
click at [253, 39] on span "Pause" at bounding box center [268, 42] width 29 height 15
click at [233, 34] on link "Start Calls" at bounding box center [270, 42] width 93 height 26
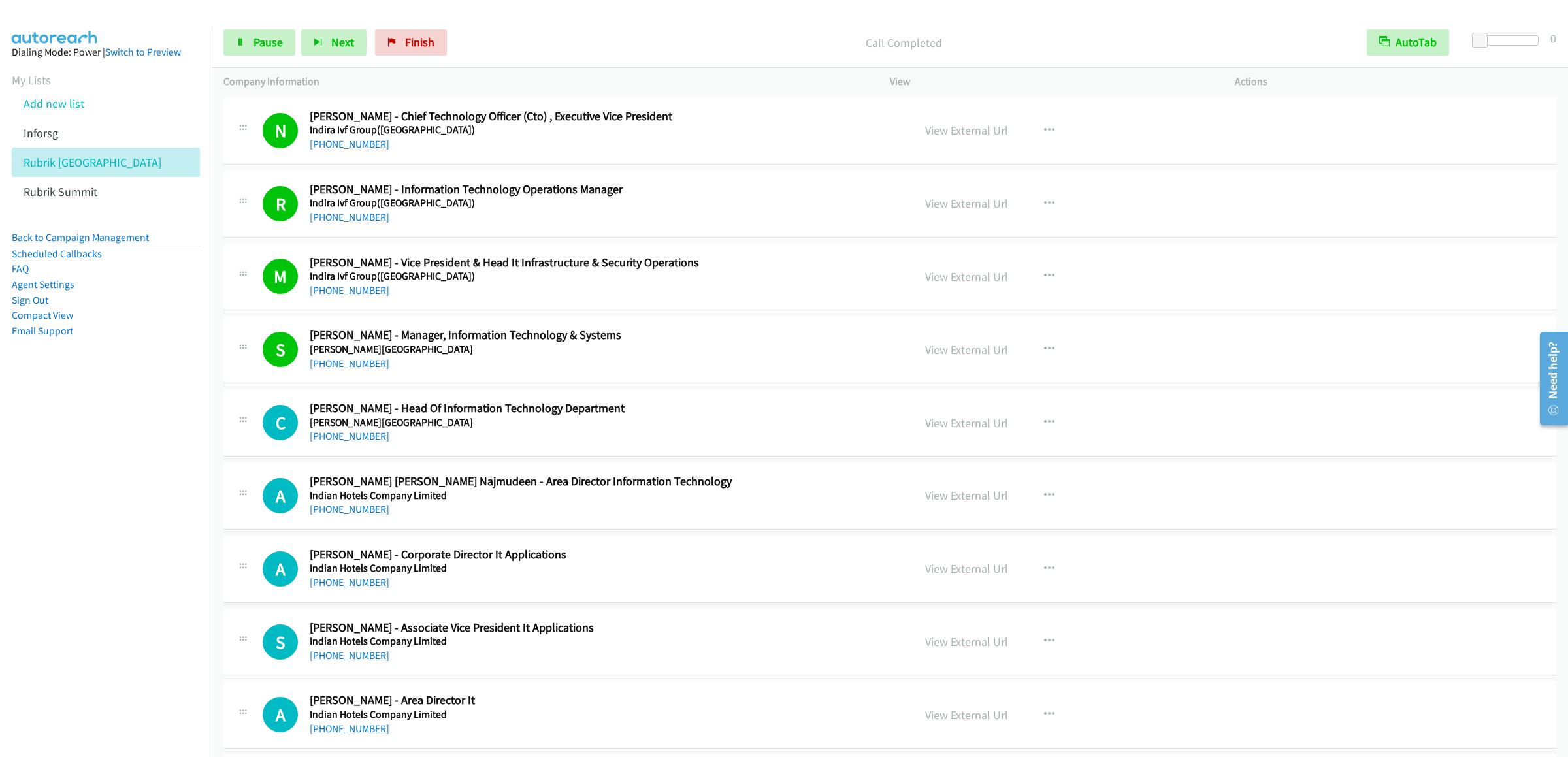
scroll to position [13510, 0]
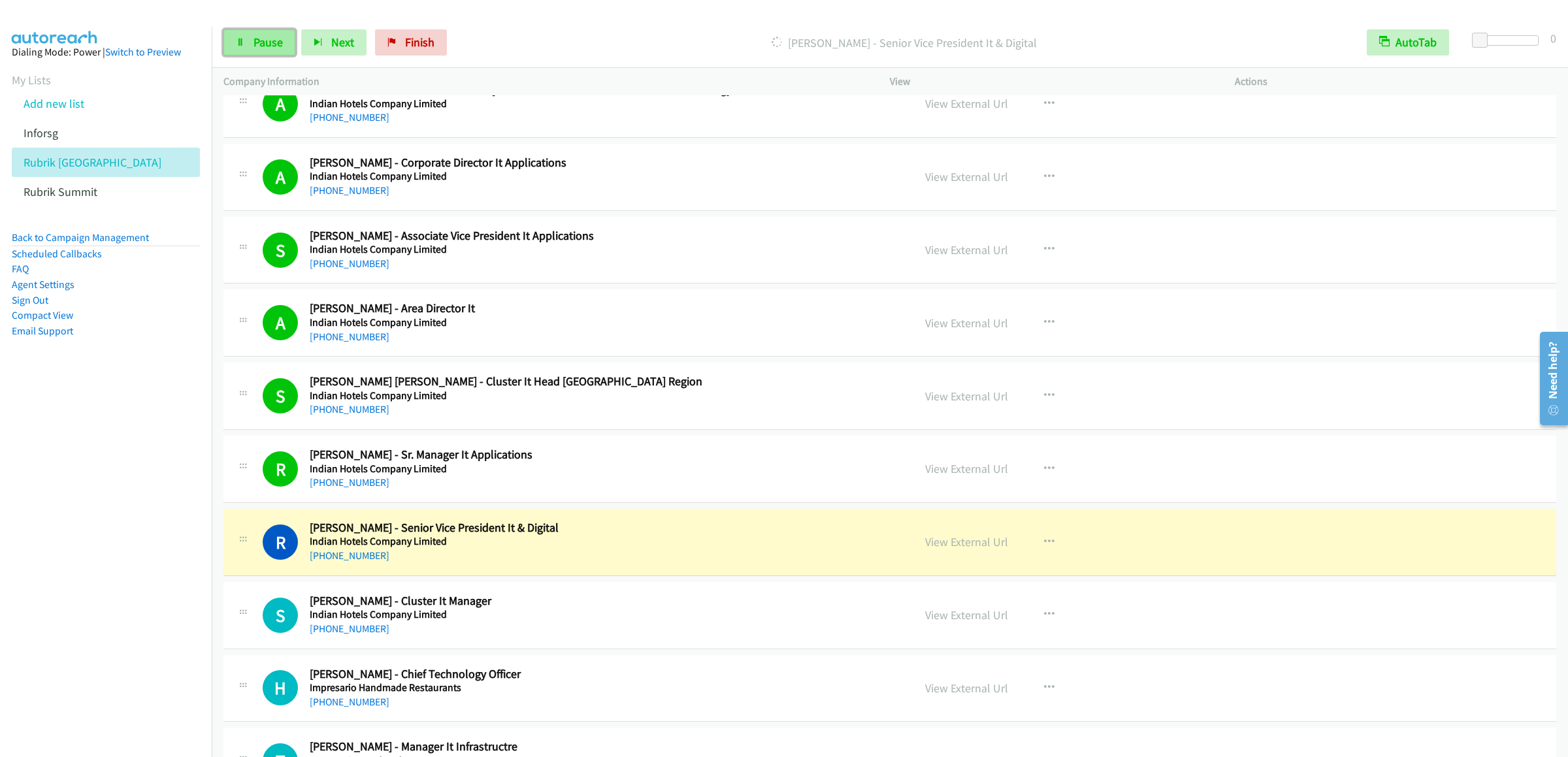
click at [253, 40] on span "Pause" at bounding box center [268, 42] width 29 height 15
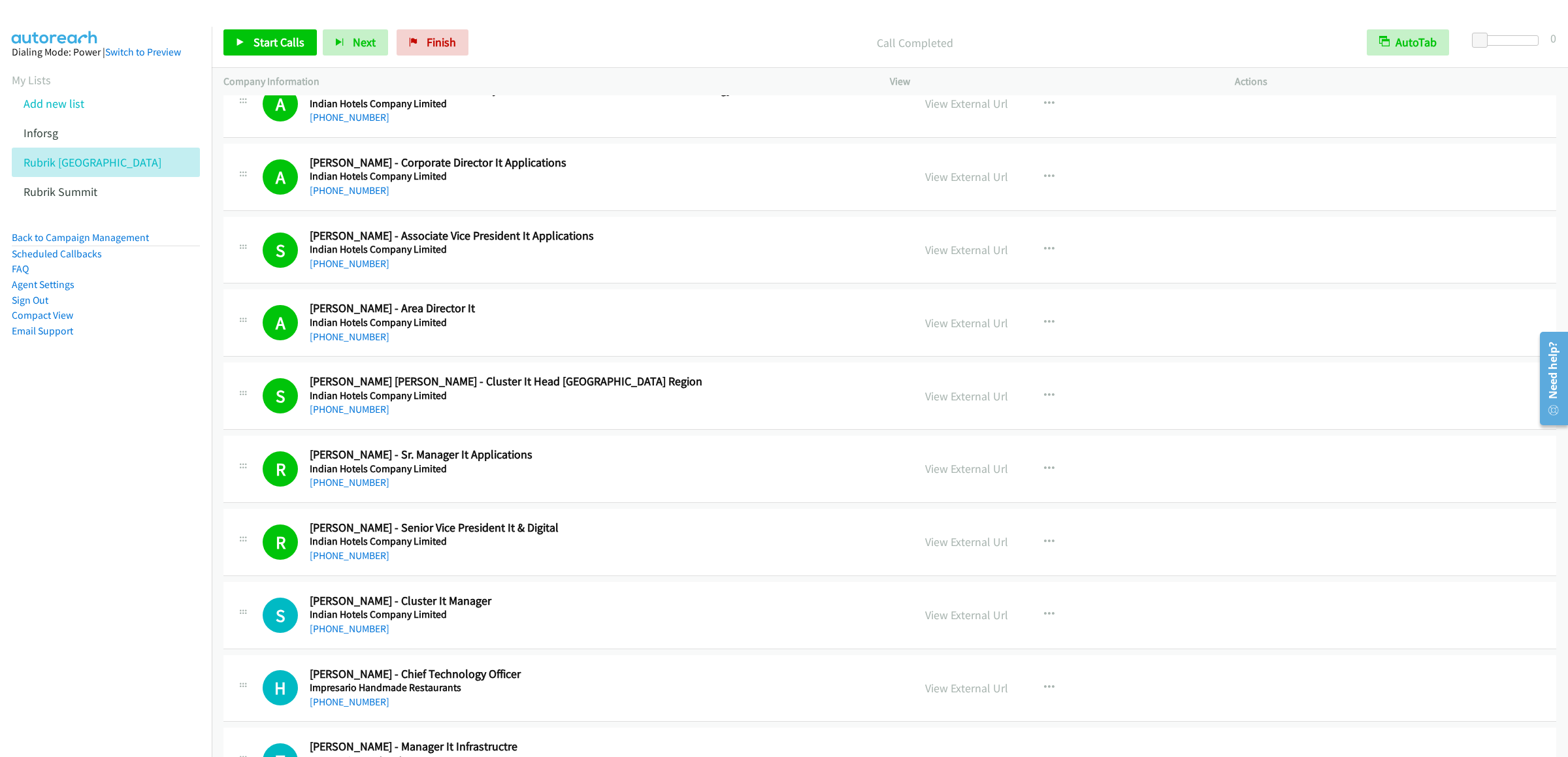
scroll to position [13902, 0]
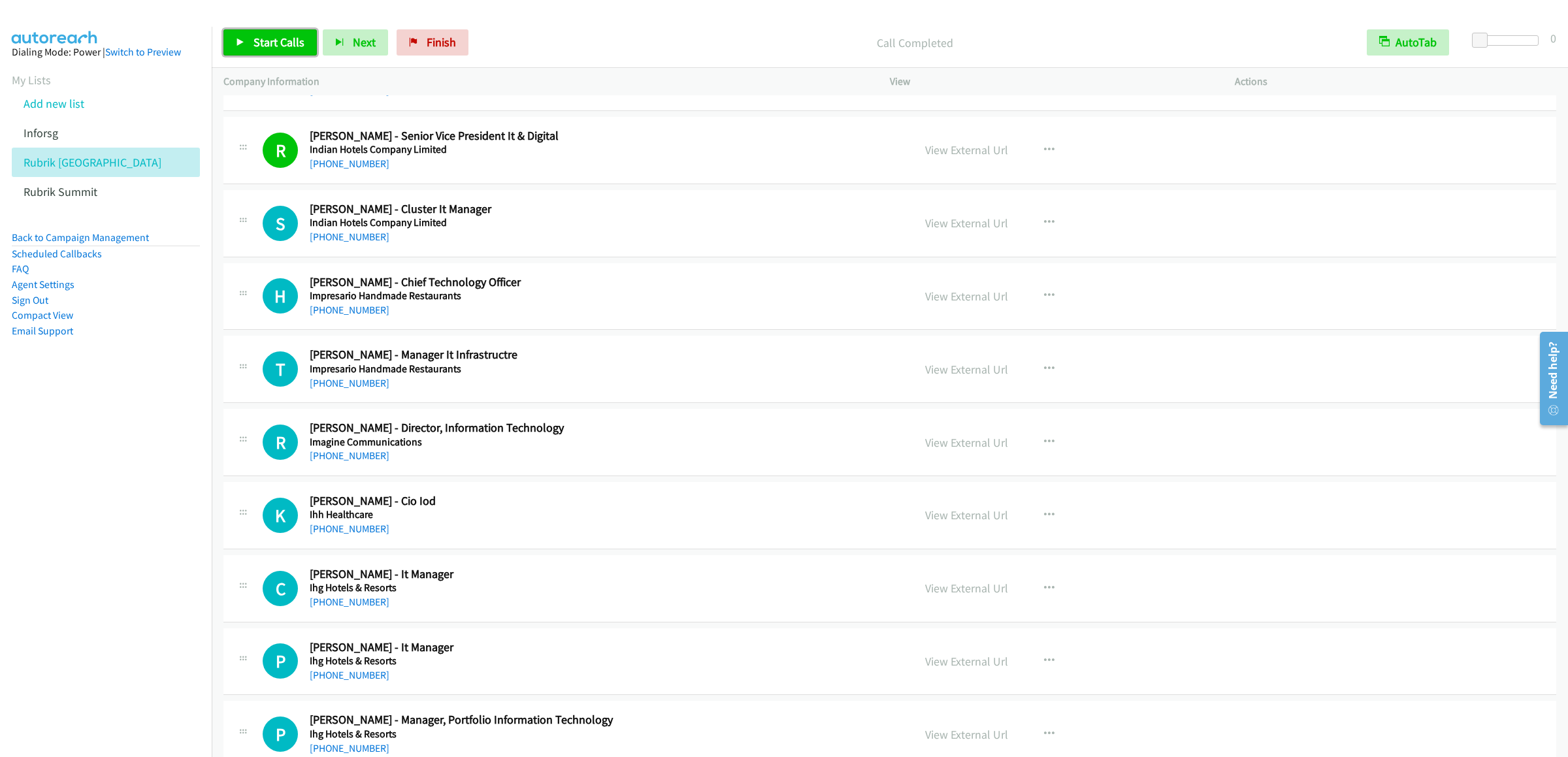
click at [274, 47] on span "Start Calls" at bounding box center [279, 42] width 51 height 15
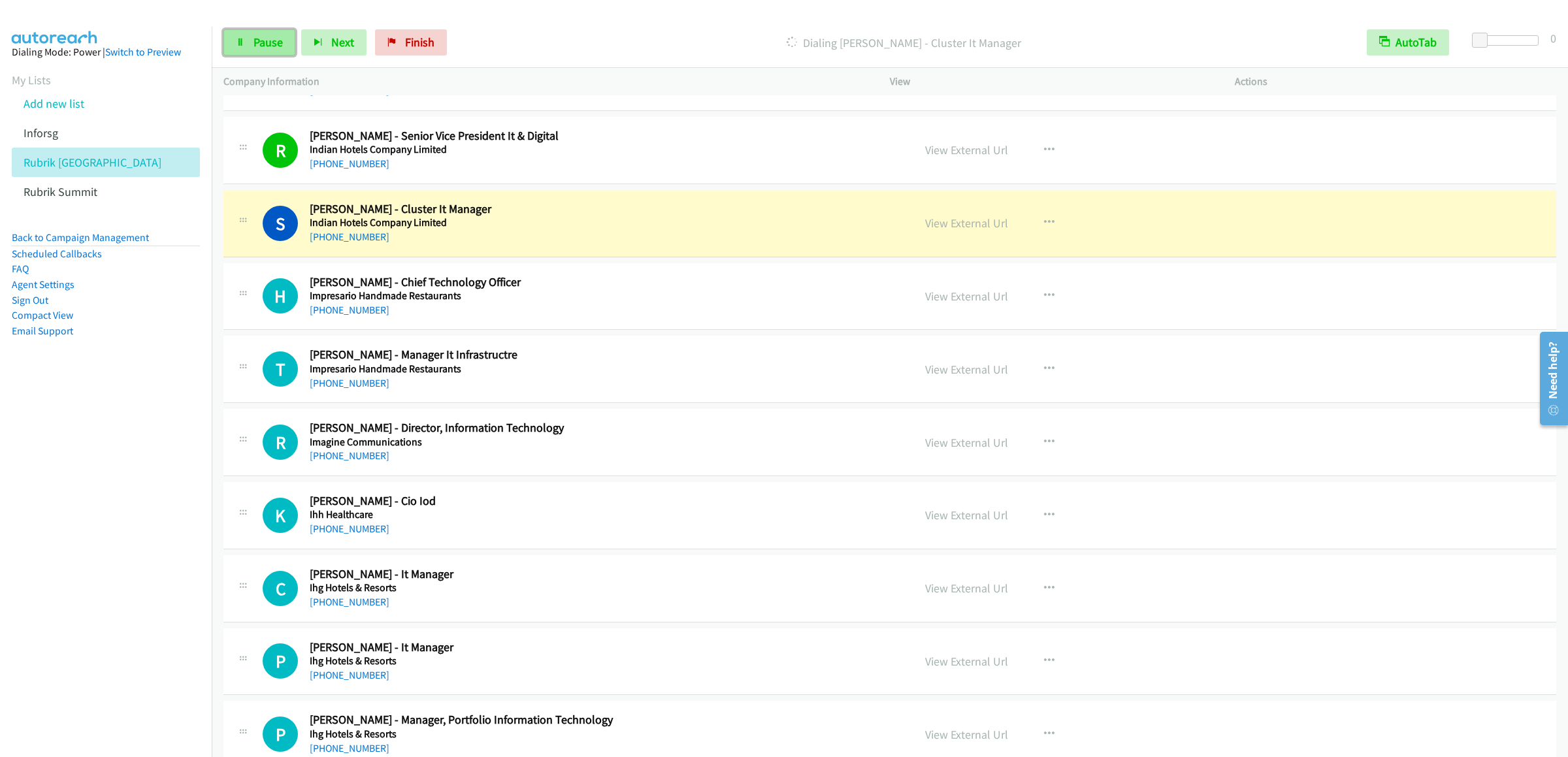
click at [246, 42] on link "Pause" at bounding box center [259, 42] width 72 height 26
click at [979, 231] on link "View External Url" at bounding box center [966, 223] width 83 height 15
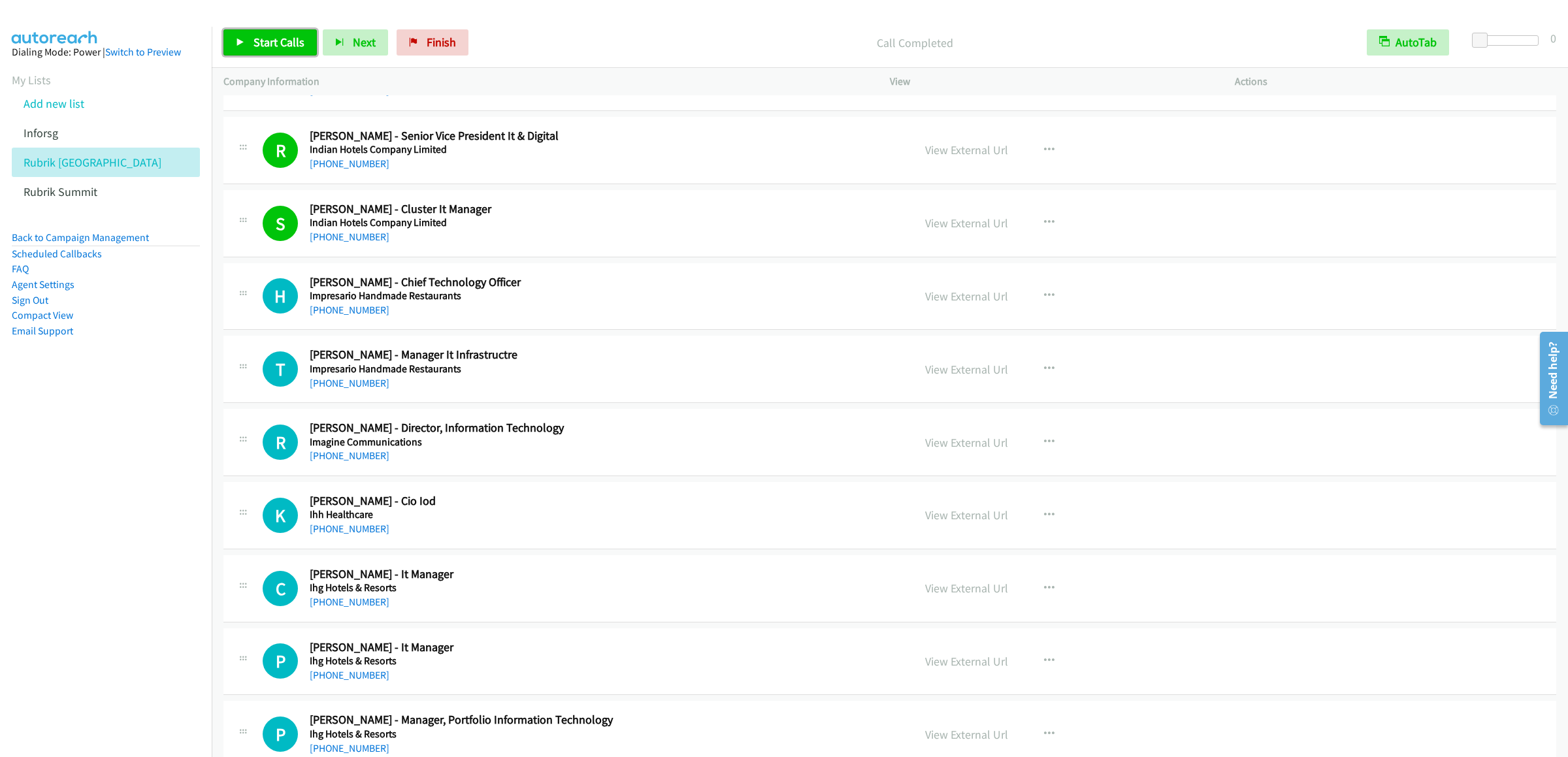
click at [261, 41] on span "Start Calls" at bounding box center [279, 42] width 51 height 15
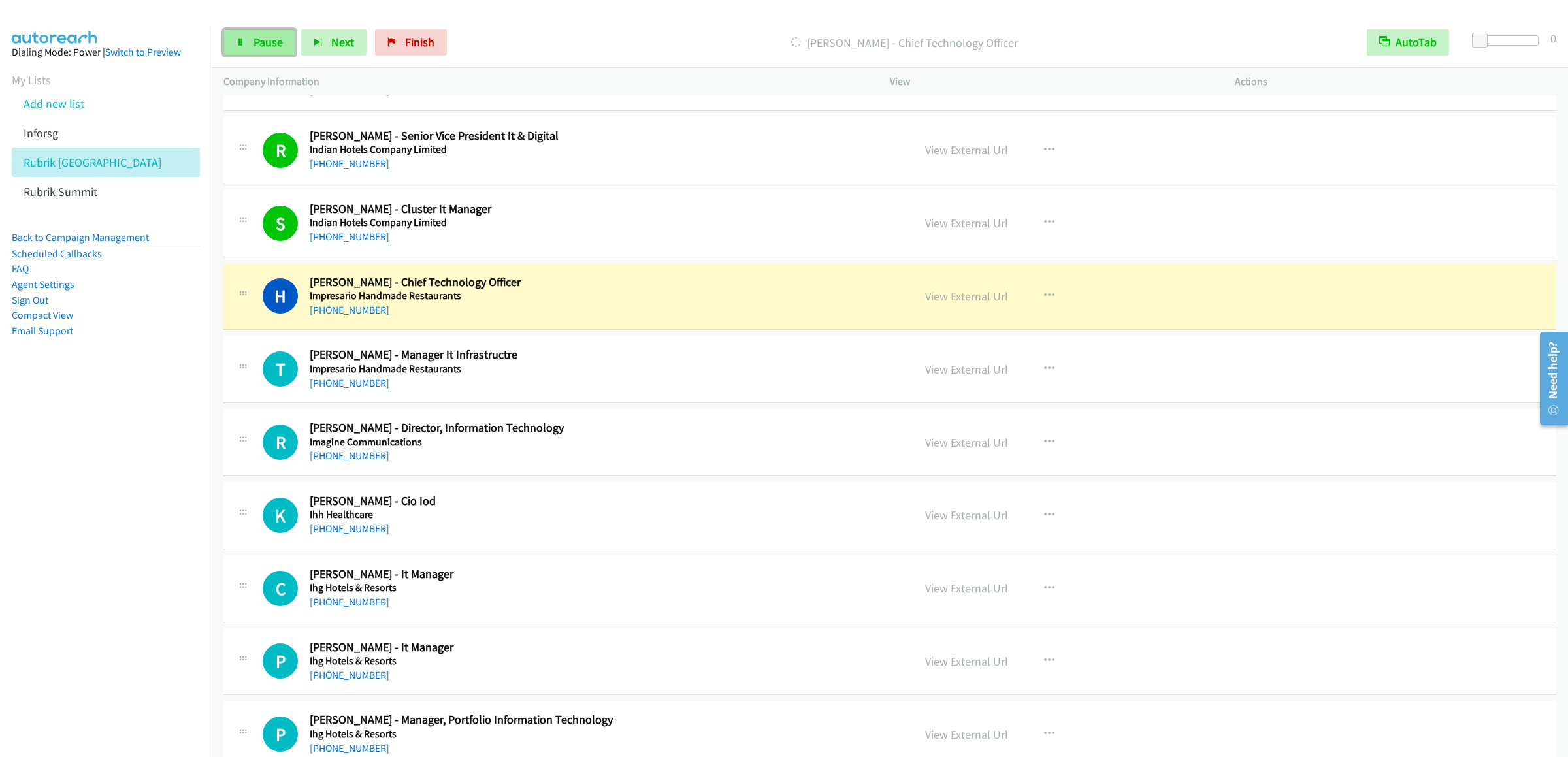
click at [257, 47] on span "Pause" at bounding box center [268, 42] width 29 height 15
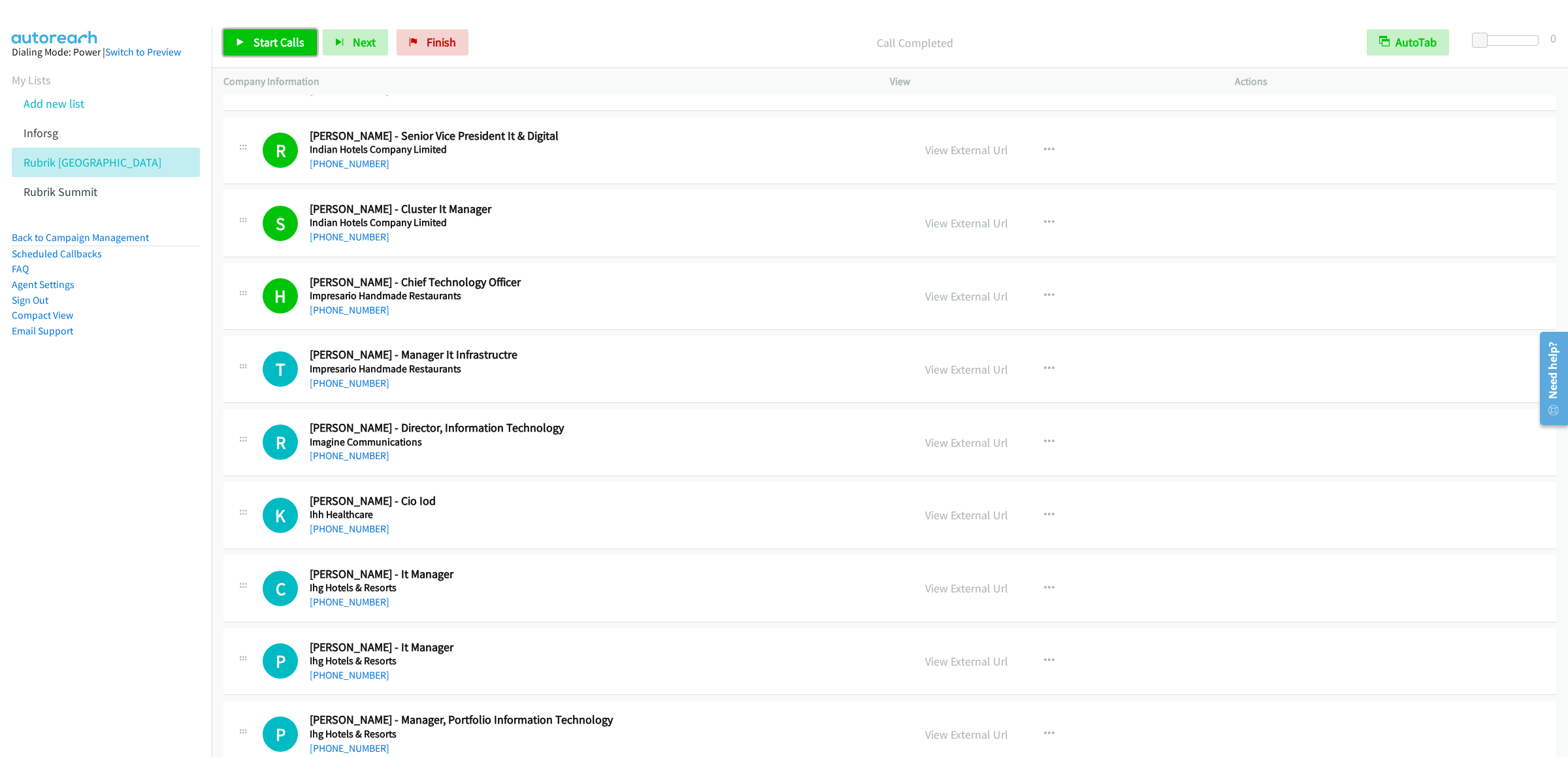
click at [269, 29] on link "Start Calls" at bounding box center [270, 42] width 93 height 26
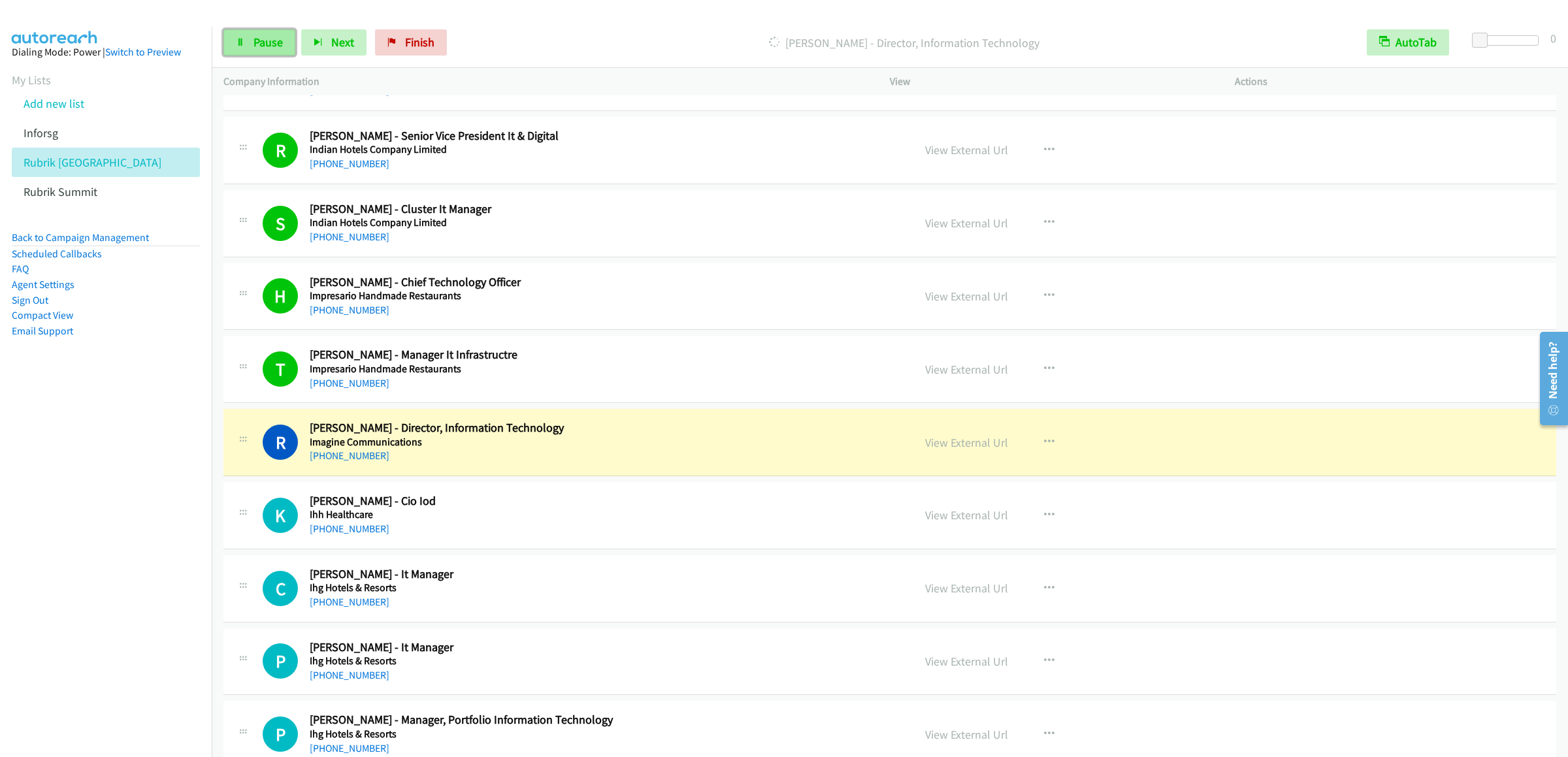
click at [264, 32] on link "Pause" at bounding box center [259, 42] width 72 height 26
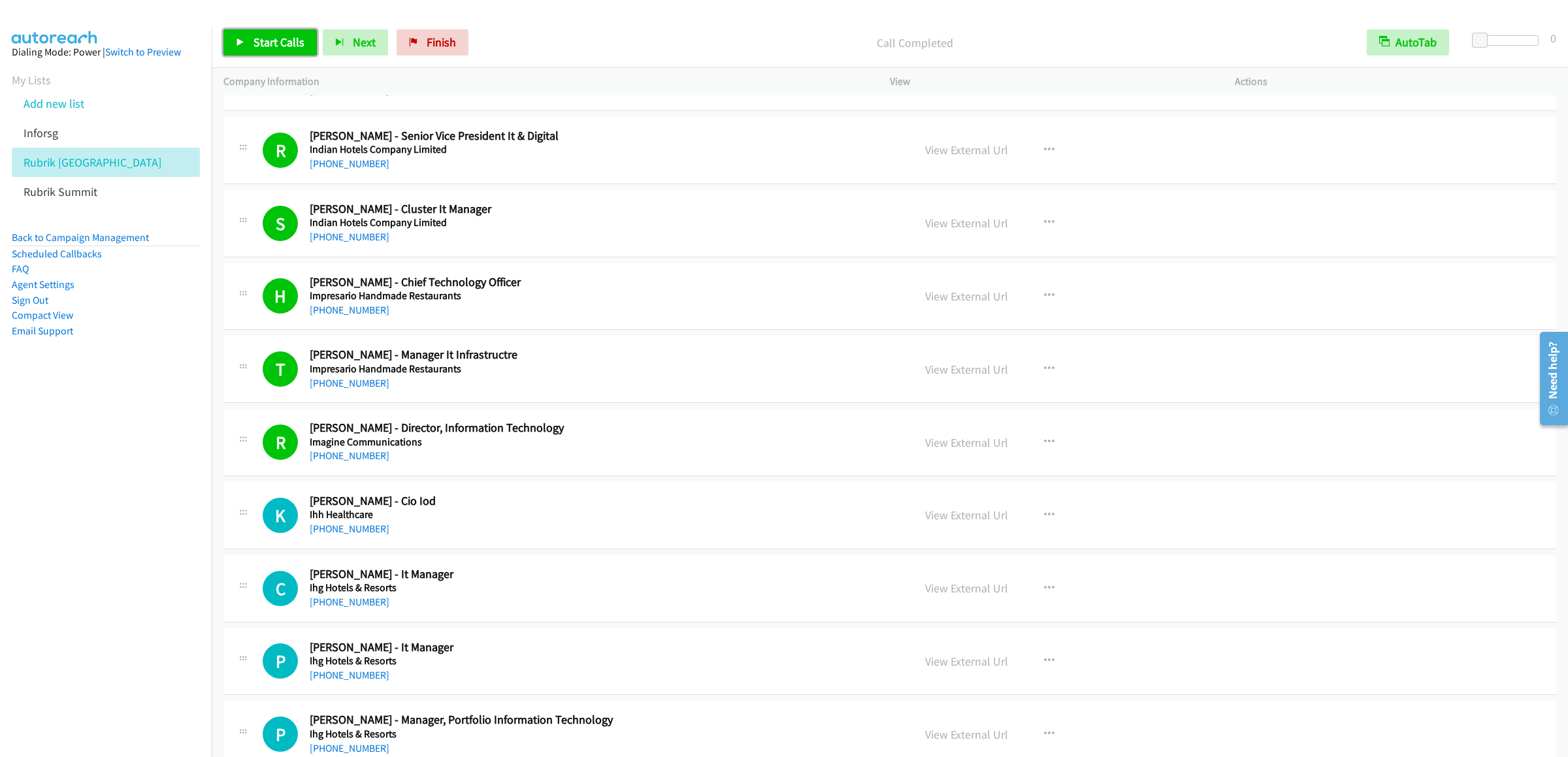
click at [251, 45] on link "Start Calls" at bounding box center [270, 42] width 93 height 26
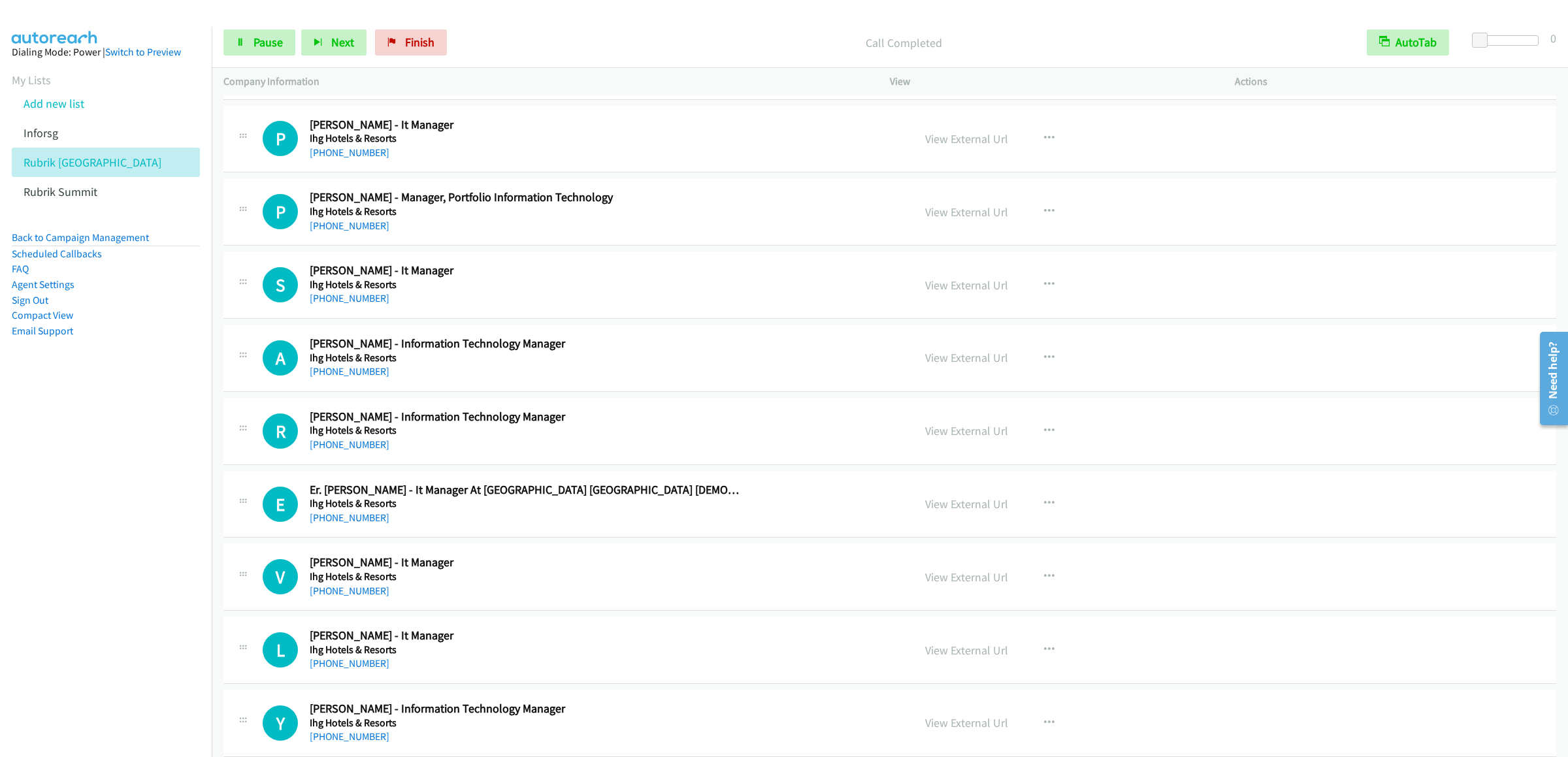
scroll to position [14294, 0]
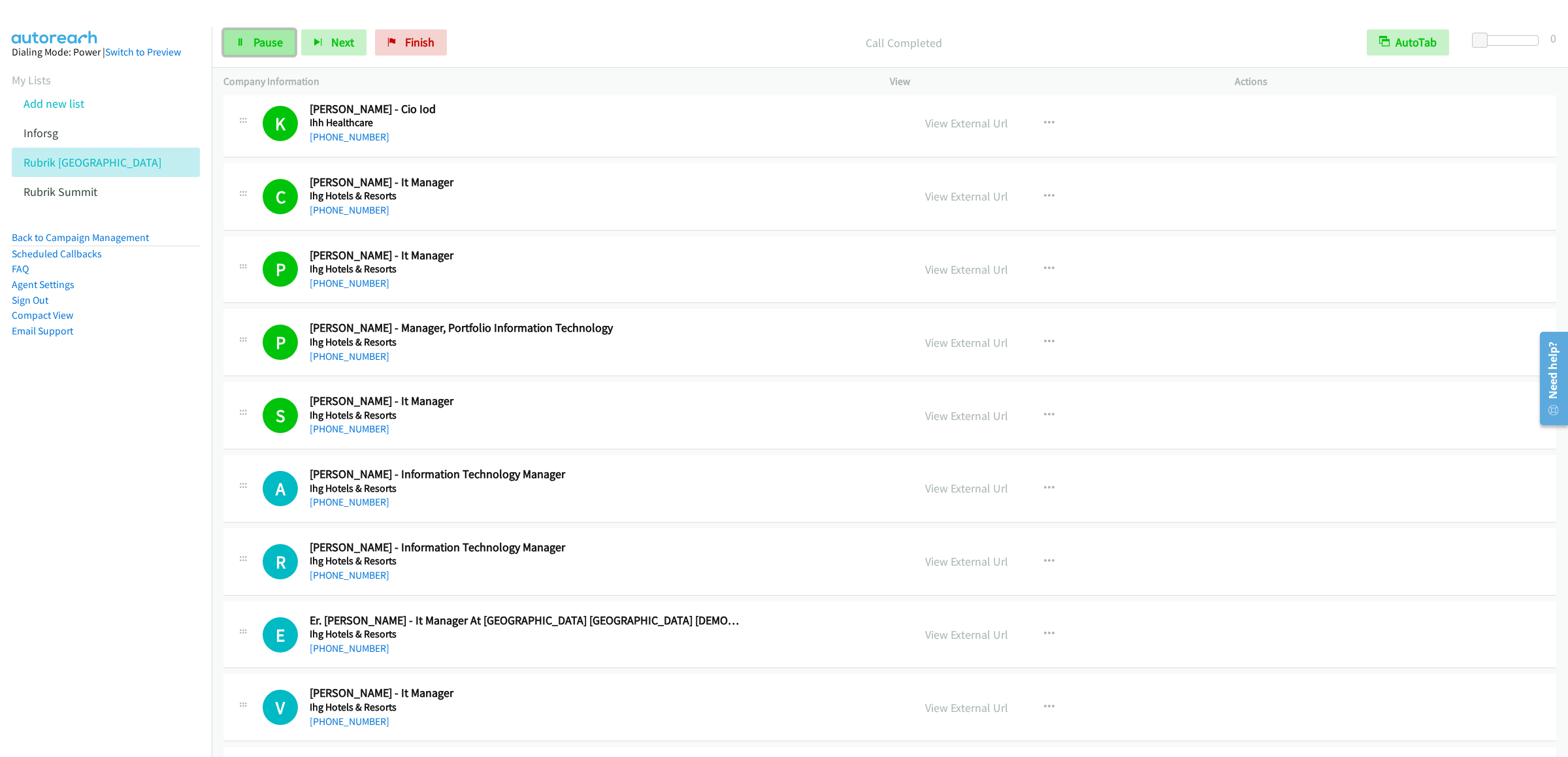
click at [250, 53] on link "Pause" at bounding box center [259, 42] width 72 height 26
click at [63, 111] on link "Add new list" at bounding box center [53, 103] width 61 height 15
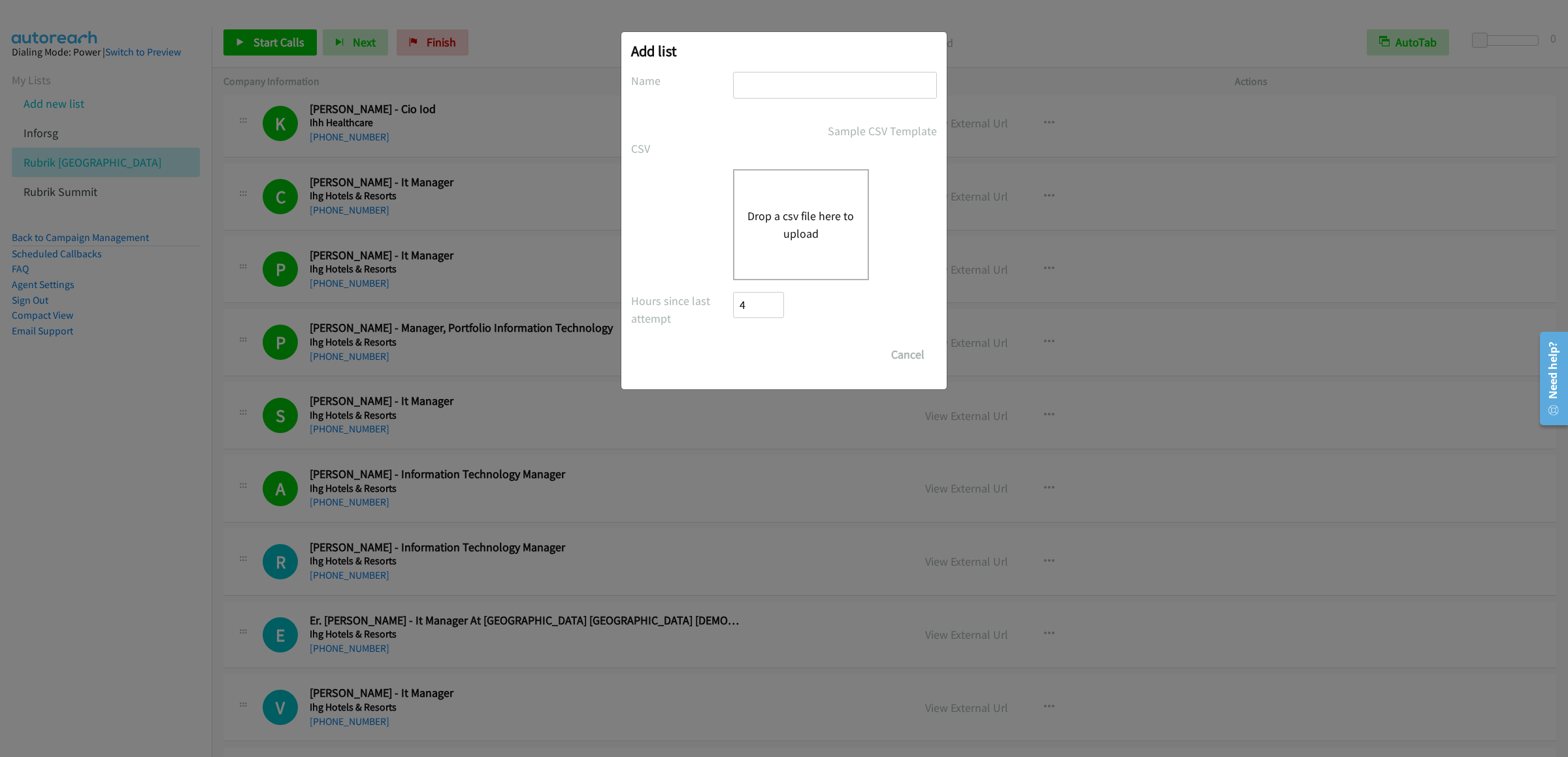
click at [810, 91] on input "text" at bounding box center [835, 85] width 204 height 27
type input "india brik"
click at [797, 216] on button "Drop a csv file here to upload" at bounding box center [801, 225] width 107 height 36
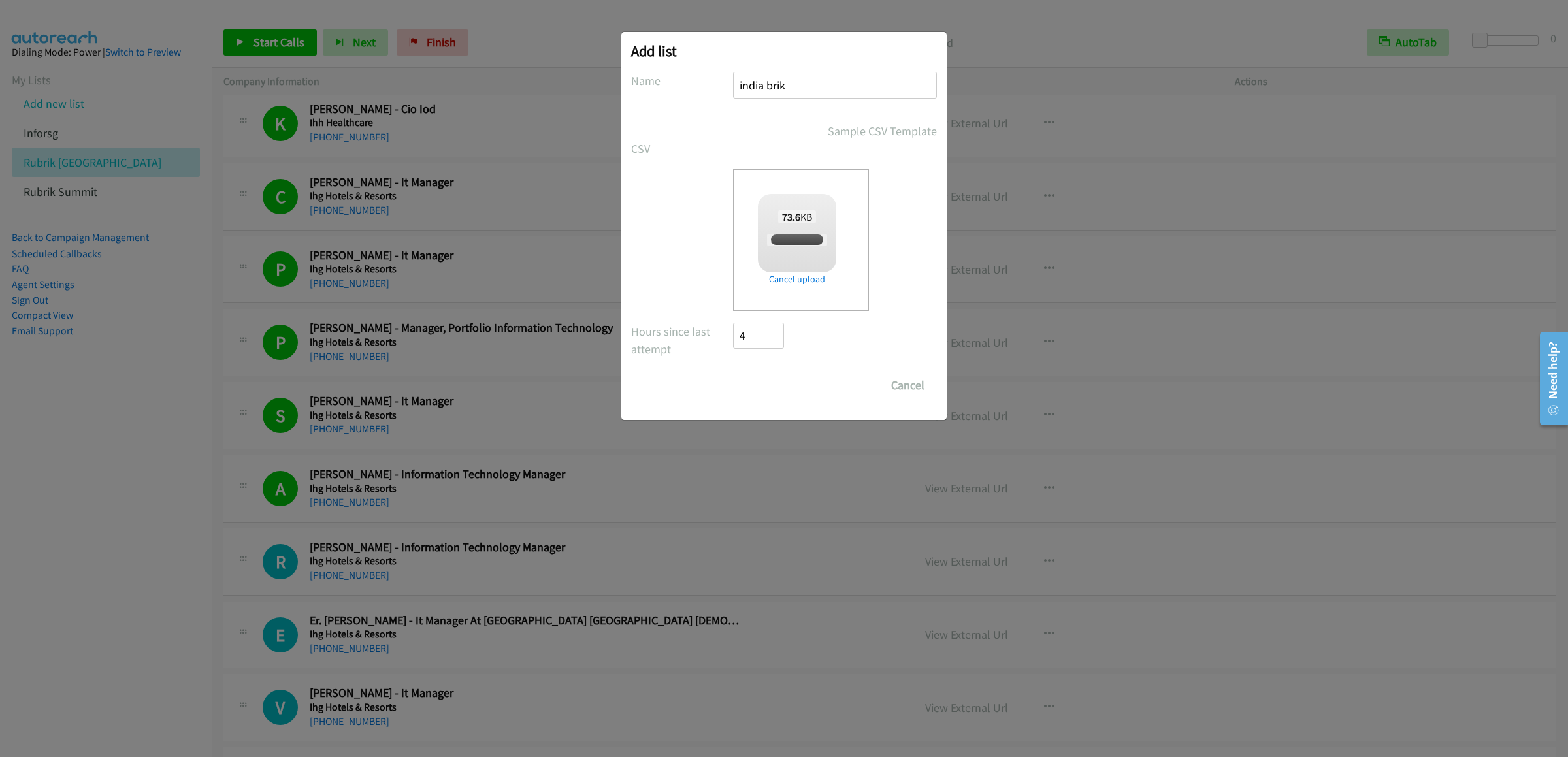
checkbox input "true"
click at [775, 396] on input "Save List" at bounding box center [767, 385] width 68 height 26
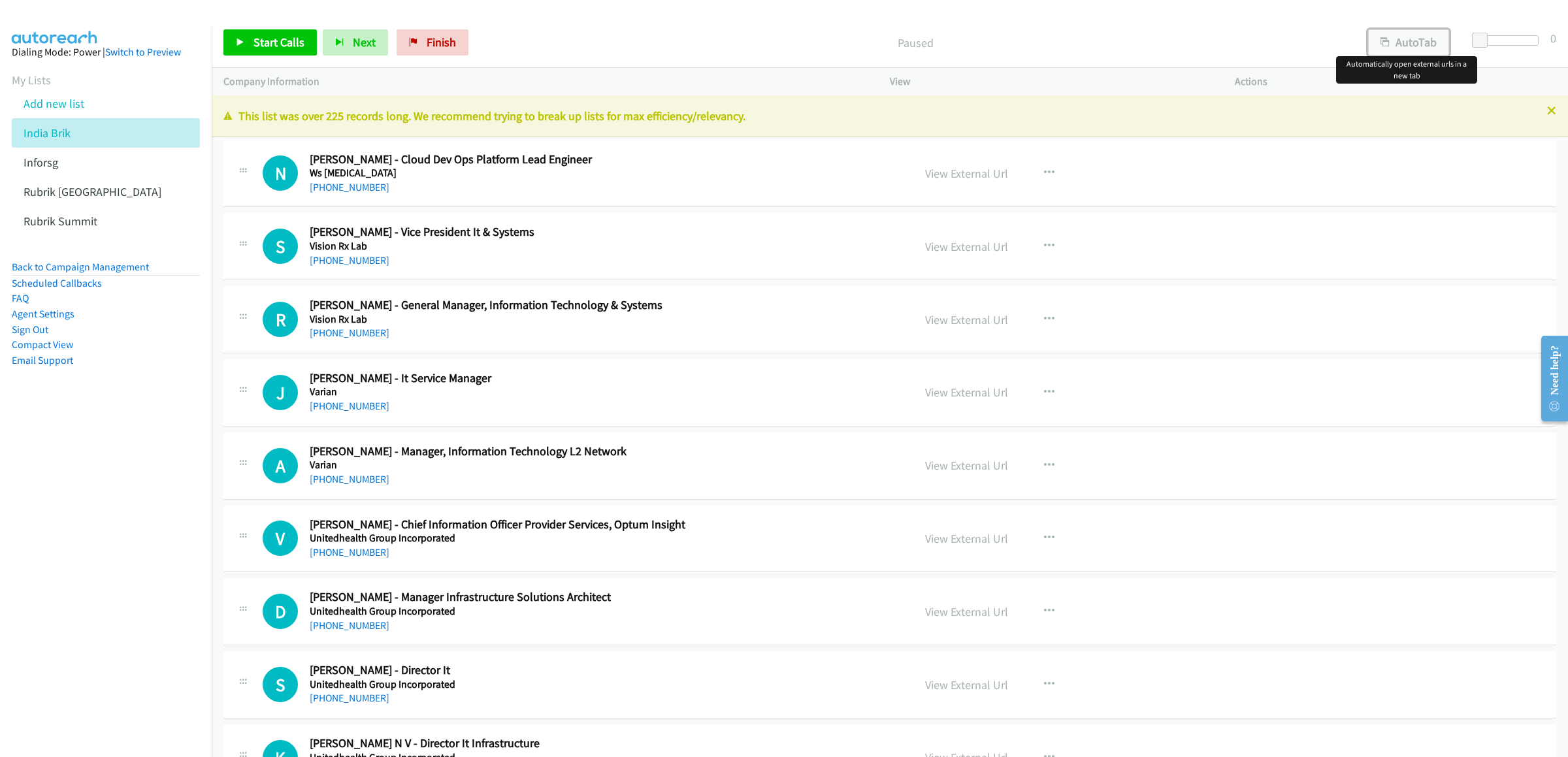
click at [1427, 51] on button "AutoTab" at bounding box center [1409, 42] width 81 height 26
click at [290, 34] on link "Start Calls" at bounding box center [270, 42] width 93 height 26
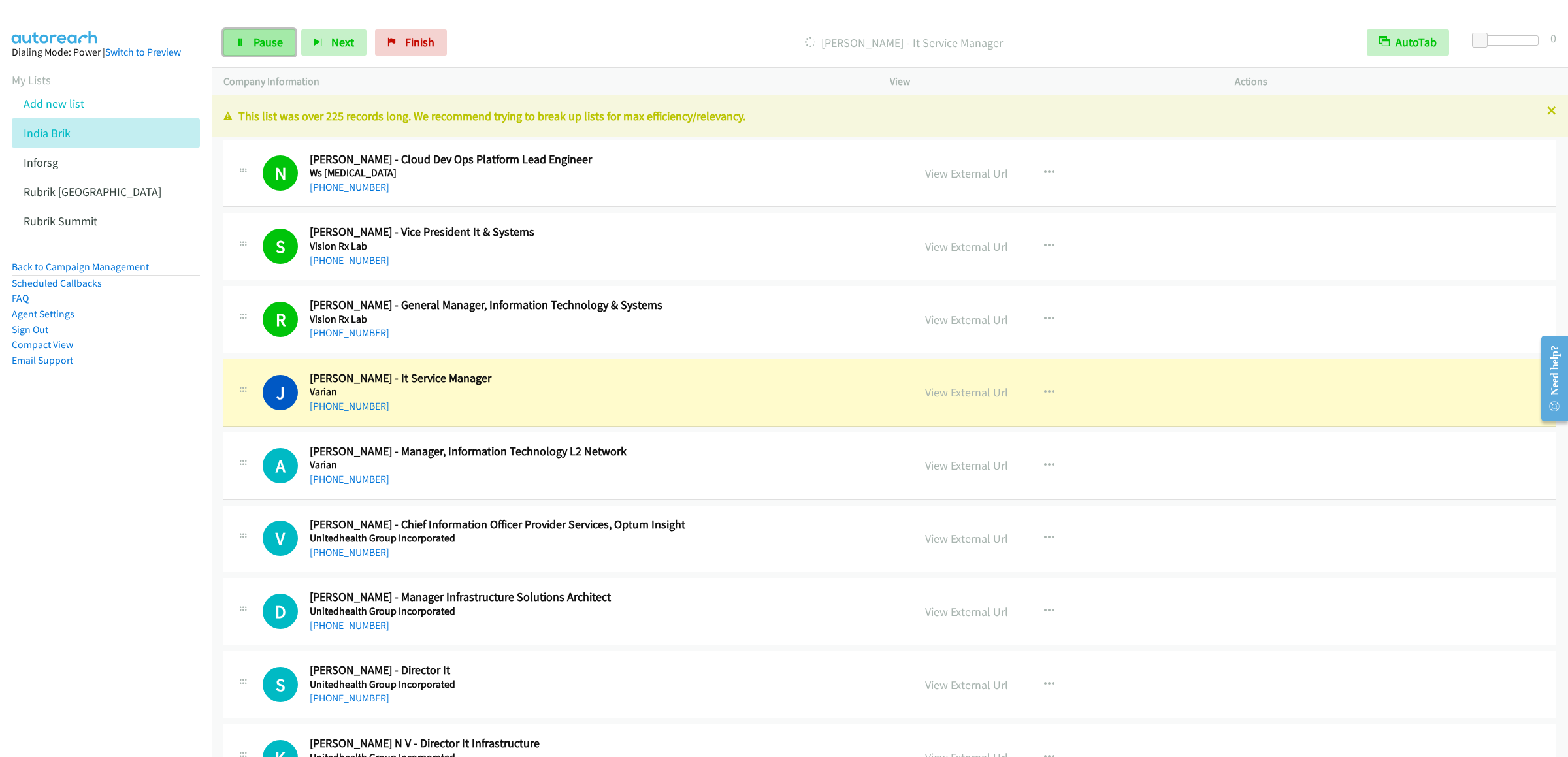
click at [261, 39] on span "Pause" at bounding box center [268, 42] width 29 height 15
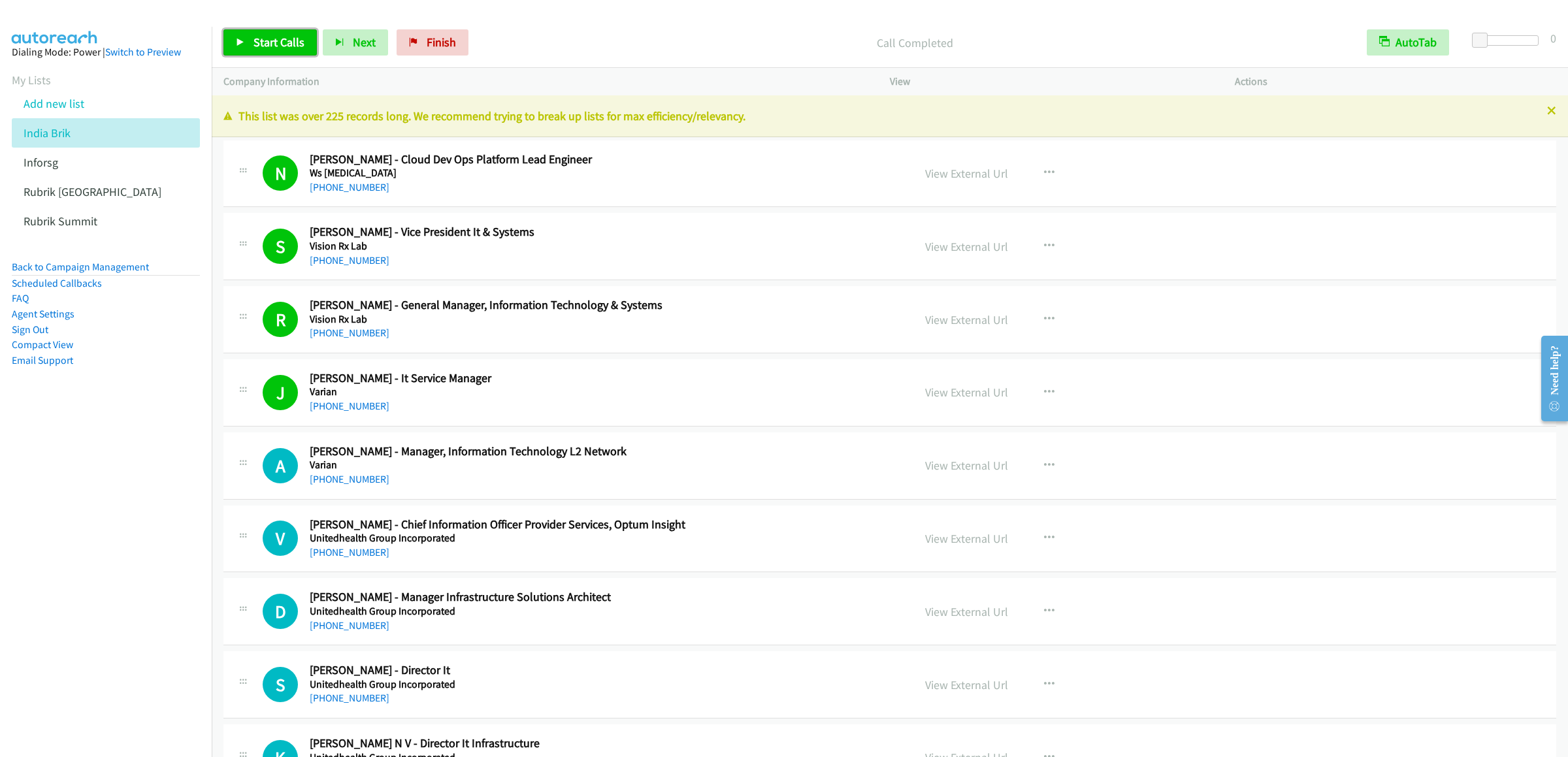
click at [264, 31] on link "Start Calls" at bounding box center [270, 42] width 93 height 26
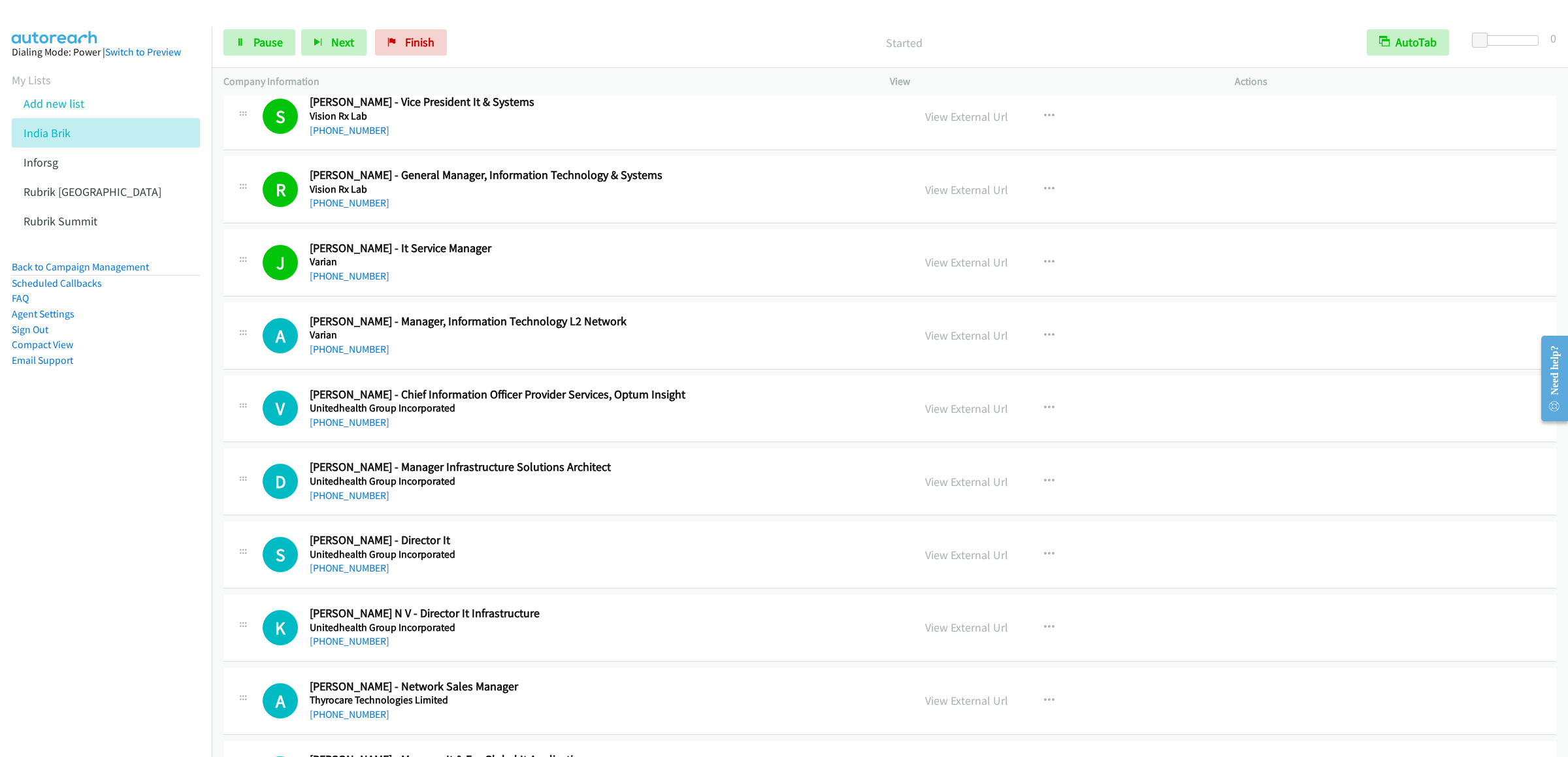
scroll to position [261, 0]
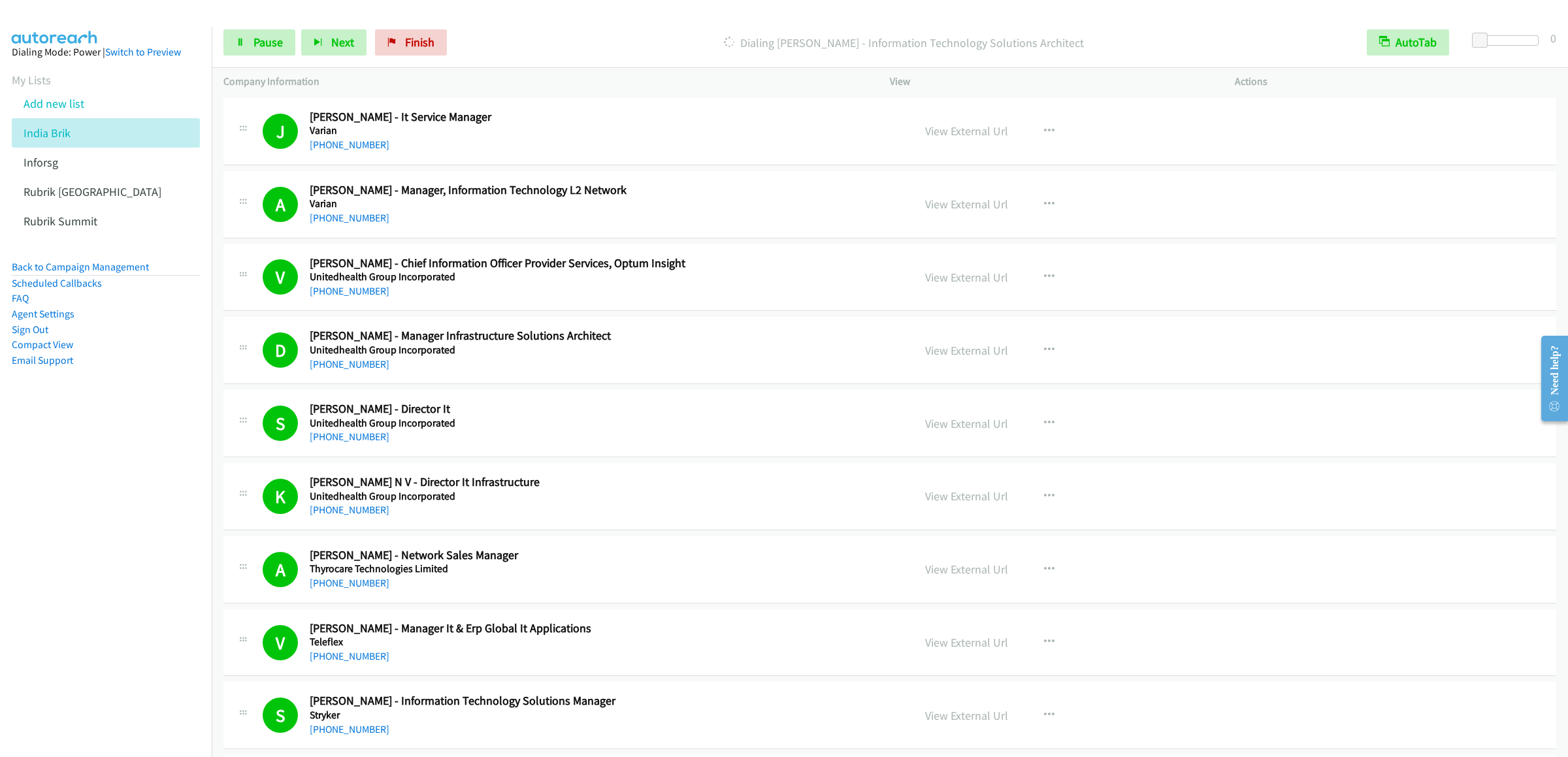
click at [249, 63] on div "Start Calls Pause Next Finish Dialing [PERSON_NAME] - Information Technology So…" at bounding box center [889, 42] width 1356 height 50
click at [270, 44] on span "Pause" at bounding box center [268, 42] width 29 height 15
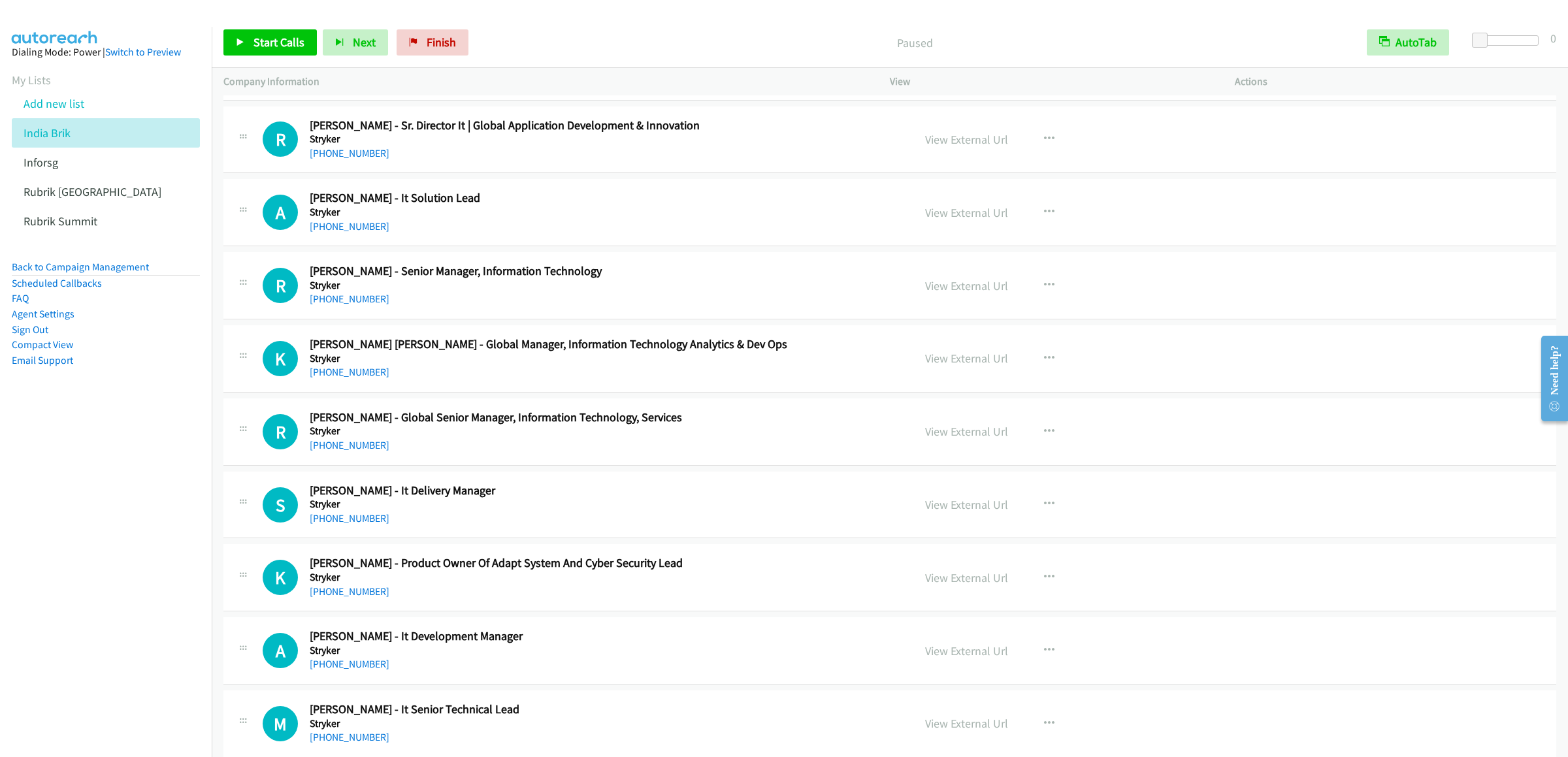
scroll to position [1176, 0]
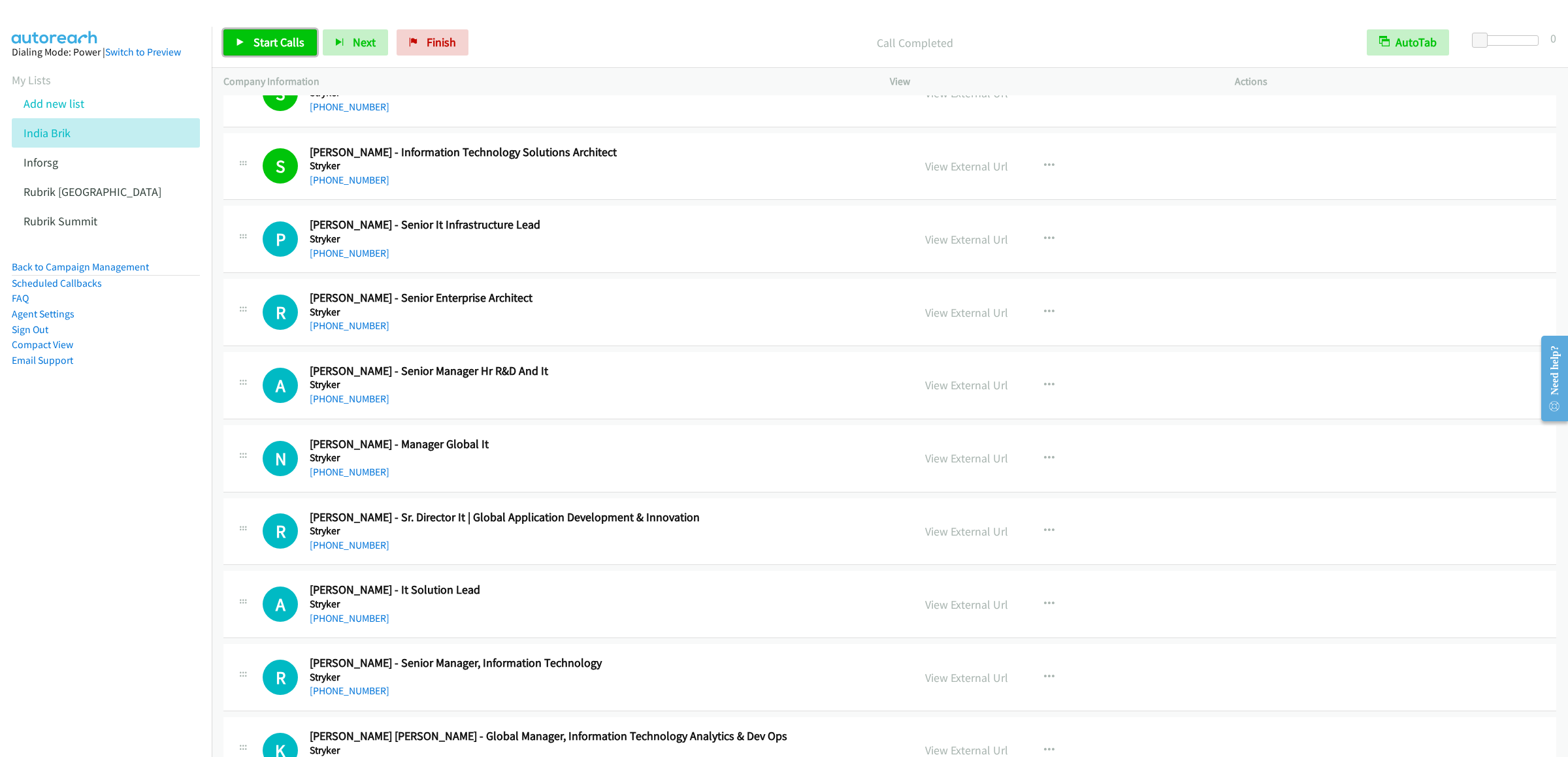
click at [246, 44] on link "Start Calls" at bounding box center [270, 42] width 93 height 26
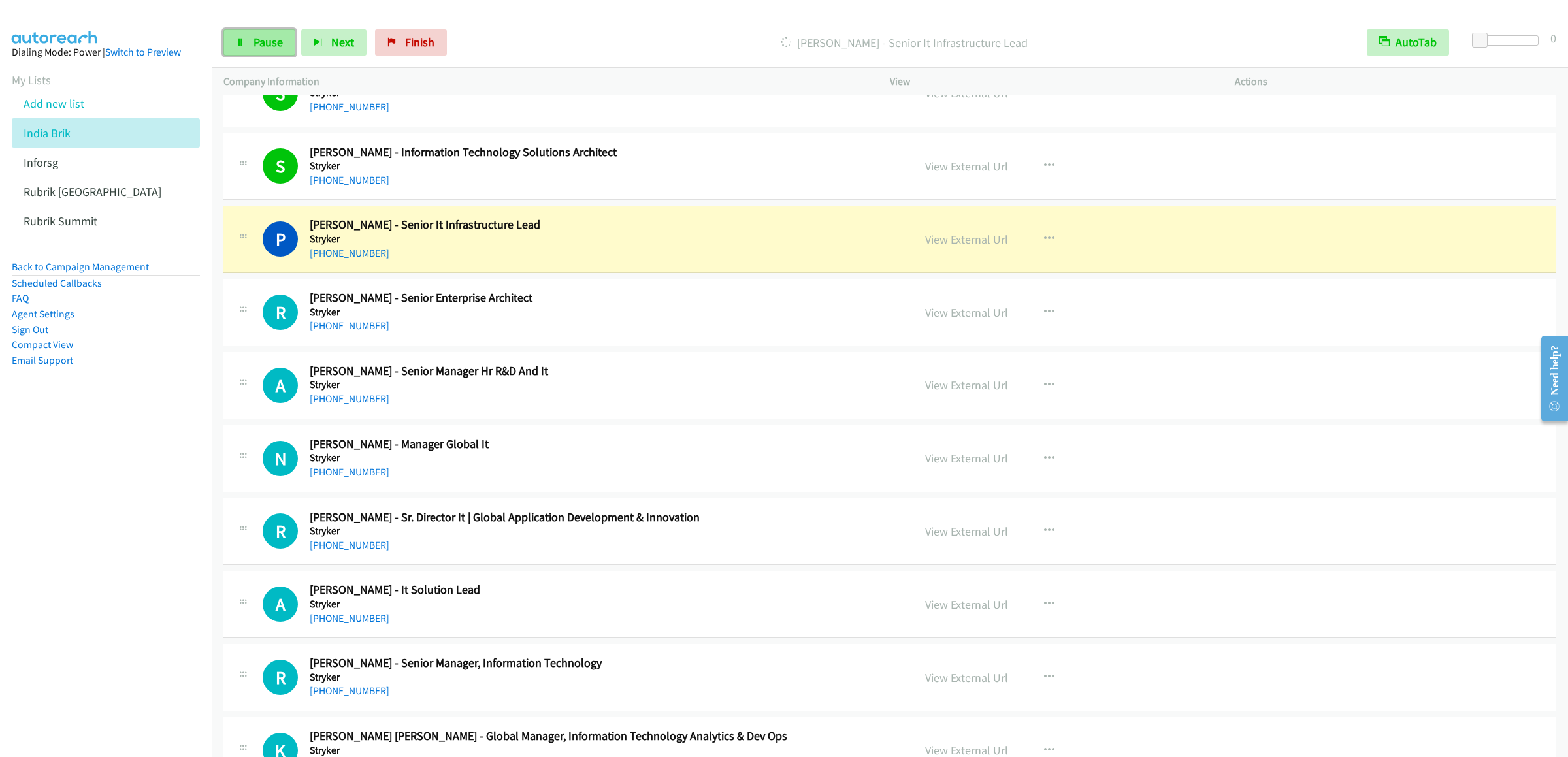
drag, startPoint x: 253, startPoint y: 32, endPoint x: 259, endPoint y: 29, distance: 6.7
click at [253, 32] on link "Pause" at bounding box center [259, 42] width 72 height 26
click at [1044, 391] on icon "button" at bounding box center [1049, 385] width 10 height 10
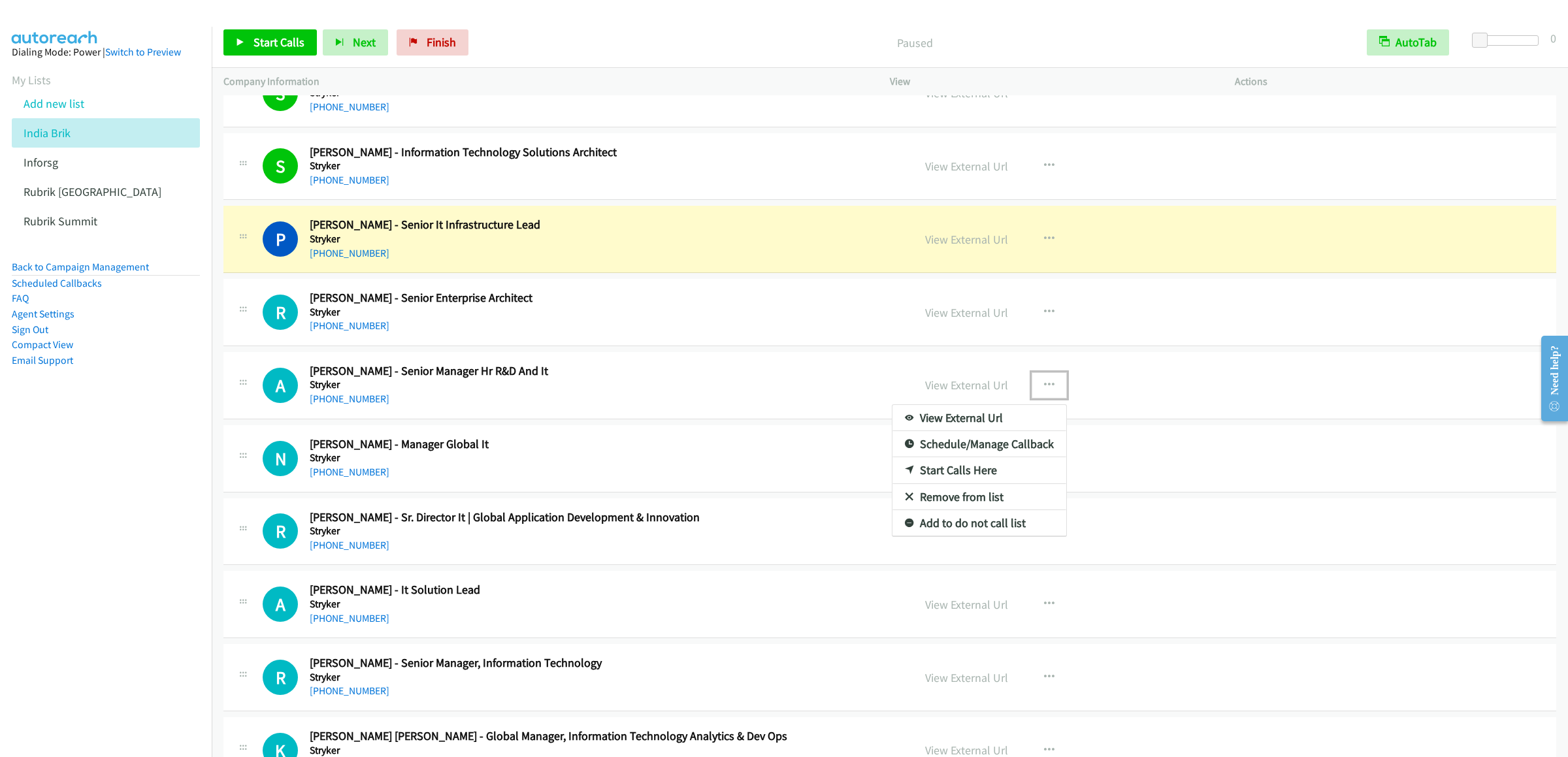
click at [958, 483] on link "Start Calls Here" at bounding box center [979, 470] width 174 height 26
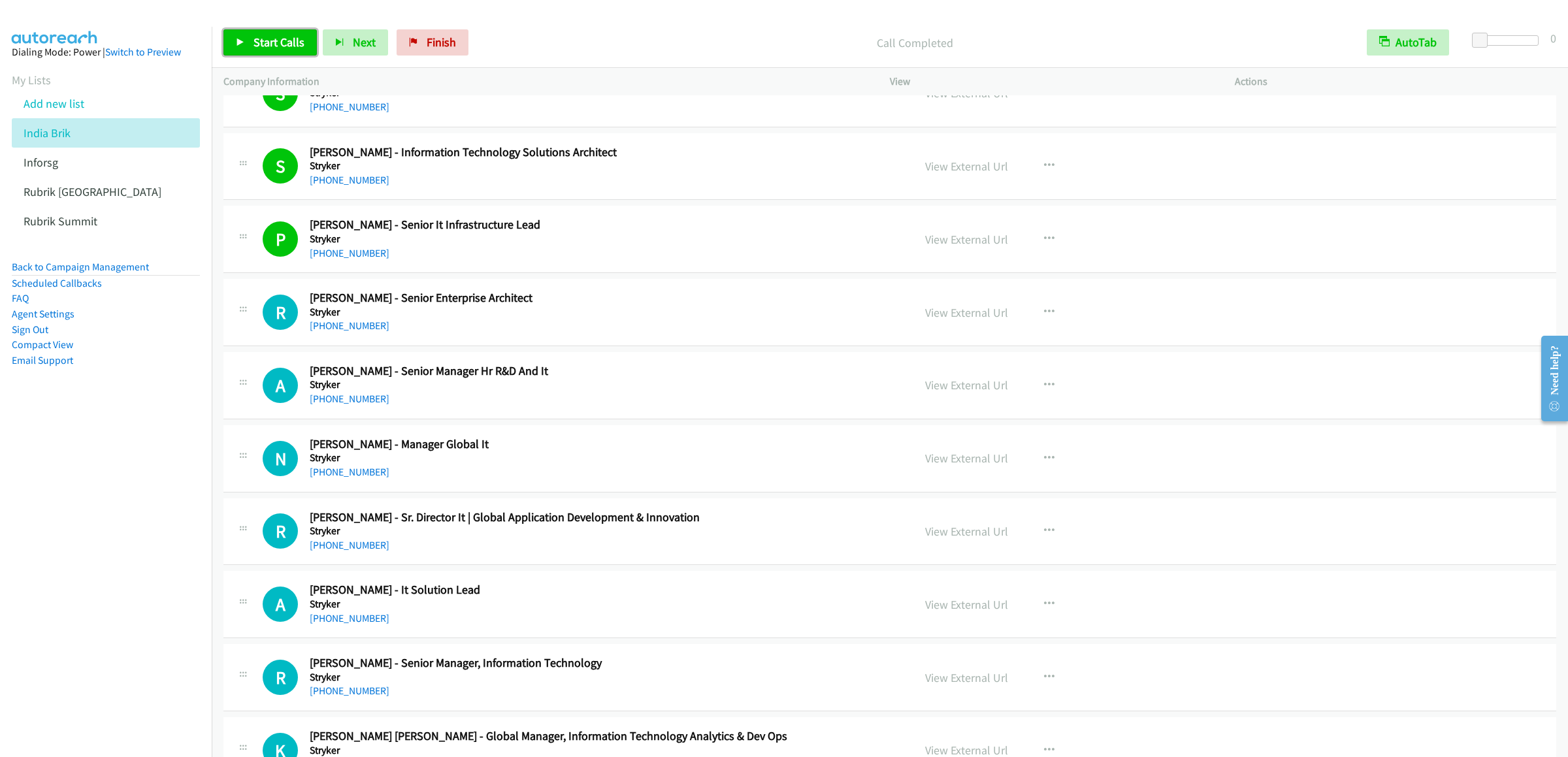
click at [283, 36] on span "Start Calls" at bounding box center [279, 42] width 51 height 15
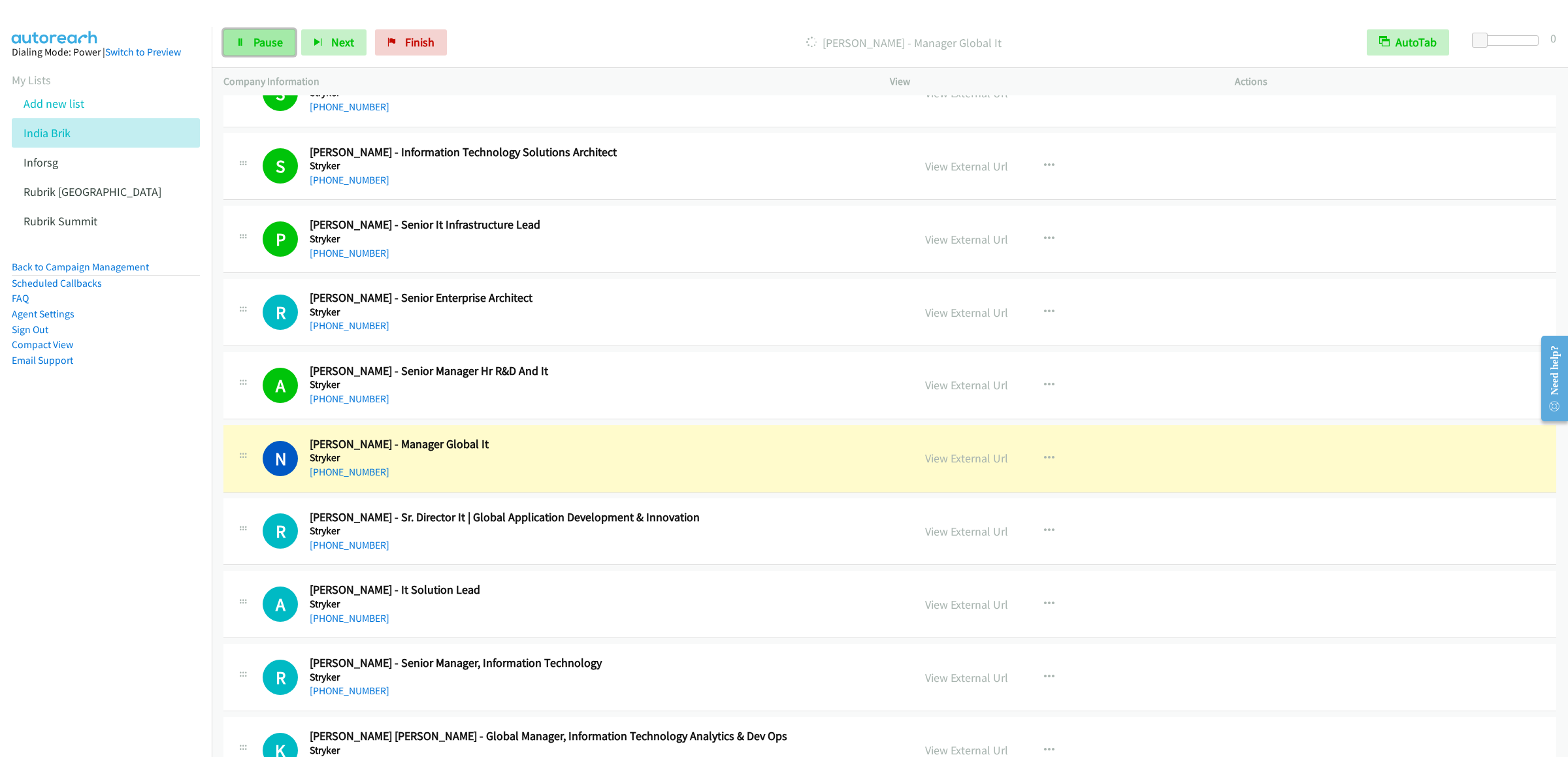
click at [259, 53] on link "Pause" at bounding box center [259, 42] width 72 height 26
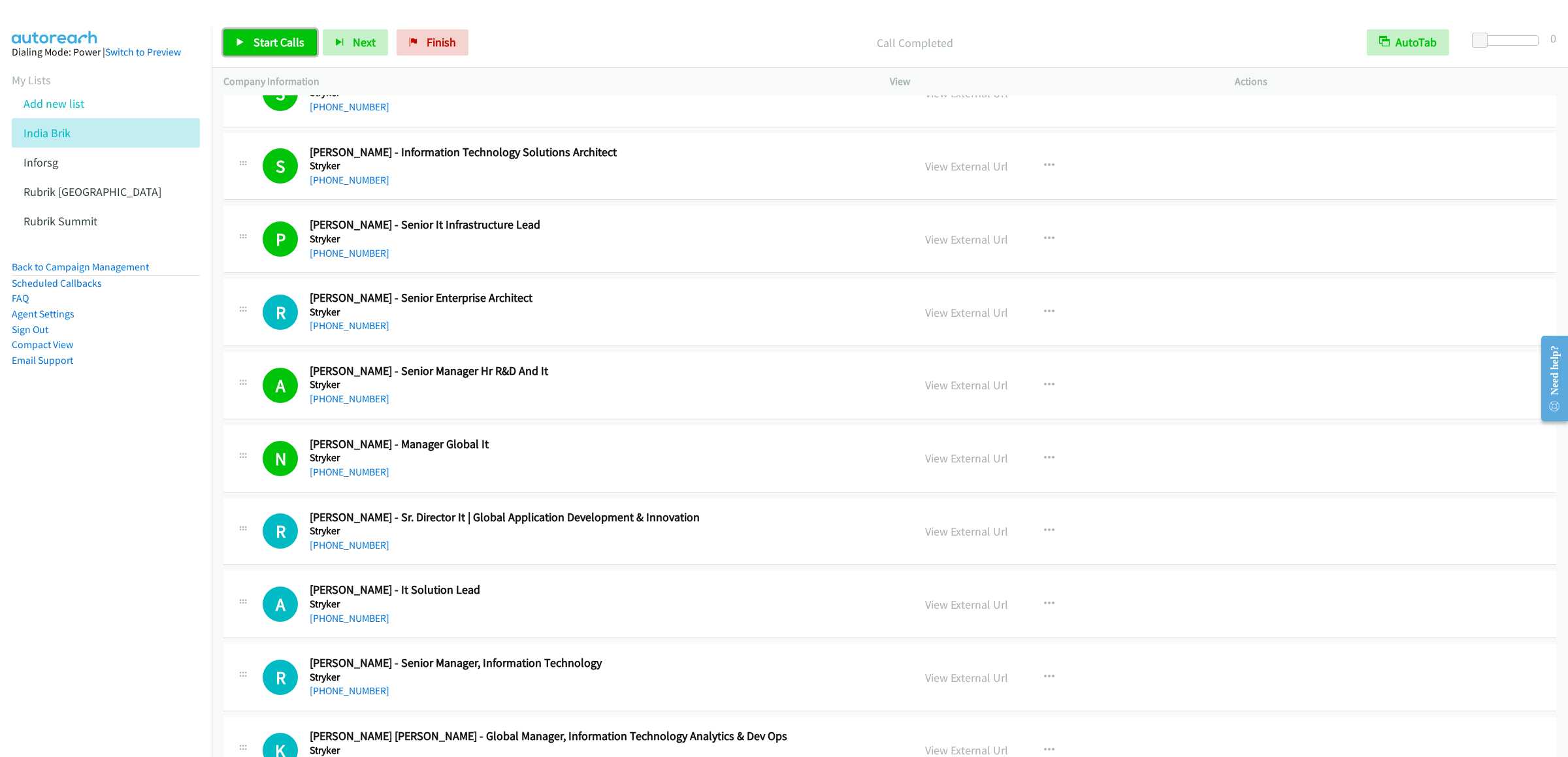
click at [277, 45] on span "Start Calls" at bounding box center [279, 42] width 51 height 15
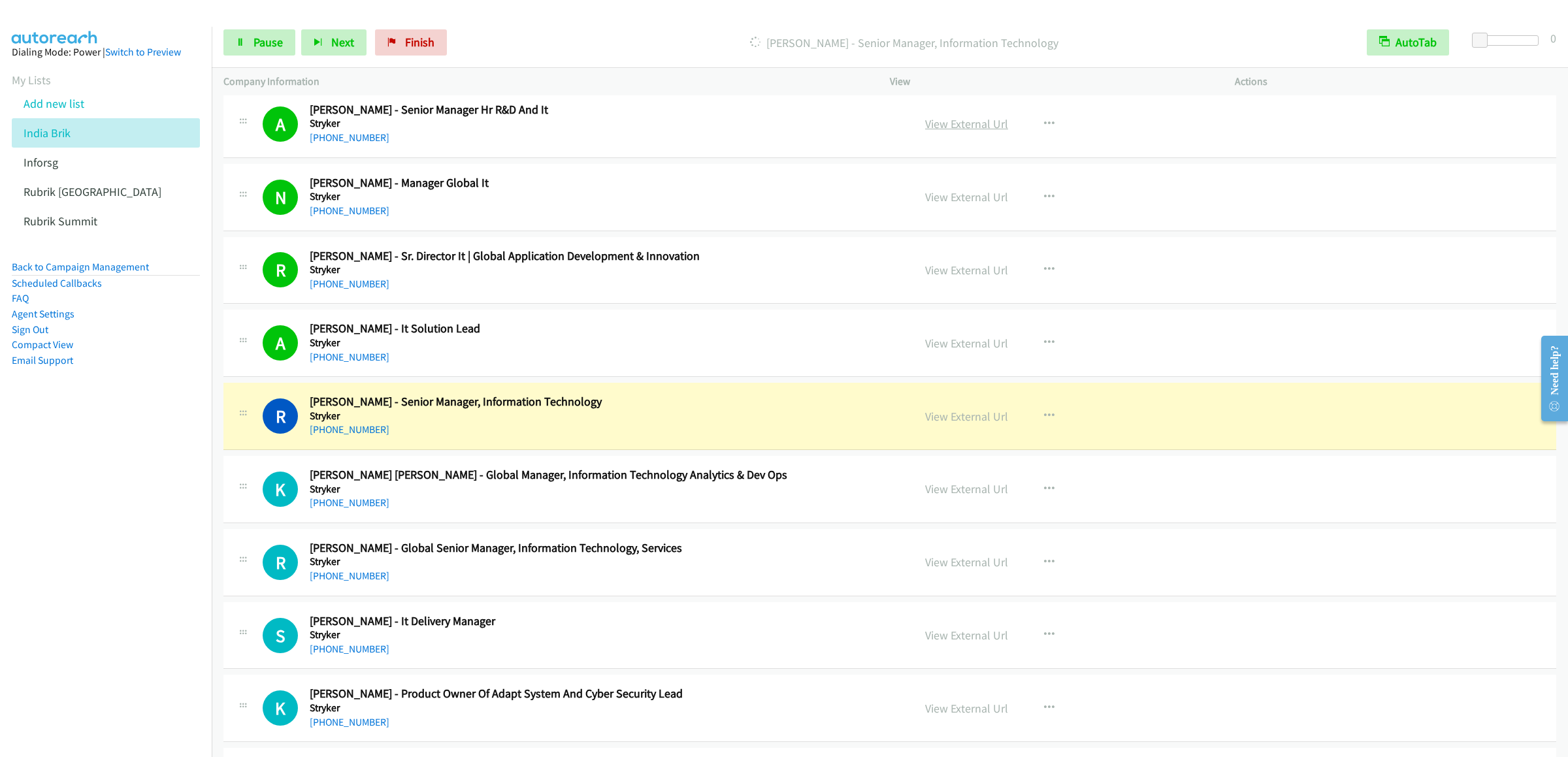
scroll to position [1698, 0]
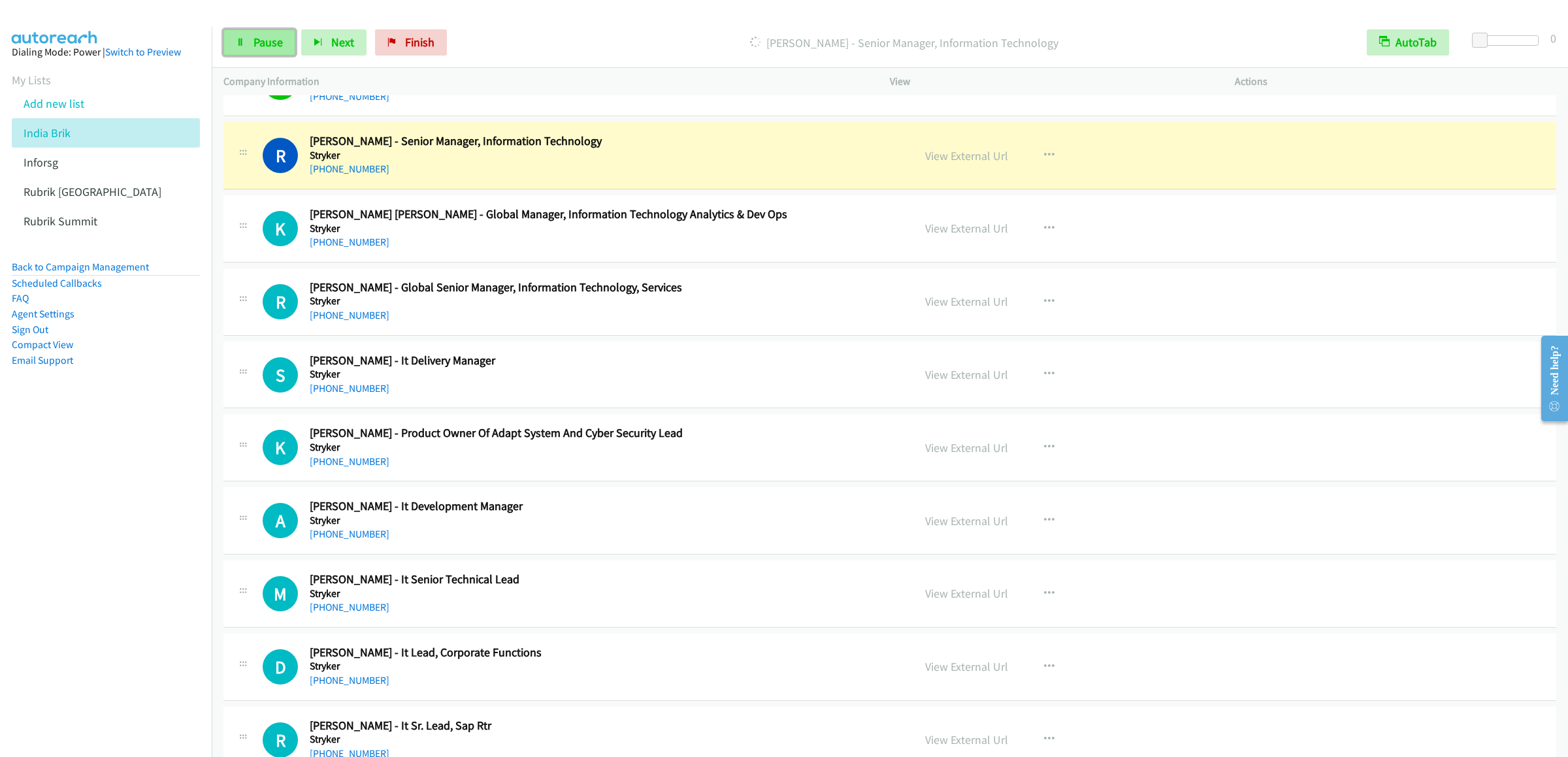
click at [259, 36] on span "Pause" at bounding box center [268, 42] width 29 height 15
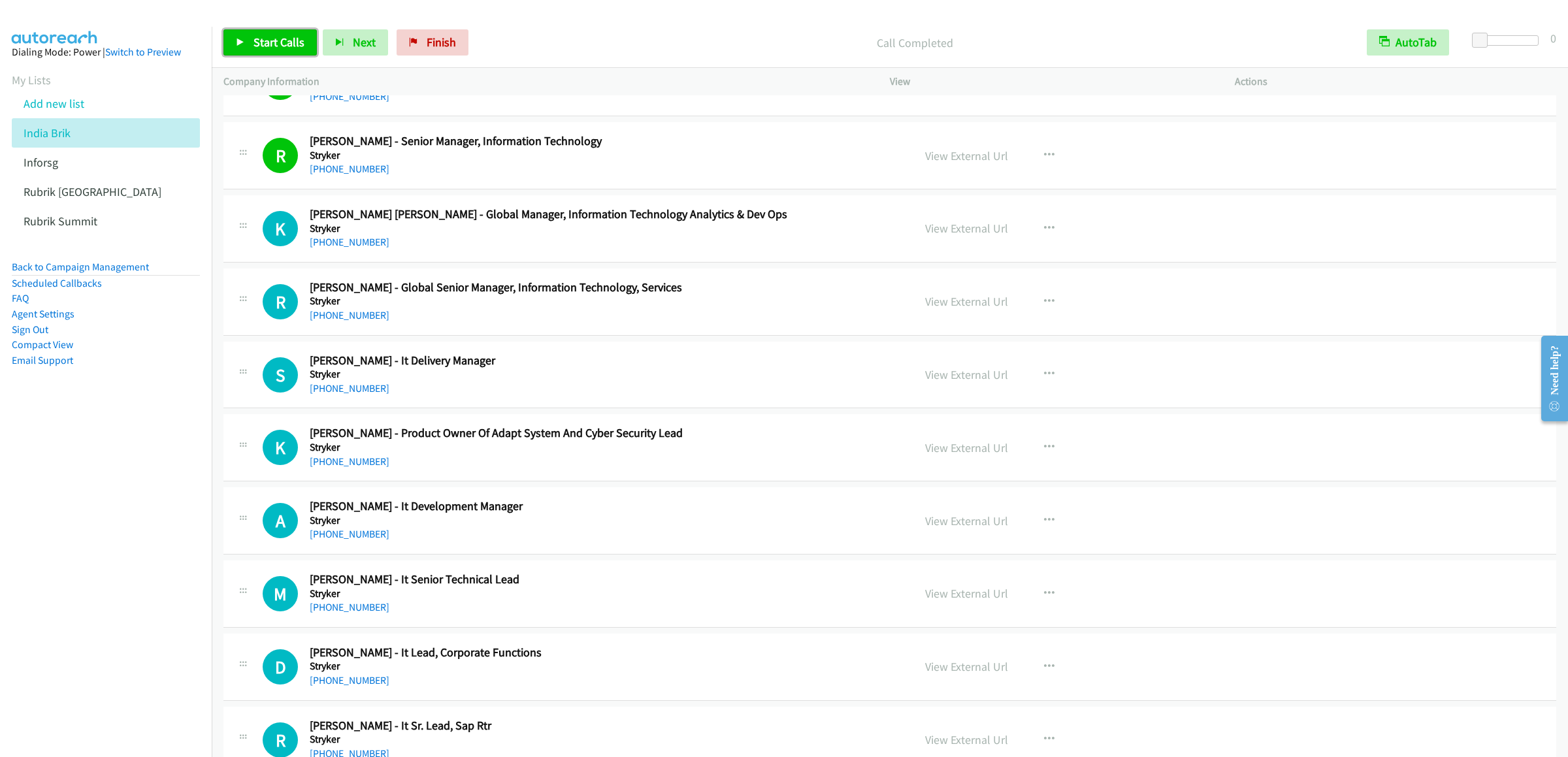
click at [282, 36] on span "Start Calls" at bounding box center [279, 42] width 51 height 15
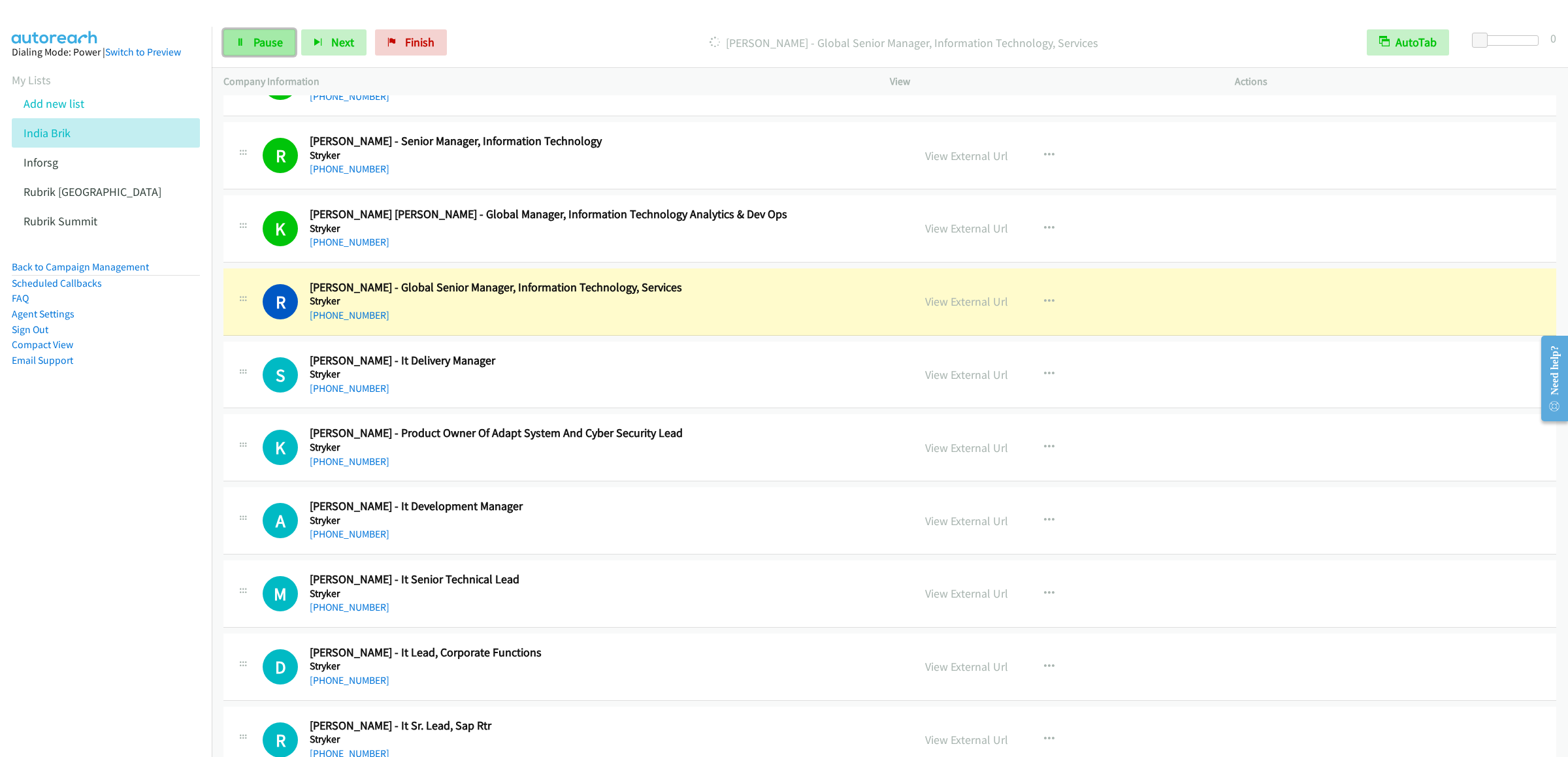
click at [261, 41] on span "Pause" at bounding box center [268, 42] width 29 height 15
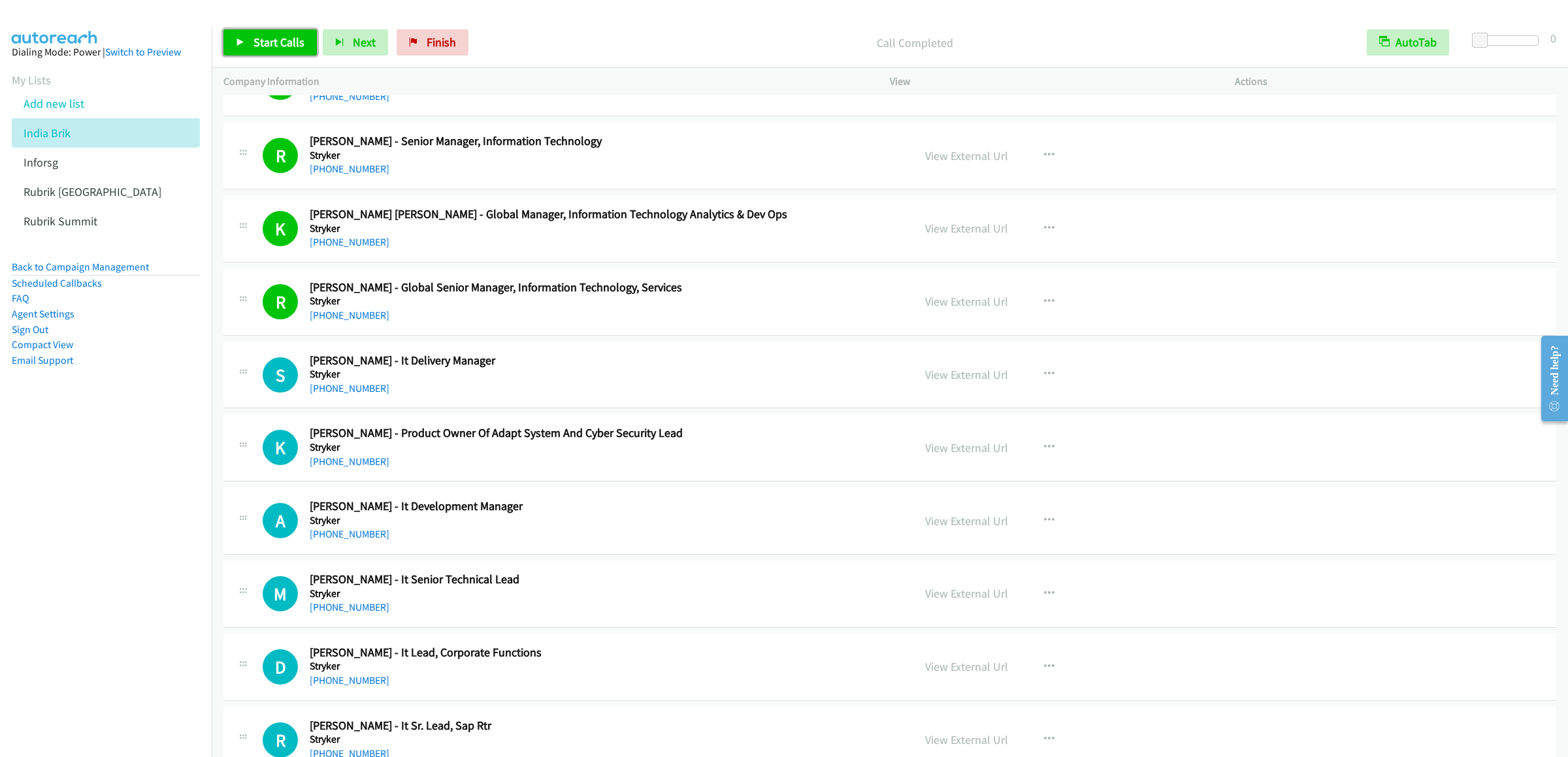
click at [244, 34] on link "Start Calls" at bounding box center [270, 42] width 93 height 26
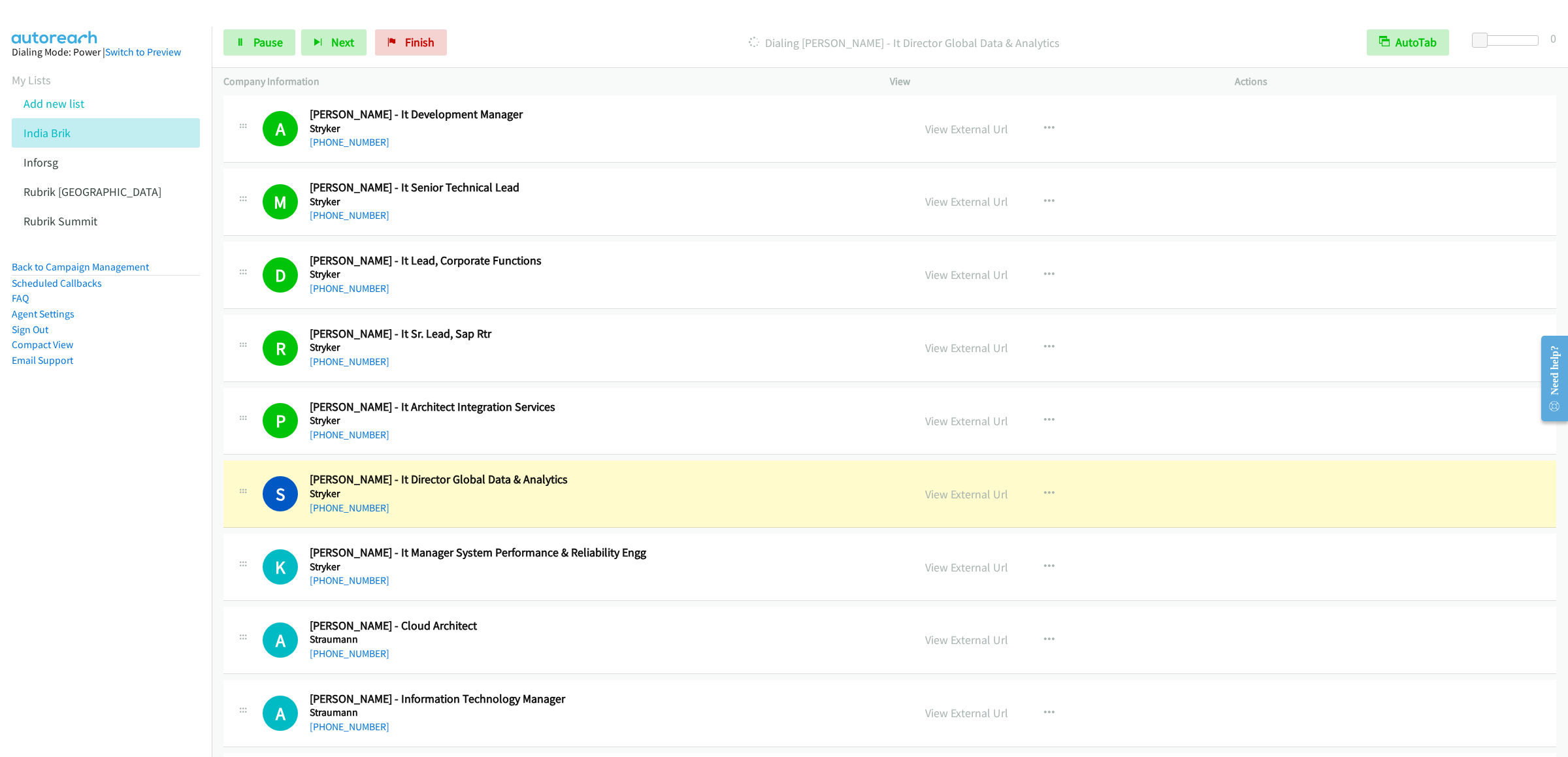
scroll to position [2352, 0]
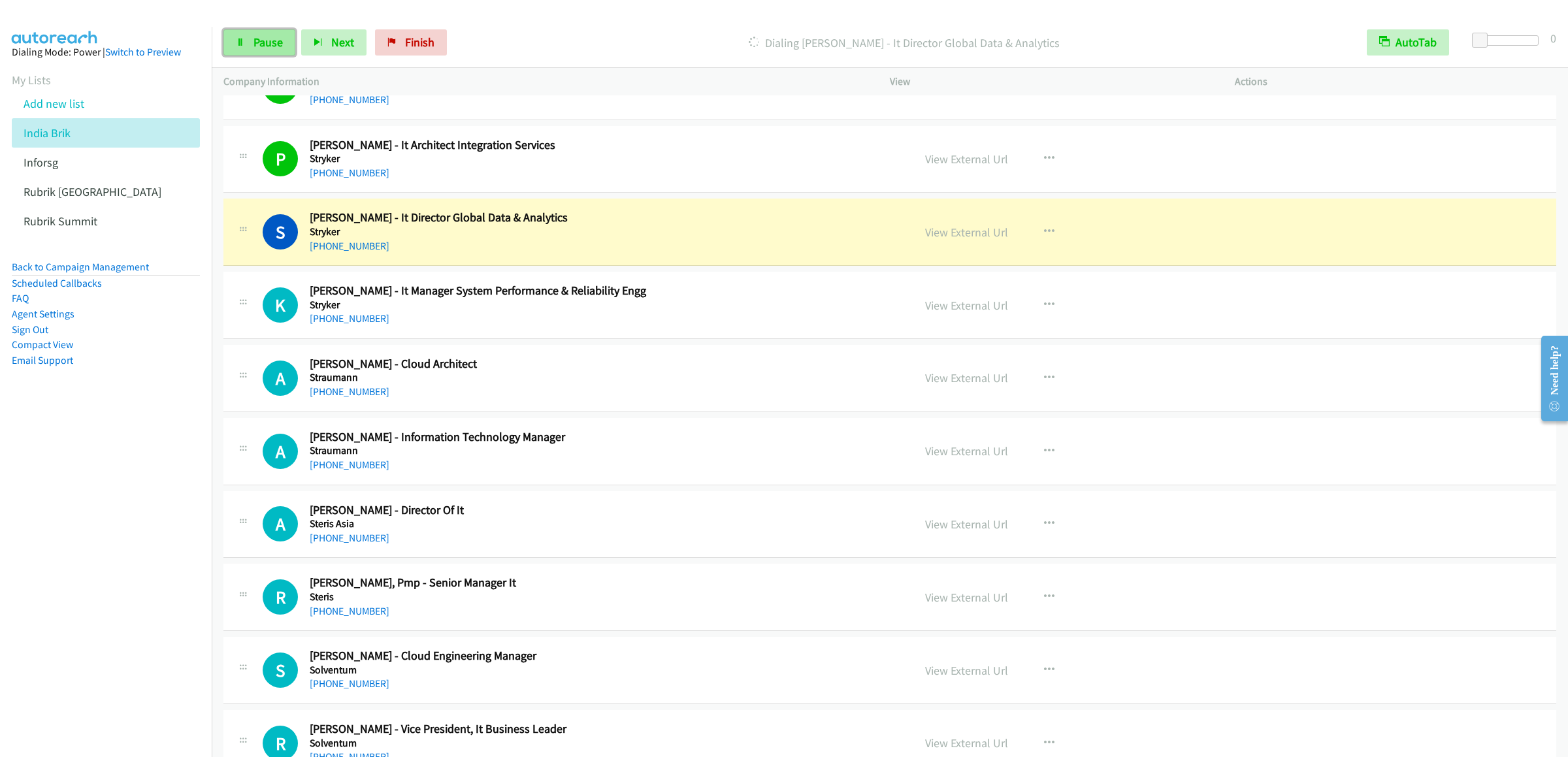
click at [265, 51] on link "Pause" at bounding box center [259, 42] width 72 height 26
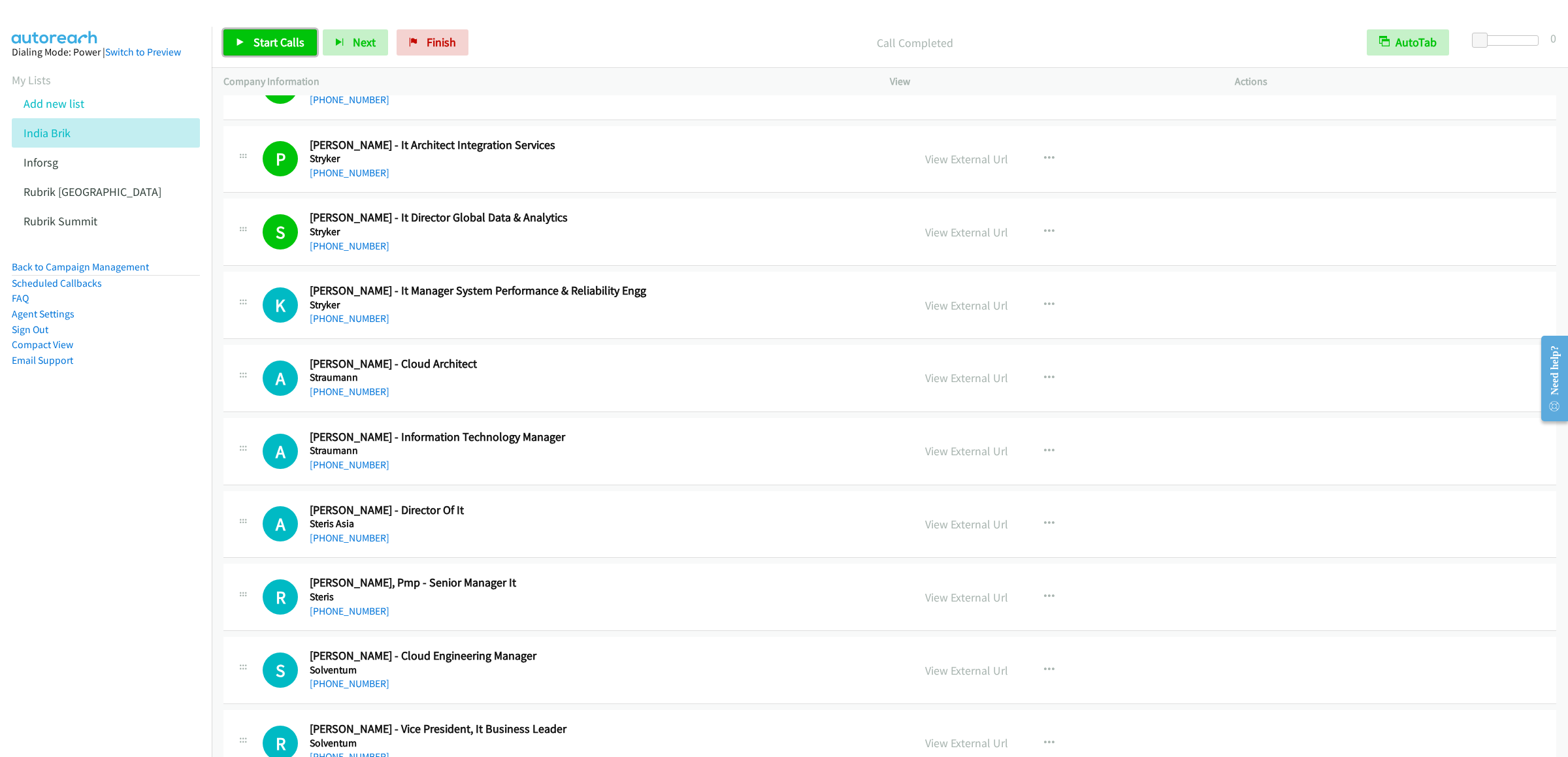
click at [277, 48] on span "Start Calls" at bounding box center [279, 42] width 51 height 15
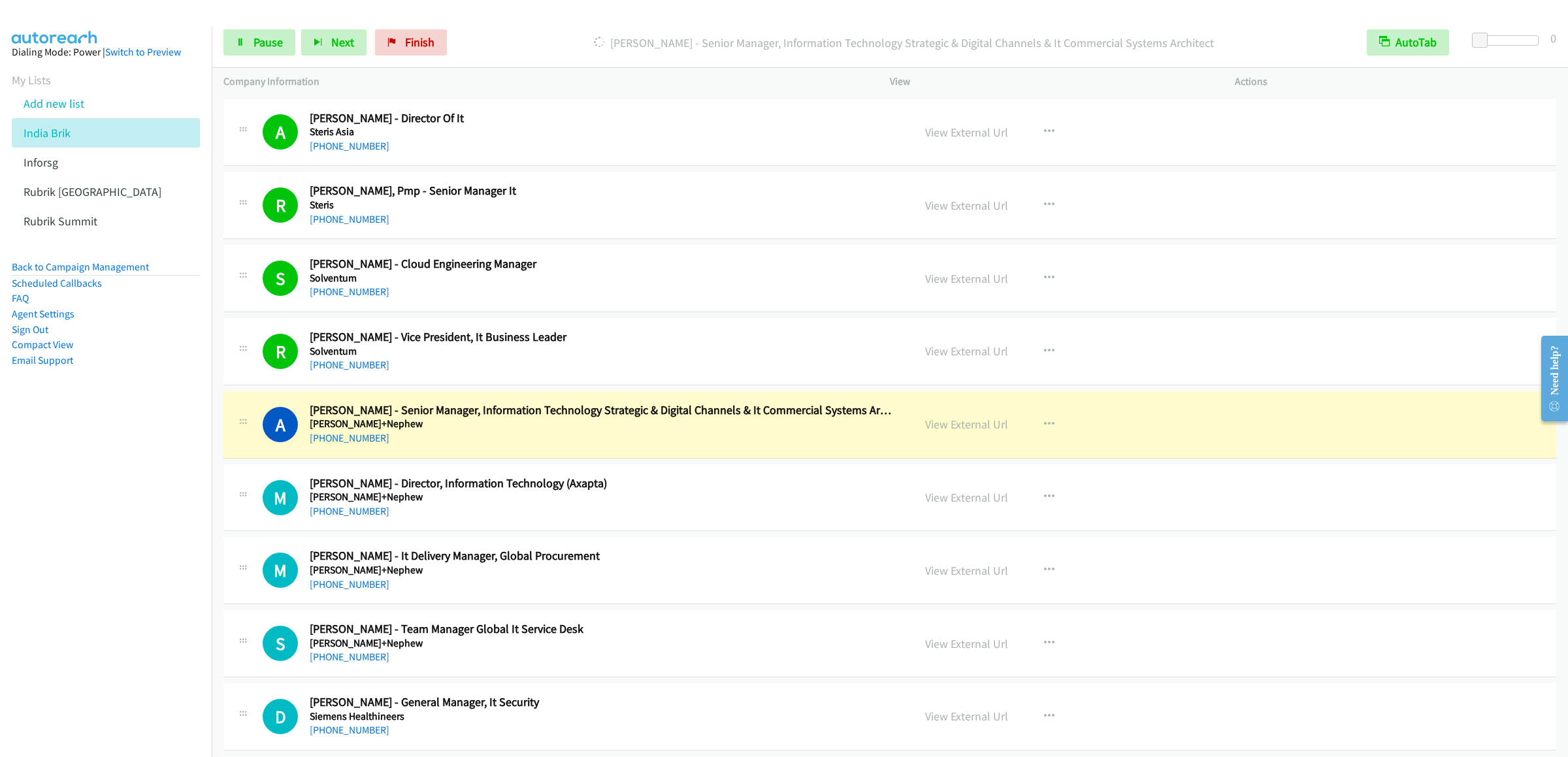
scroll to position [3005, 0]
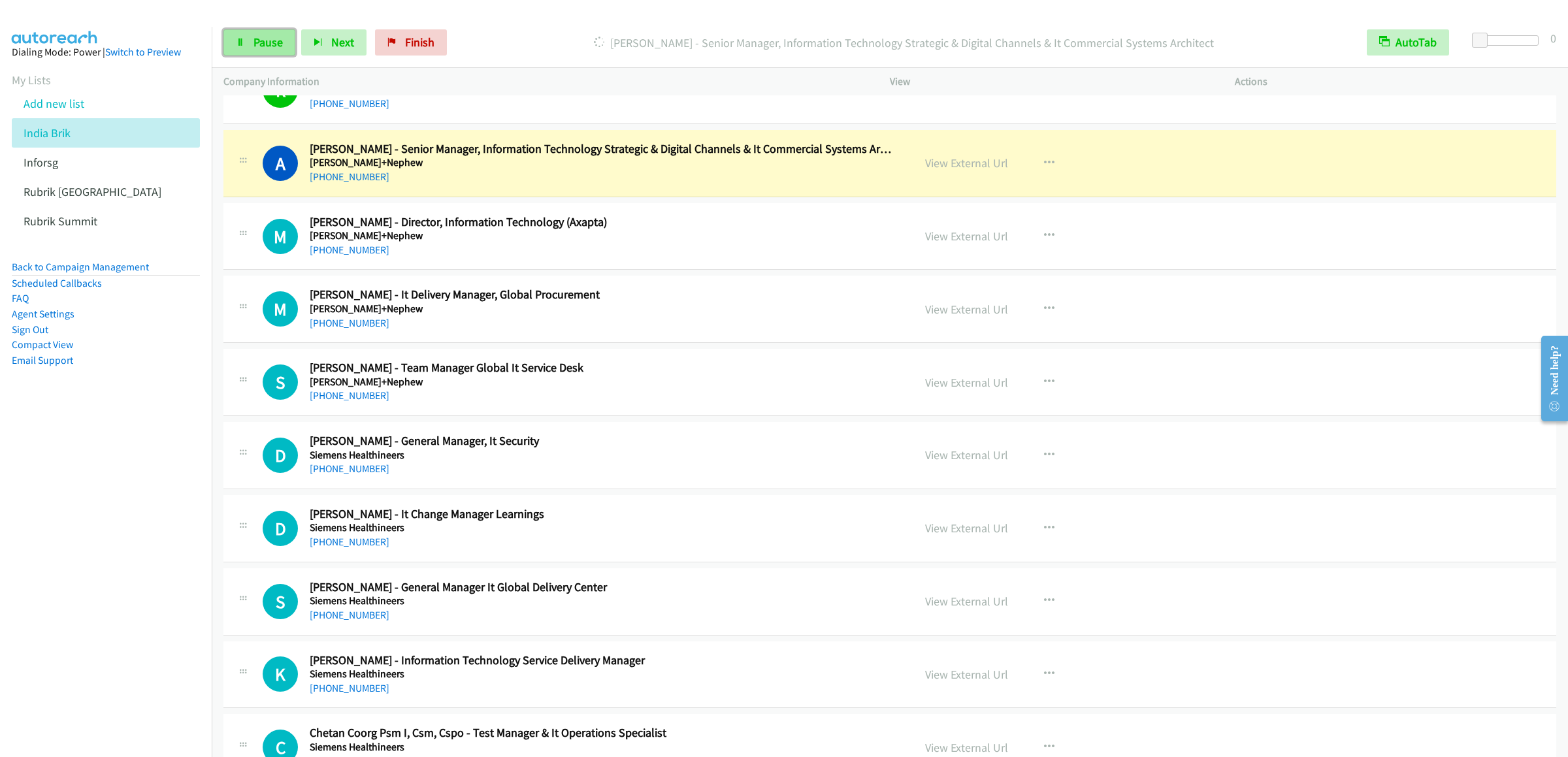
click at [242, 47] on link "Pause" at bounding box center [259, 42] width 72 height 26
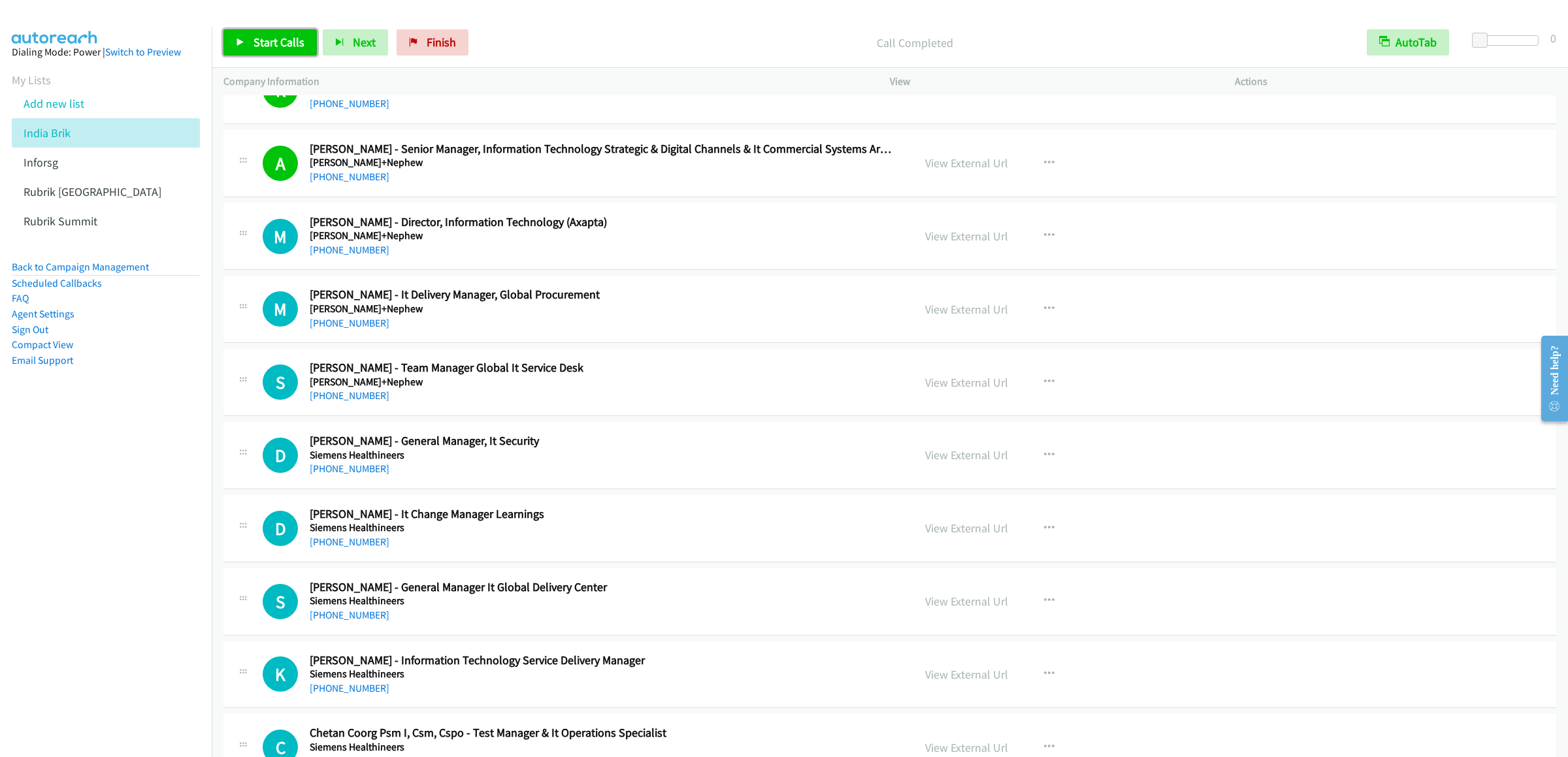
click at [281, 47] on span "Start Calls" at bounding box center [279, 42] width 51 height 15
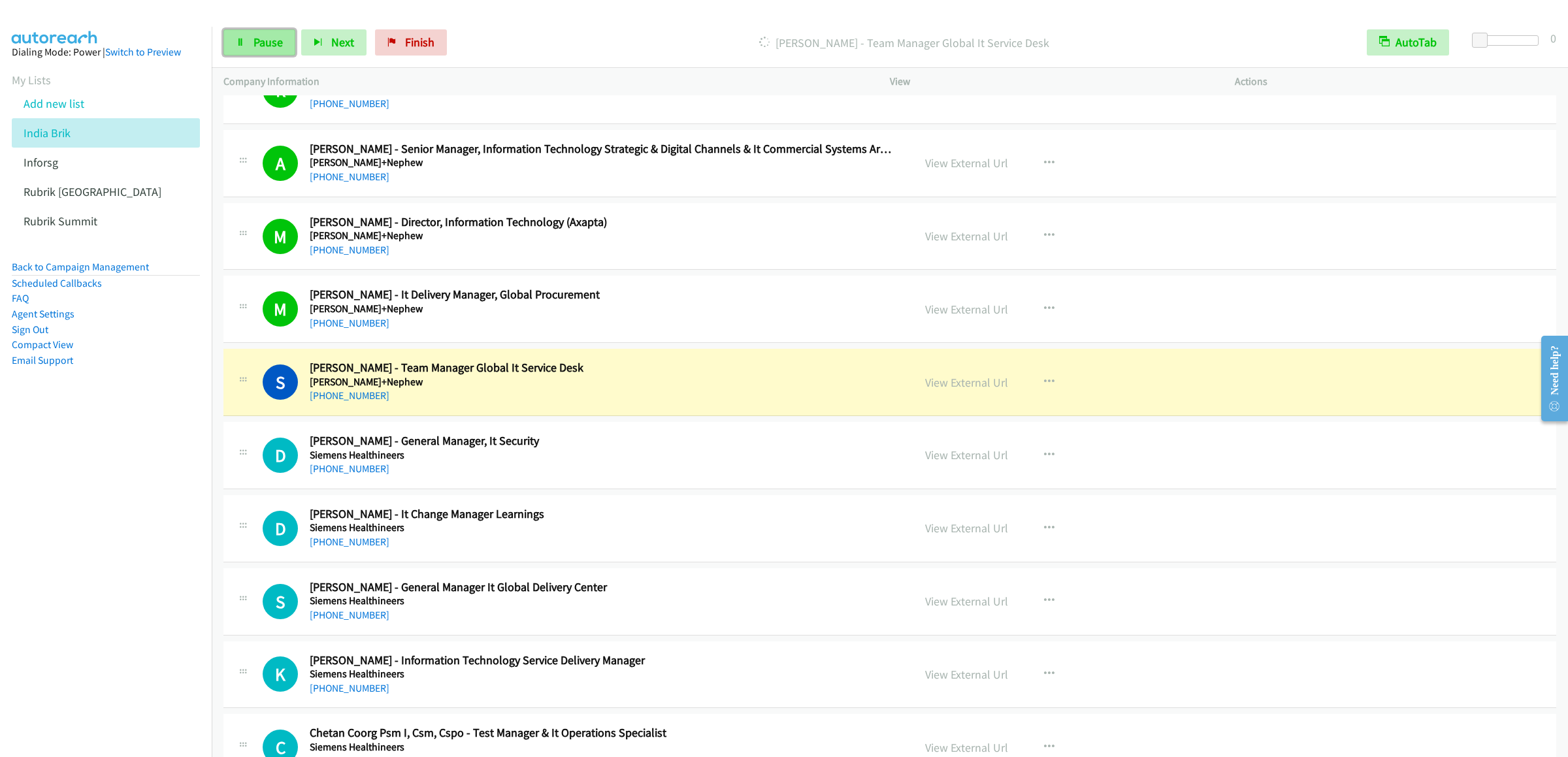
click at [250, 38] on link "Pause" at bounding box center [259, 42] width 72 height 26
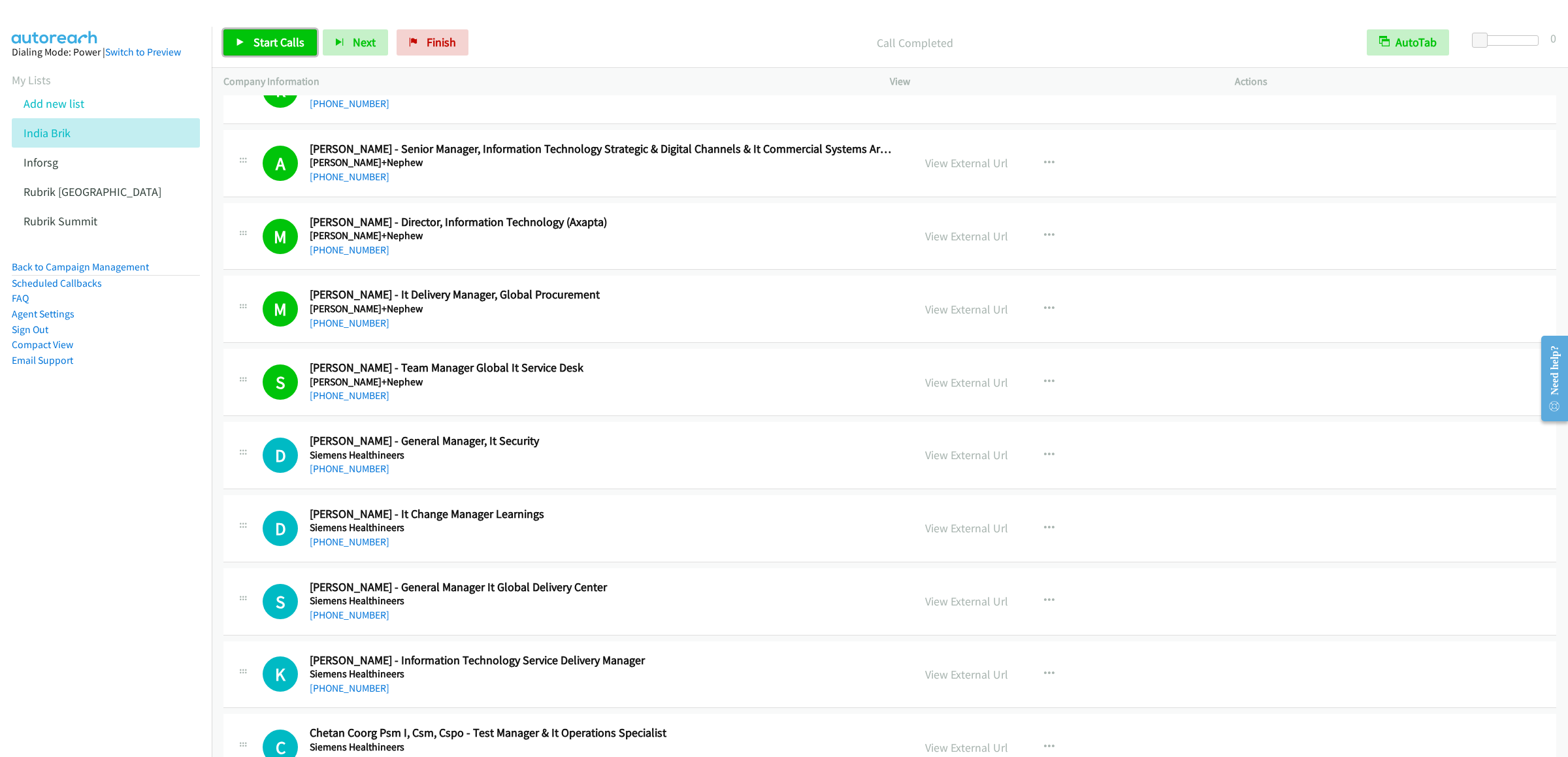
click at [268, 47] on span "Start Calls" at bounding box center [279, 42] width 51 height 15
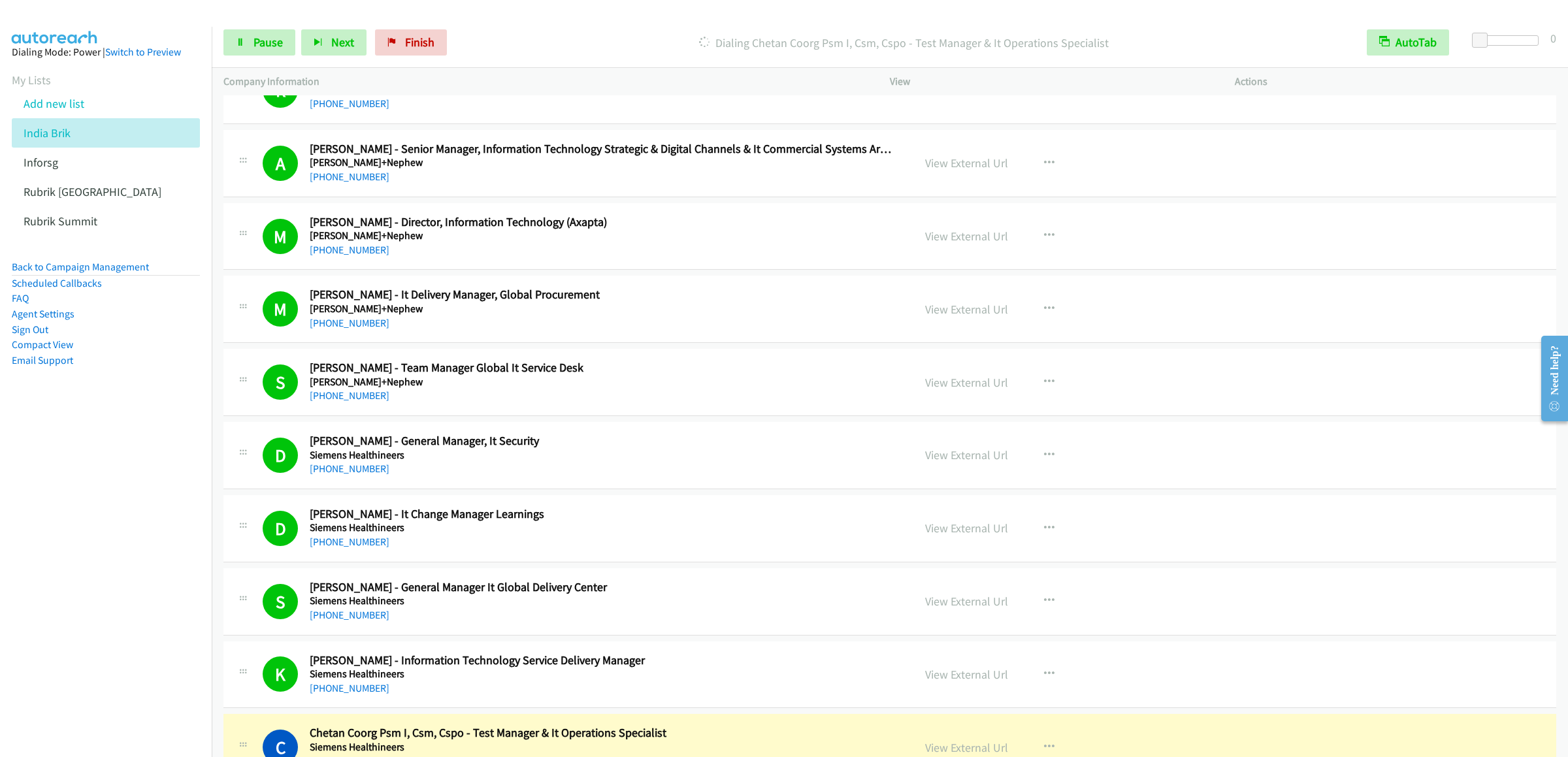
scroll to position [3528, 0]
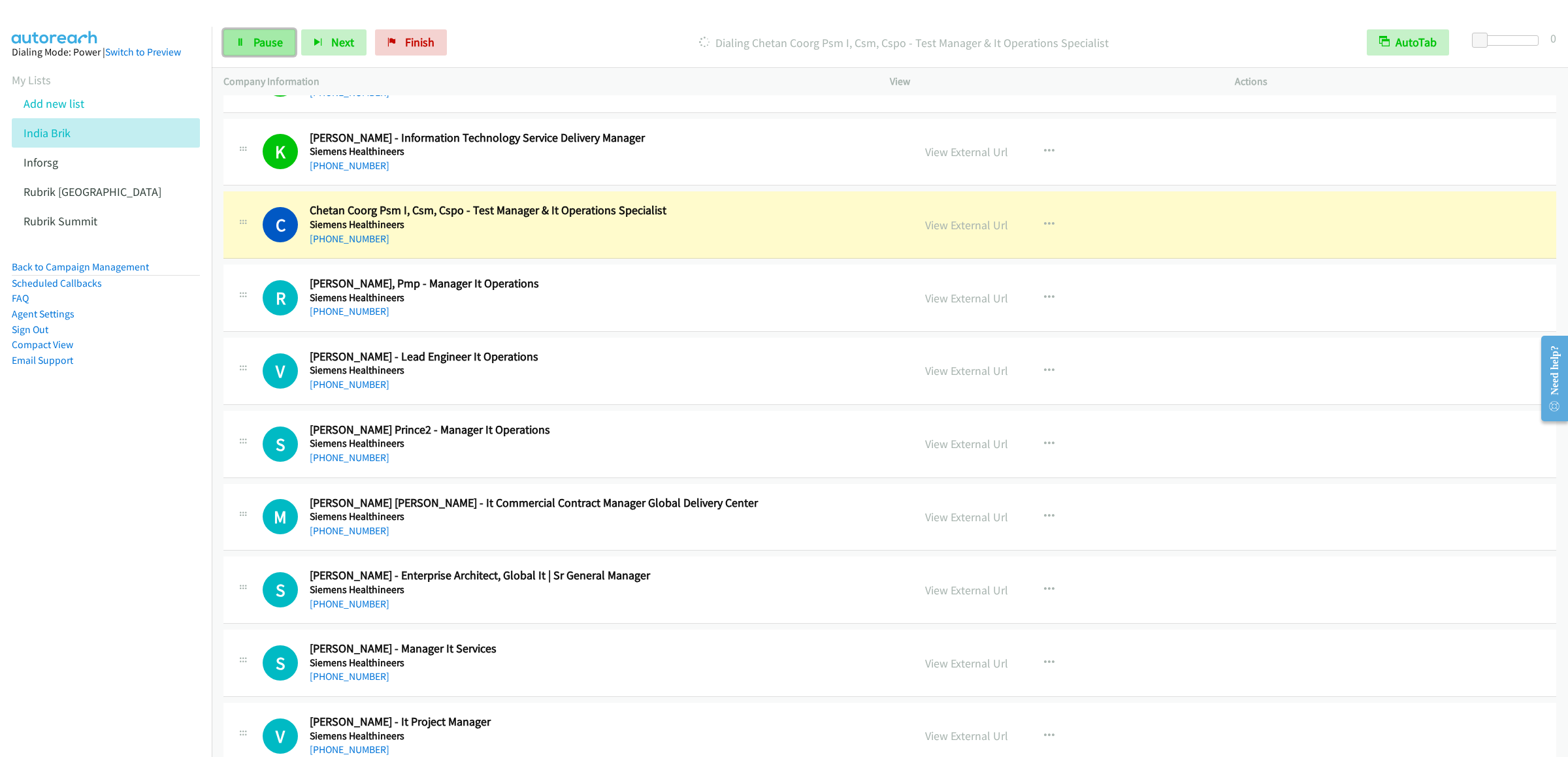
click at [229, 47] on link "Pause" at bounding box center [259, 42] width 72 height 26
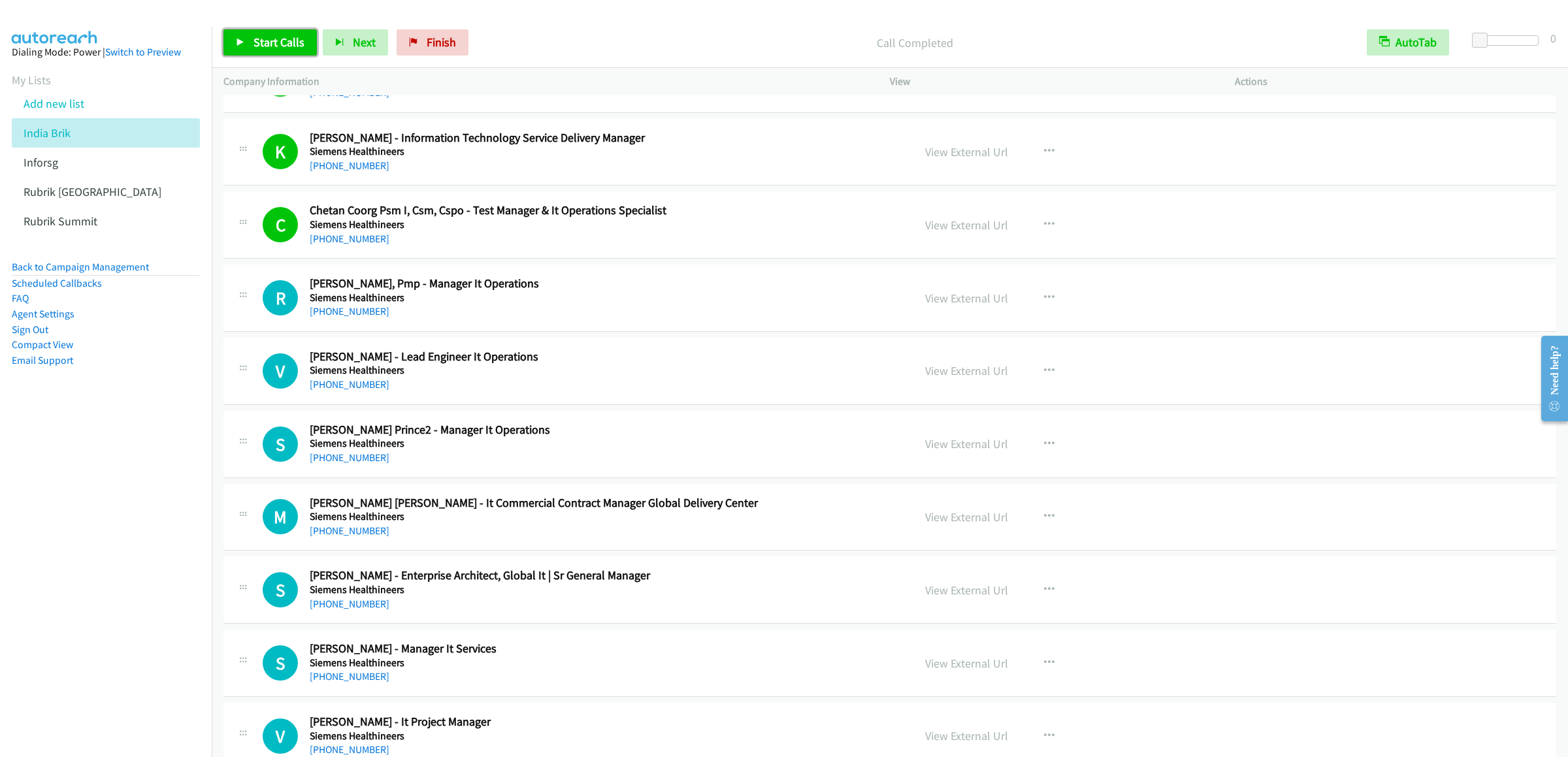
click at [230, 34] on link "Start Calls" at bounding box center [270, 42] width 93 height 26
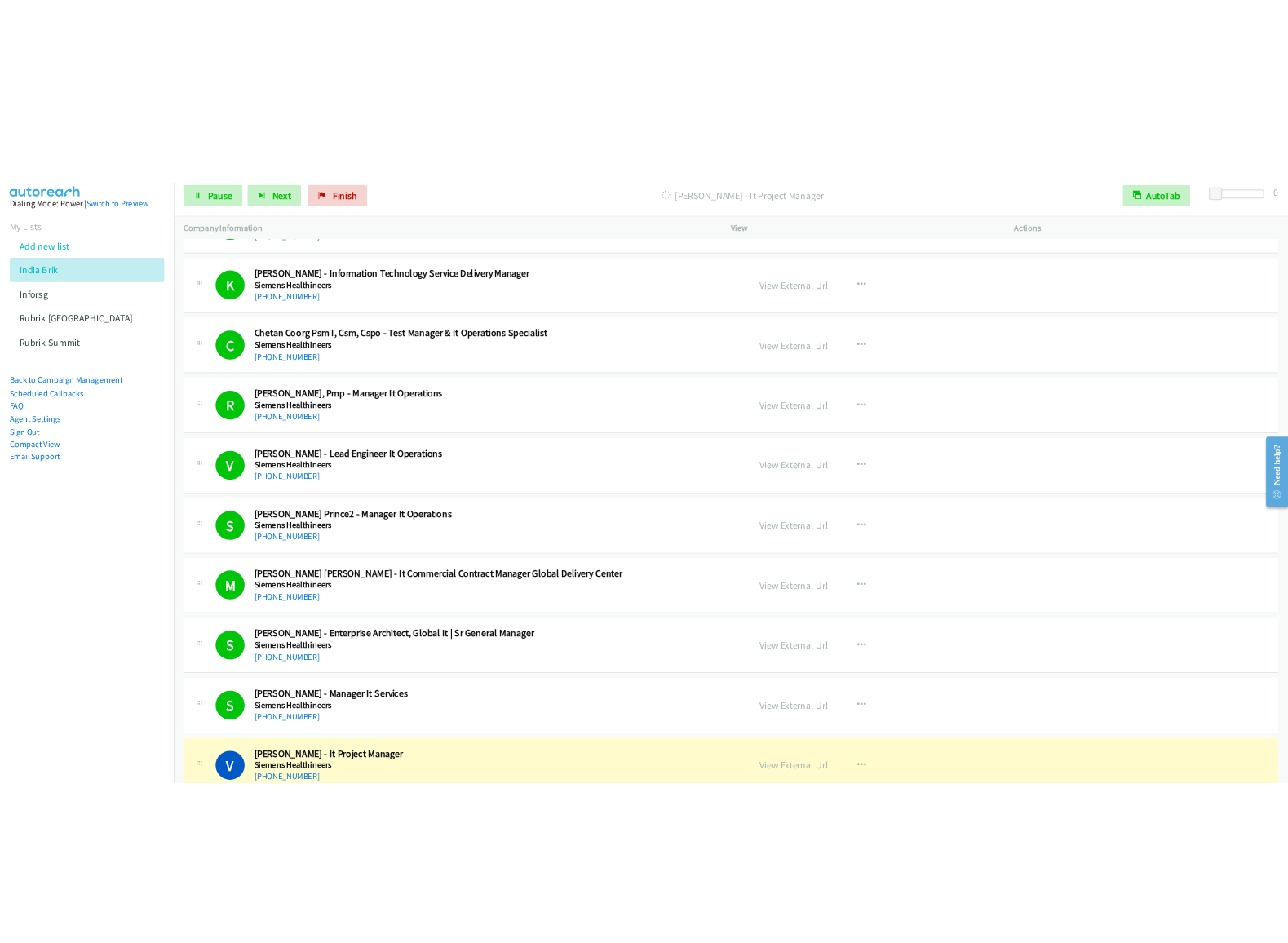
scroll to position [5059, 0]
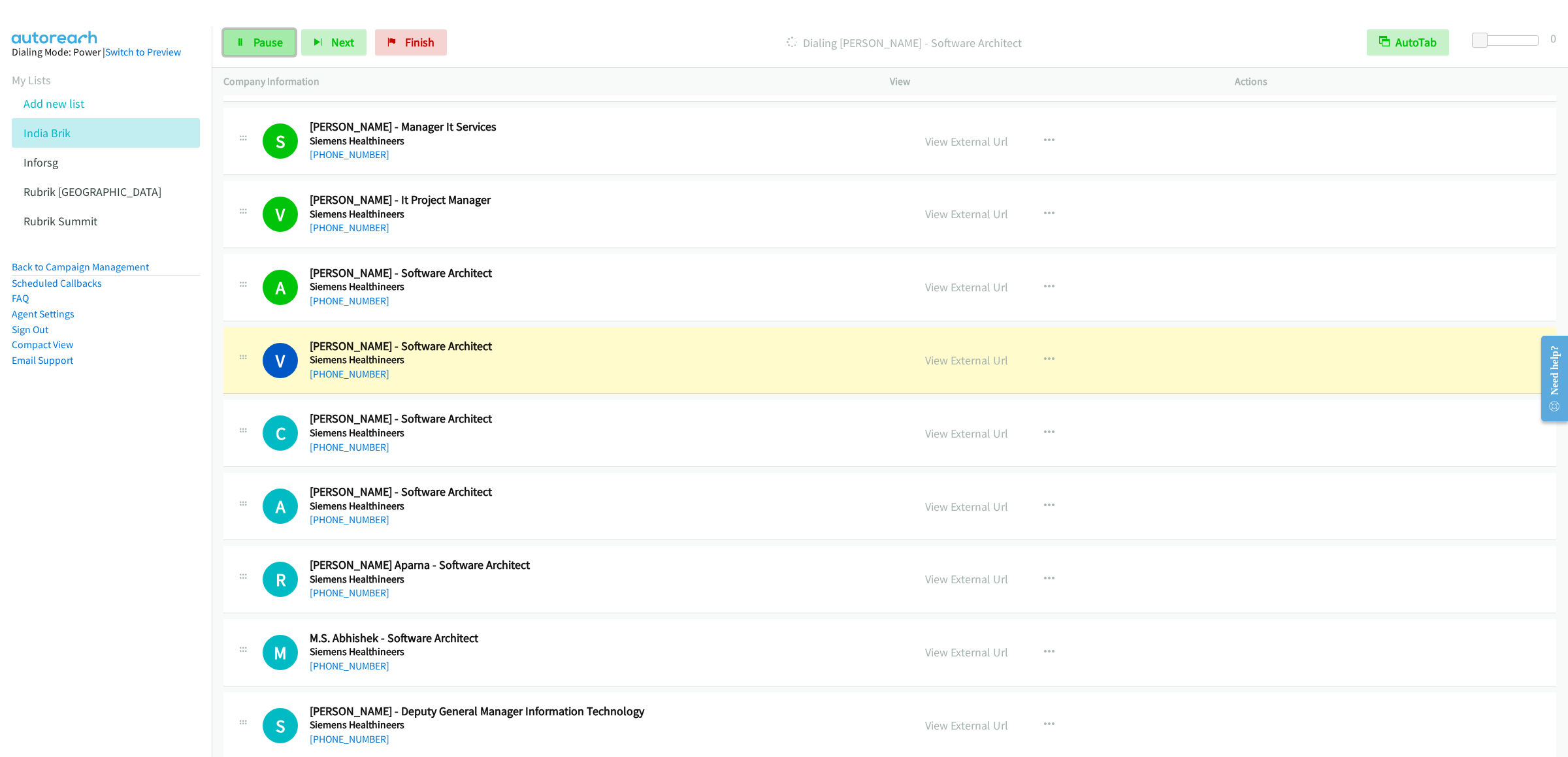
click at [268, 44] on span "Pause" at bounding box center [268, 42] width 29 height 15
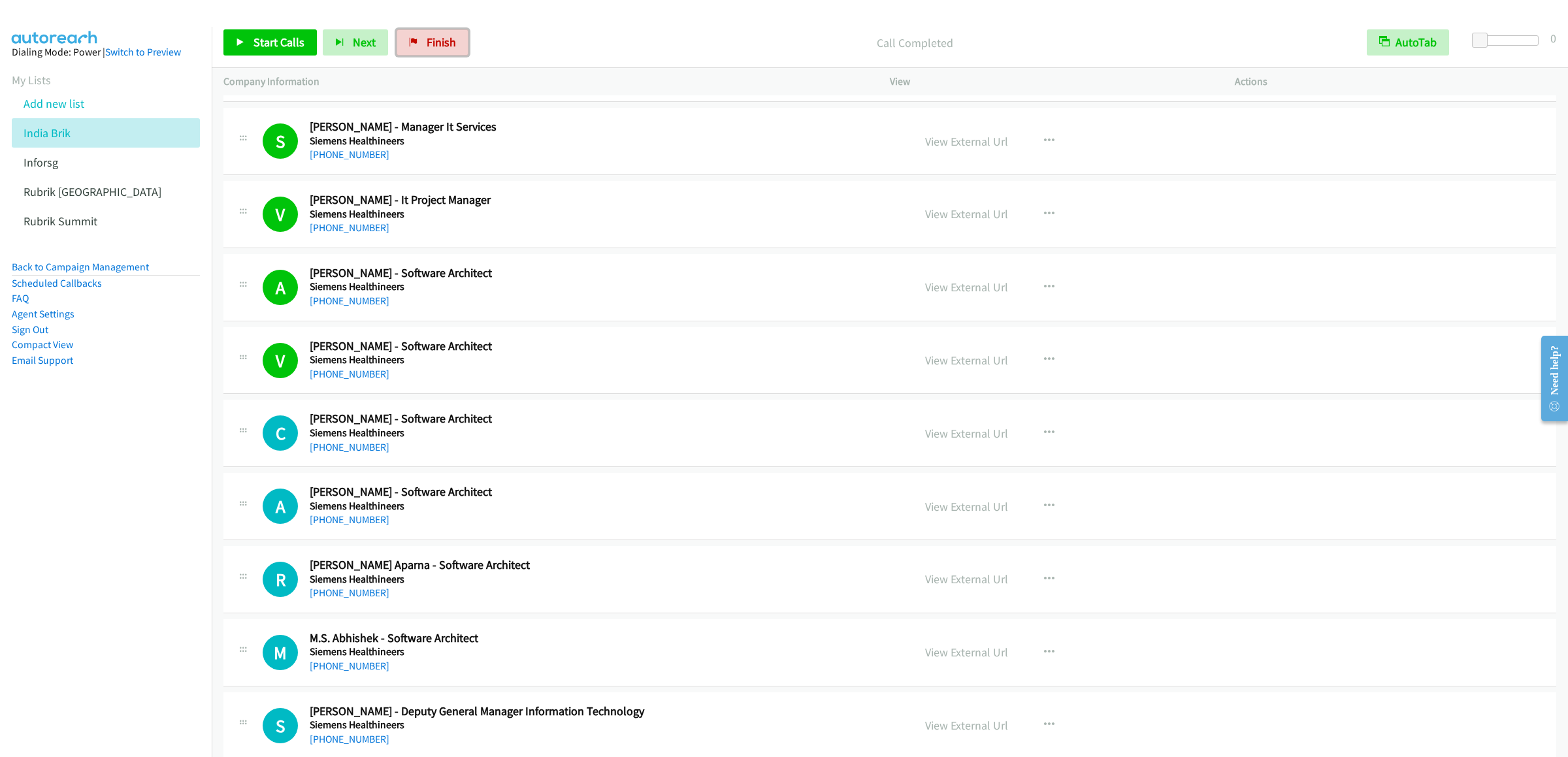
drag, startPoint x: 412, startPoint y: 36, endPoint x: 904, endPoint y: 100, distance: 496.1
click at [412, 36] on link "Finish" at bounding box center [432, 42] width 72 height 26
